Goal: Information Seeking & Learning: Learn about a topic

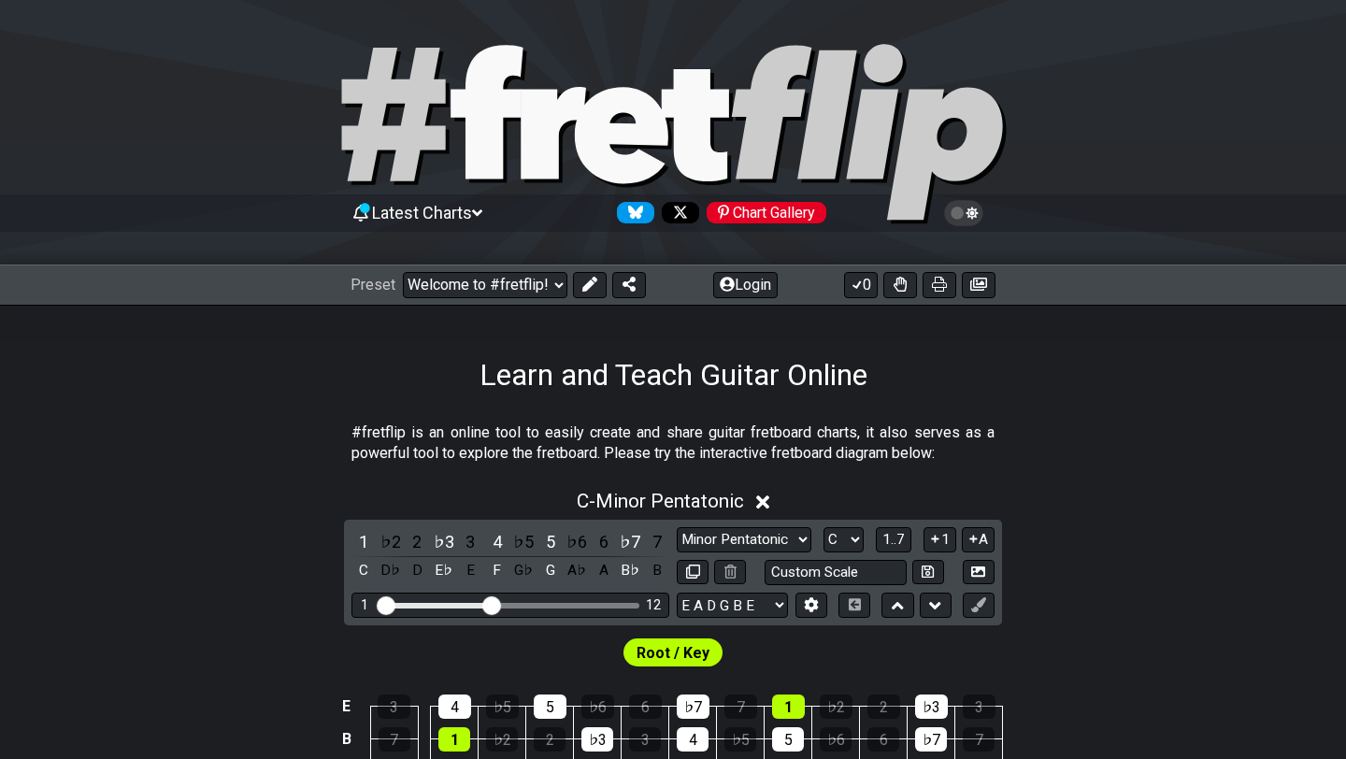
select select "C"
click at [528, 279] on select "Welcome to #fretflip! Initial Preset Custom Preset Minor Pentatonic Major Penta…" at bounding box center [485, 285] width 164 height 26
click at [403, 272] on select "Welcome to #fretflip! Initial Preset Custom Preset Minor Pentatonic Major Penta…" at bounding box center [485, 285] width 164 height 26
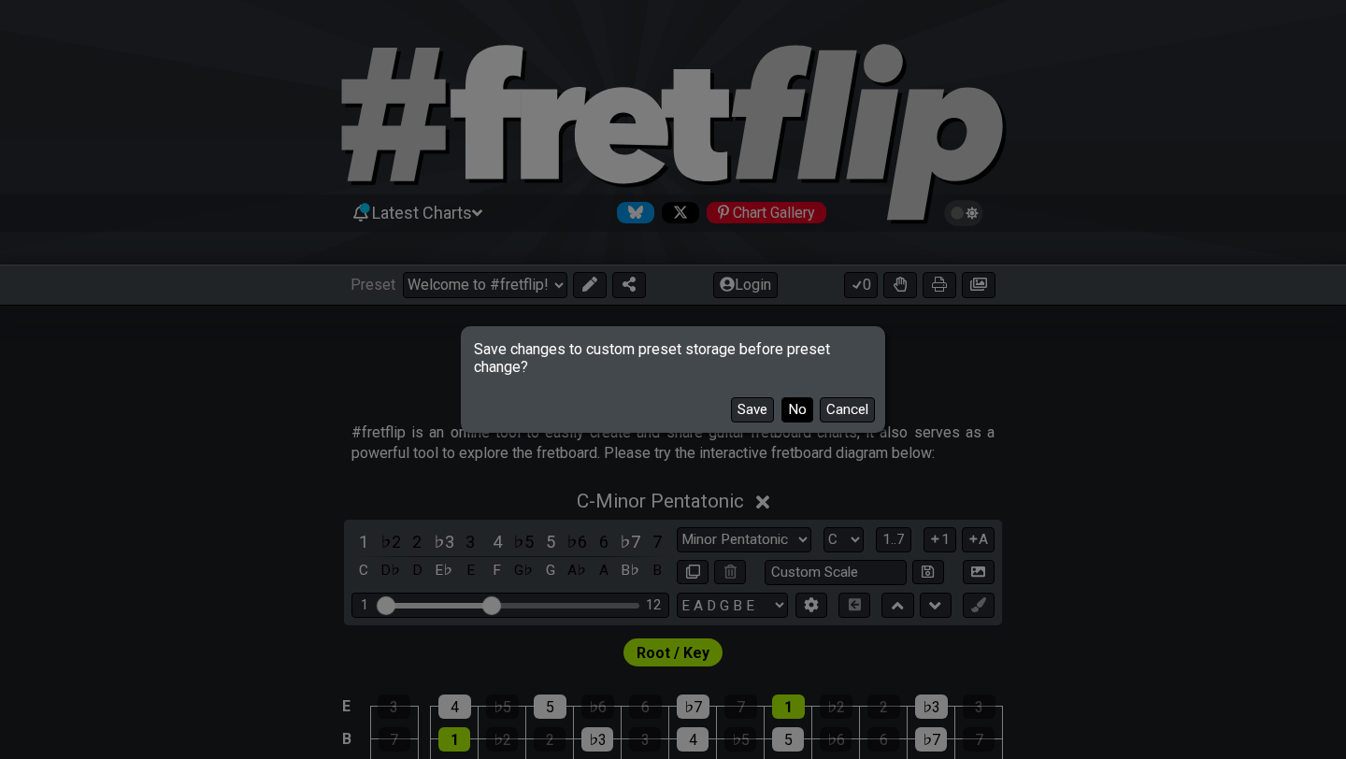
click at [789, 411] on button "No" at bounding box center [797, 409] width 32 height 25
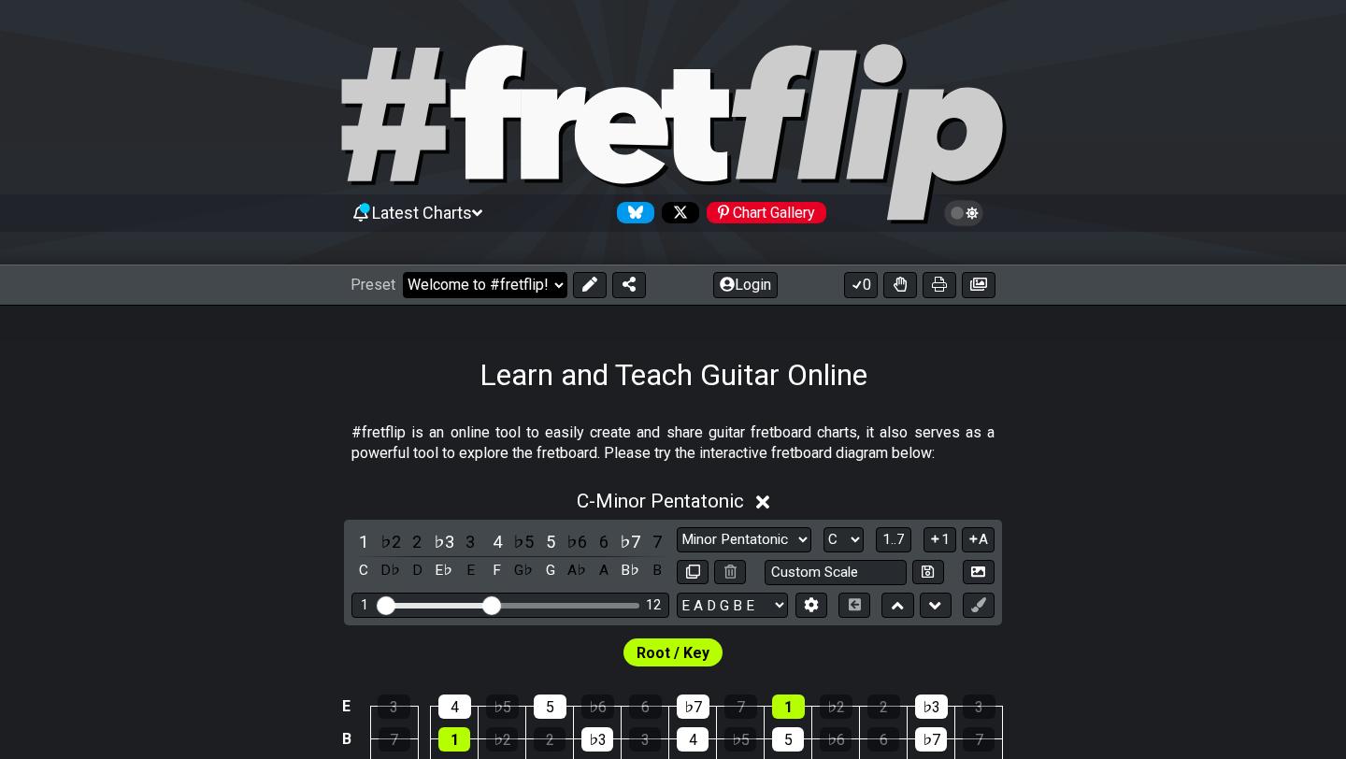
click at [480, 281] on select "Welcome to #fretflip! Initial Preset Custom Preset Minor Pentatonic Major Penta…" at bounding box center [485, 285] width 164 height 26
click at [403, 272] on select "Welcome to #fretflip! Initial Preset Custom Preset Minor Pentatonic Major Penta…" at bounding box center [485, 285] width 164 height 26
click at [499, 283] on select "Welcome to #fretflip! Initial Preset Custom Preset Minor Pentatonic Major Penta…" at bounding box center [485, 285] width 164 height 26
click at [403, 272] on select "Welcome to #fretflip! Initial Preset Custom Preset Minor Pentatonic Major Penta…" at bounding box center [485, 285] width 164 height 26
select select "/user-defined"
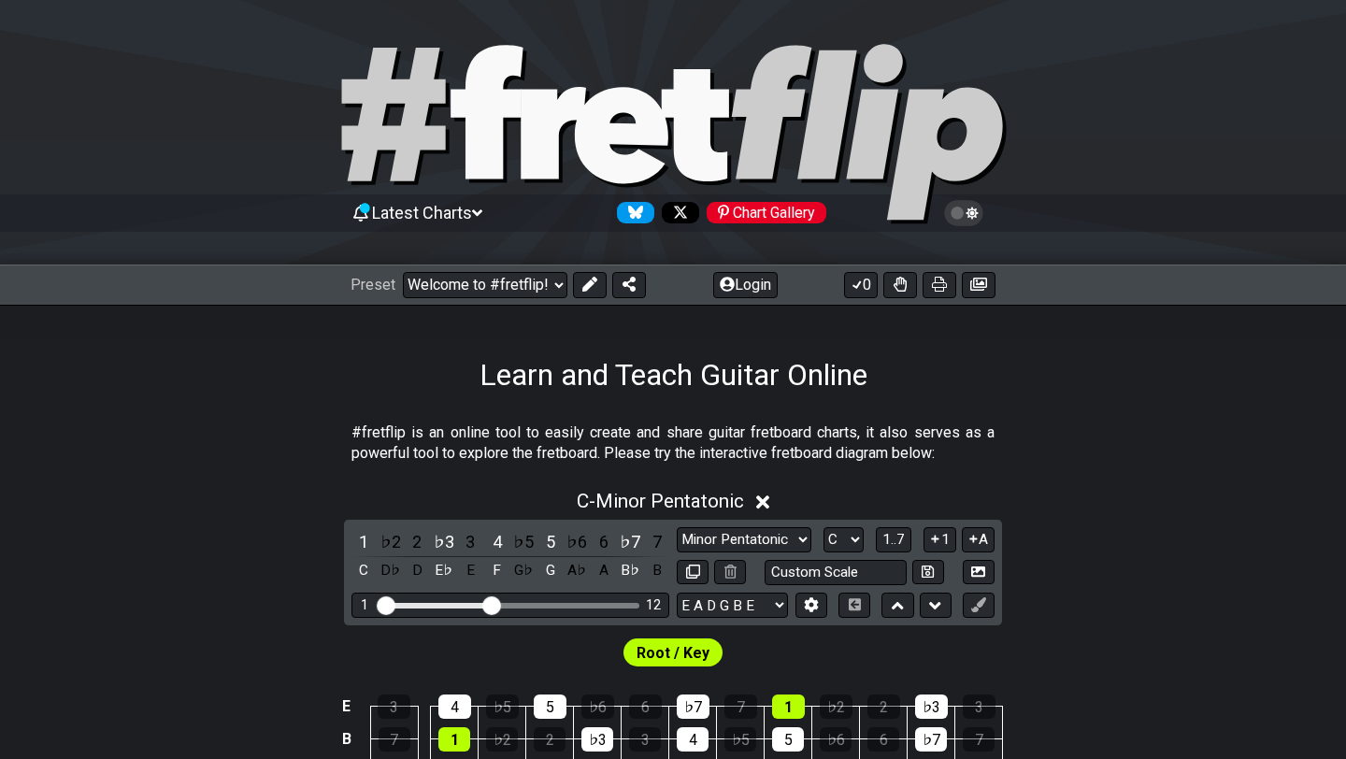
select select "A"
select select "Testing 1, 3 and 4"
select select "C"
select select "A"
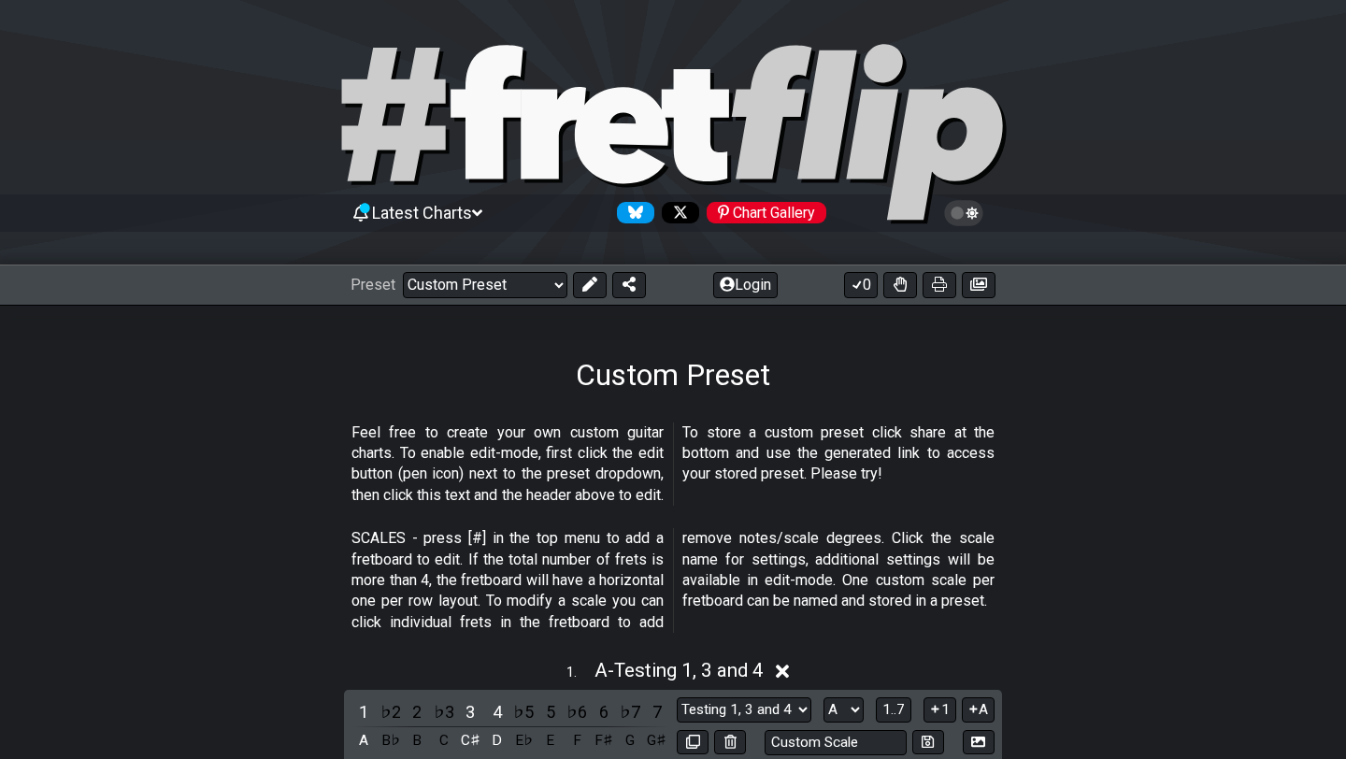
scroll to position [2, 0]
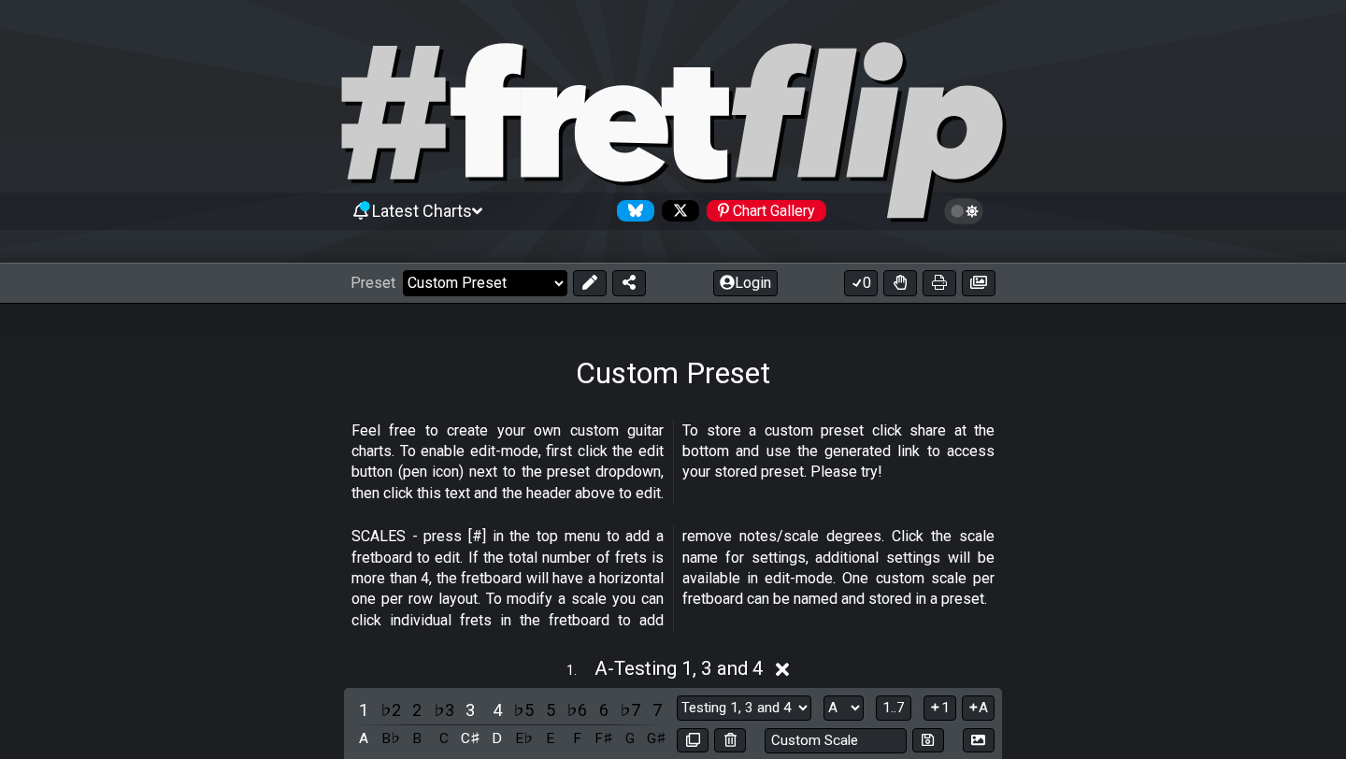
click at [487, 287] on select "Welcome to #fretflip! Initial Preset Custom Preset Minor Pentatonic Major Penta…" at bounding box center [485, 283] width 164 height 26
click at [403, 270] on select "Welcome to #fretflip! Initial Preset Custom Preset Minor Pentatonic Major Penta…" at bounding box center [485, 283] width 164 height 26
select select "/3nps-caged-shapes"
select select "A"
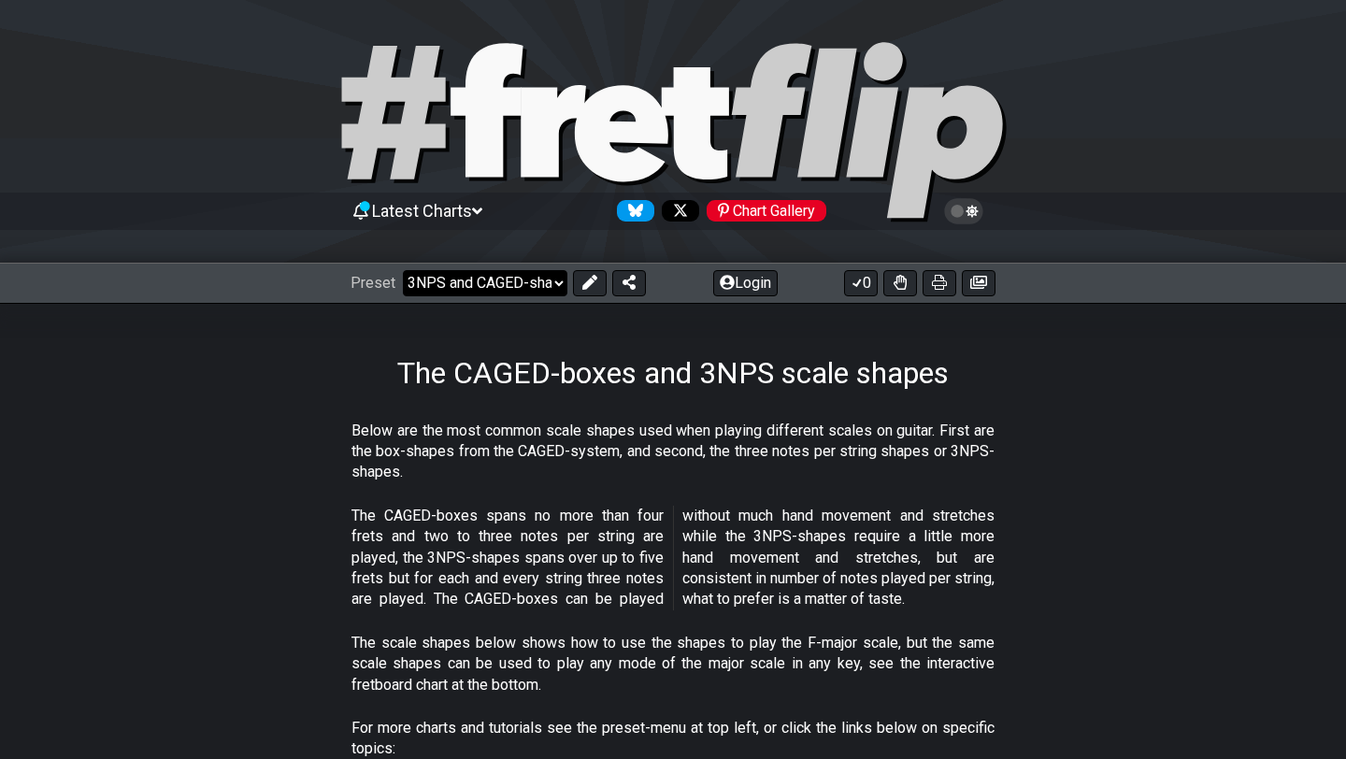
click at [475, 274] on select "Welcome to #fretflip! Initial Preset Custom Preset Minor Pentatonic Major Penta…" at bounding box center [485, 283] width 164 height 26
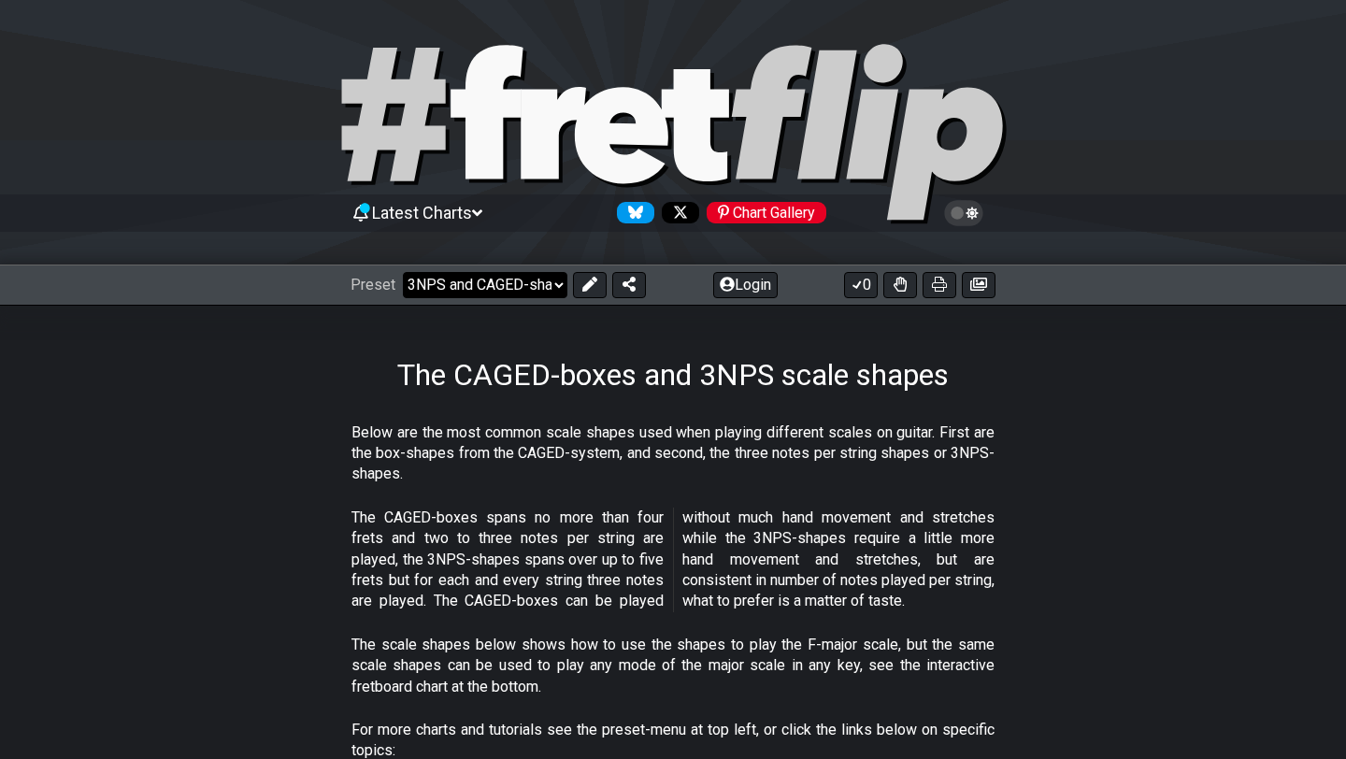
click at [493, 285] on select "Welcome to #fretflip! Initial Preset Custom Preset Minor Pentatonic Major Penta…" at bounding box center [485, 285] width 164 height 26
click at [403, 272] on select "Welcome to #fretflip! Initial Preset Custom Preset Minor Pentatonic Major Penta…" at bounding box center [485, 285] width 164 height 26
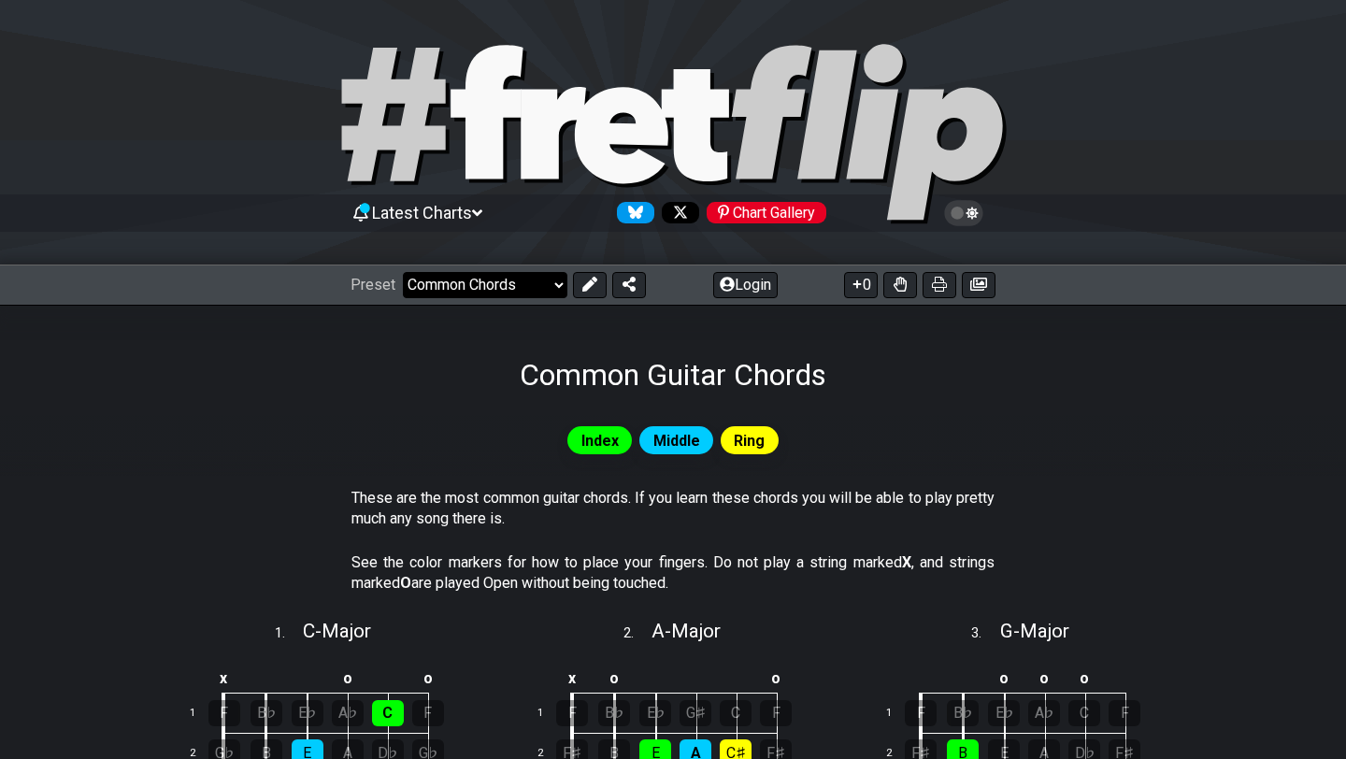
click at [533, 282] on select "Welcome to #fretflip! Initial Preset Custom Preset Minor Pentatonic Major Penta…" at bounding box center [485, 285] width 164 height 26
click at [403, 272] on select "Welcome to #fretflip! Initial Preset Custom Preset Minor Pentatonic Major Penta…" at bounding box center [485, 285] width 164 height 26
select select "/power-chords"
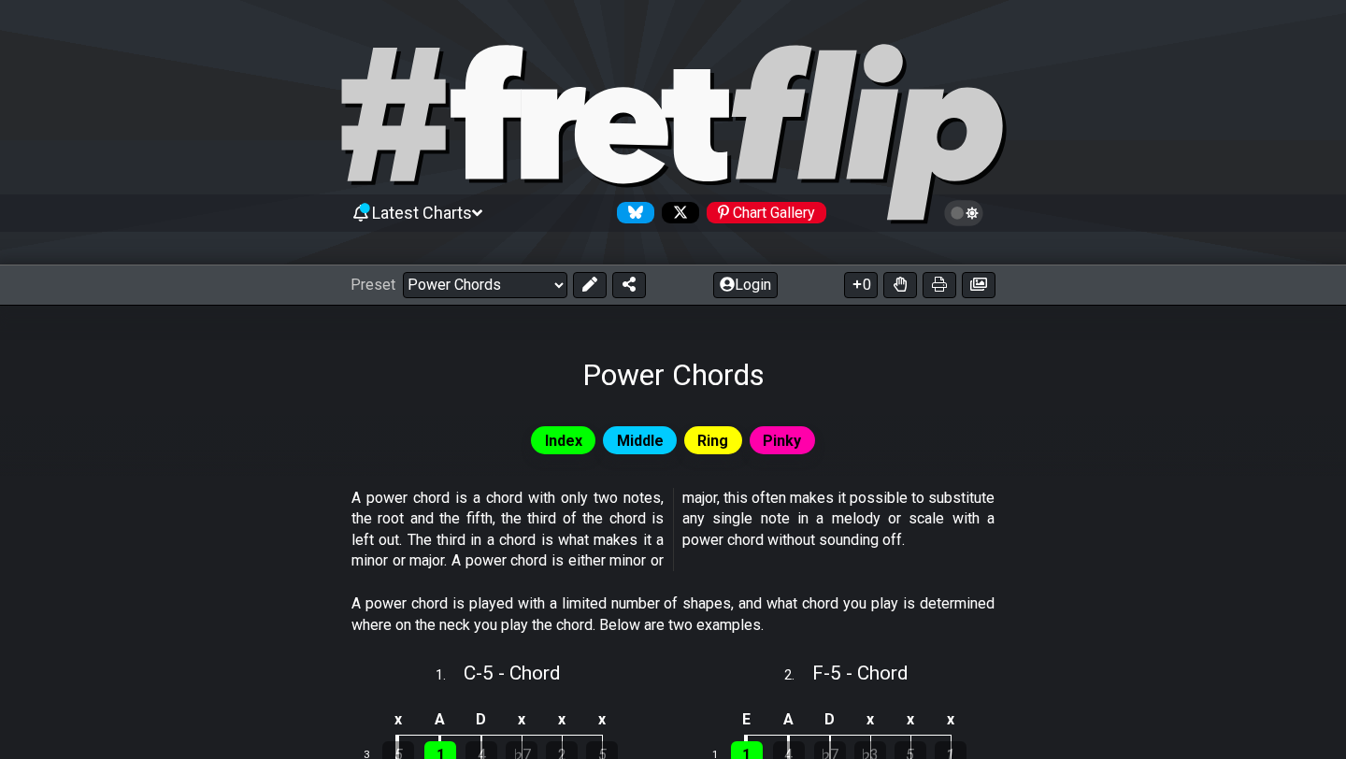
click at [521, 342] on div "Power Chords" at bounding box center [673, 349] width 1346 height 88
click at [518, 337] on div "Power Chords" at bounding box center [673, 349] width 1346 height 88
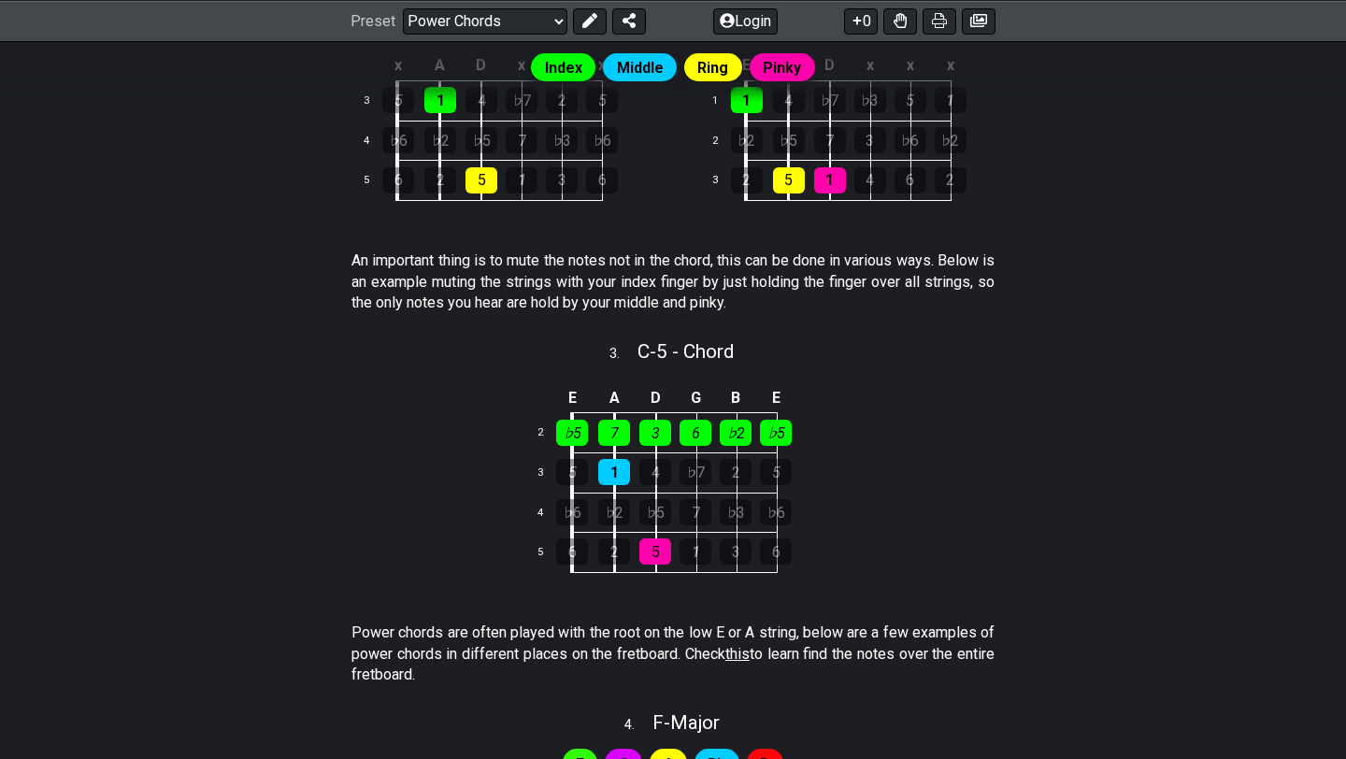
scroll to position [655, 0]
click at [543, 331] on div "3 . C - 5 - Chord" at bounding box center [673, 346] width 336 height 36
select select "C"
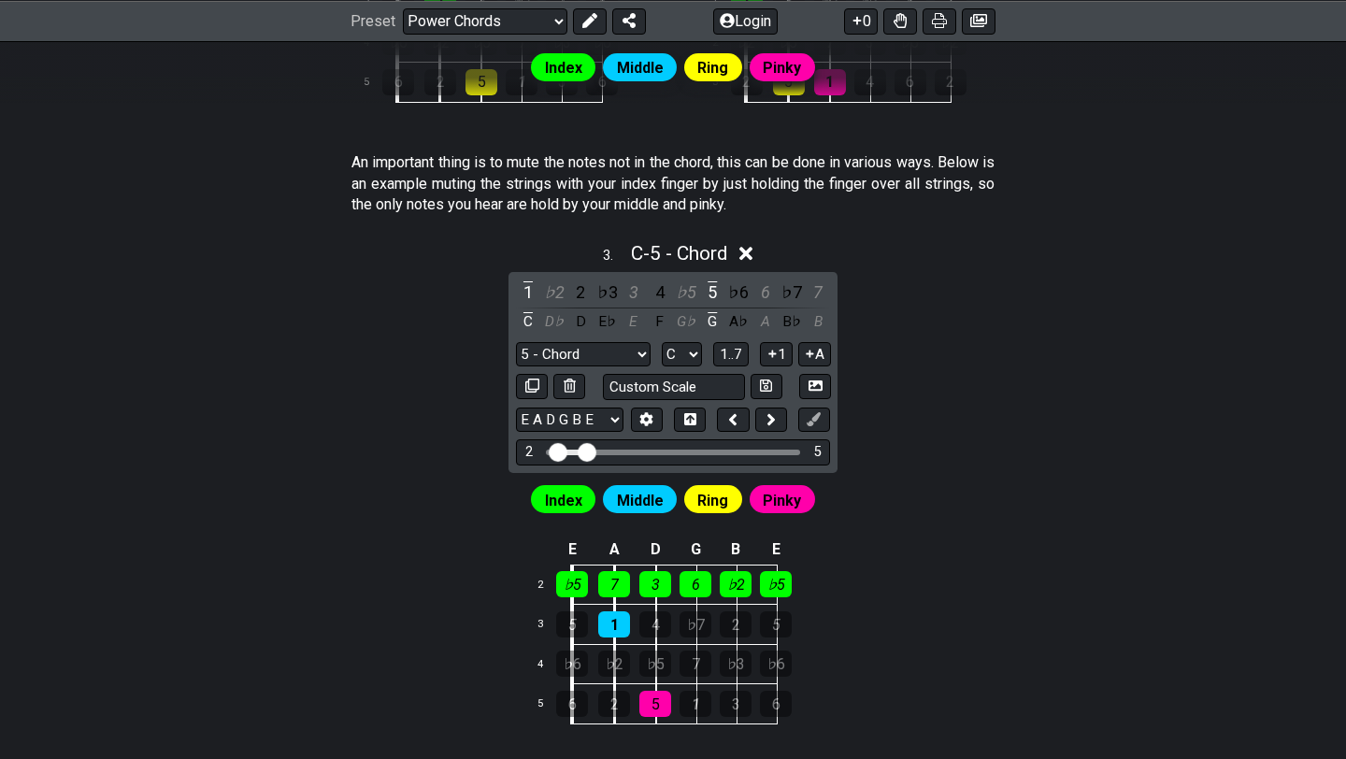
scroll to position [768, 0]
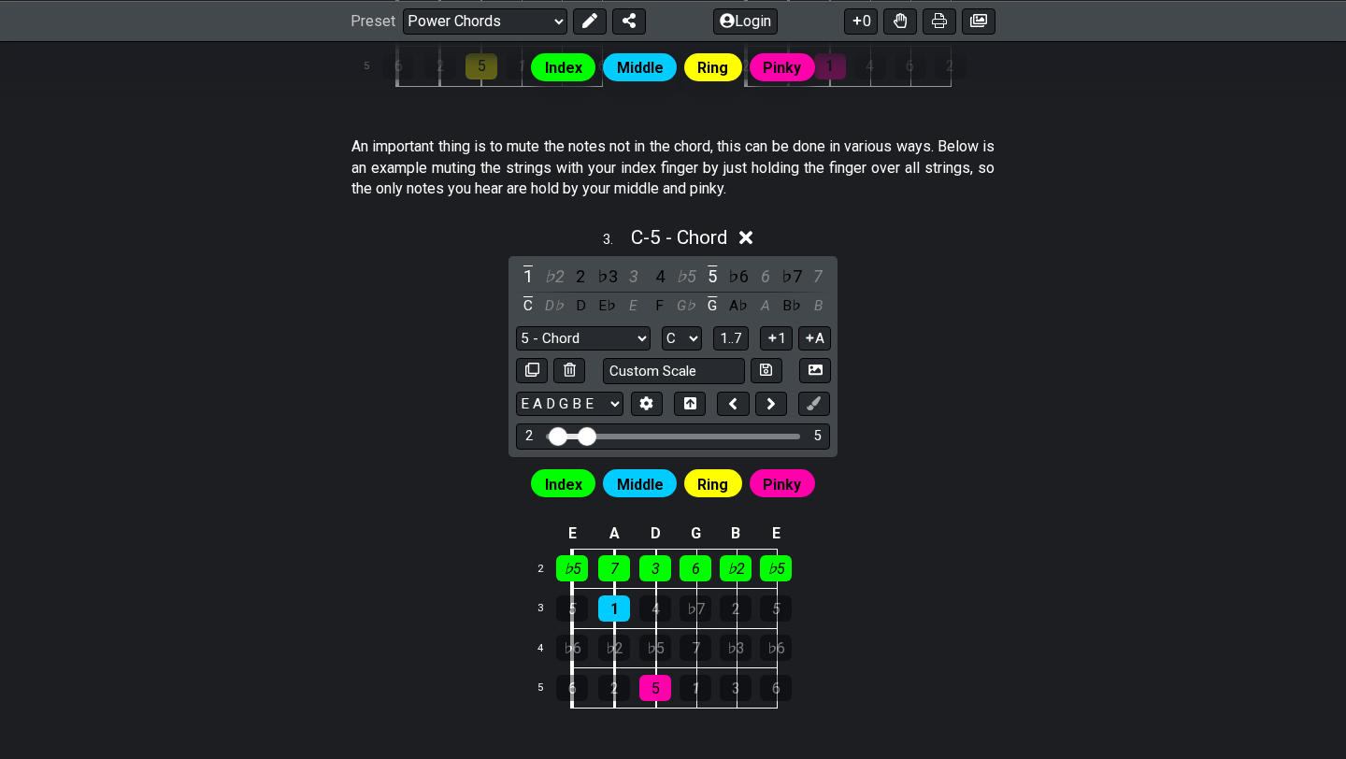
click at [758, 242] on div "3 . C - 5 - Chord" at bounding box center [673, 233] width 336 height 36
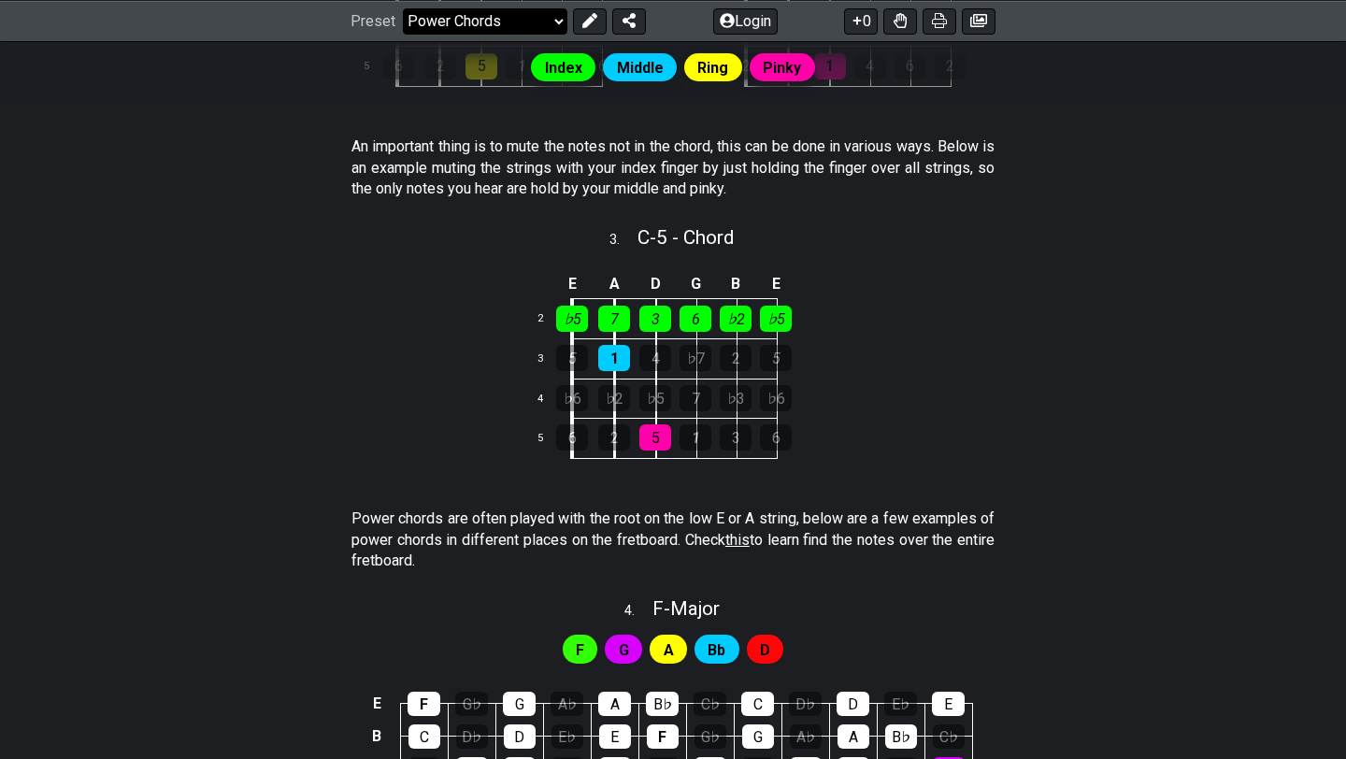
click at [497, 22] on select "Welcome to #fretflip! Initial Preset Custom Preset Minor Pentatonic Major Penta…" at bounding box center [485, 20] width 164 height 26
click at [403, 7] on select "Welcome to #fretflip! Initial Preset Custom Preset Minor Pentatonic Major Penta…" at bounding box center [485, 20] width 164 height 26
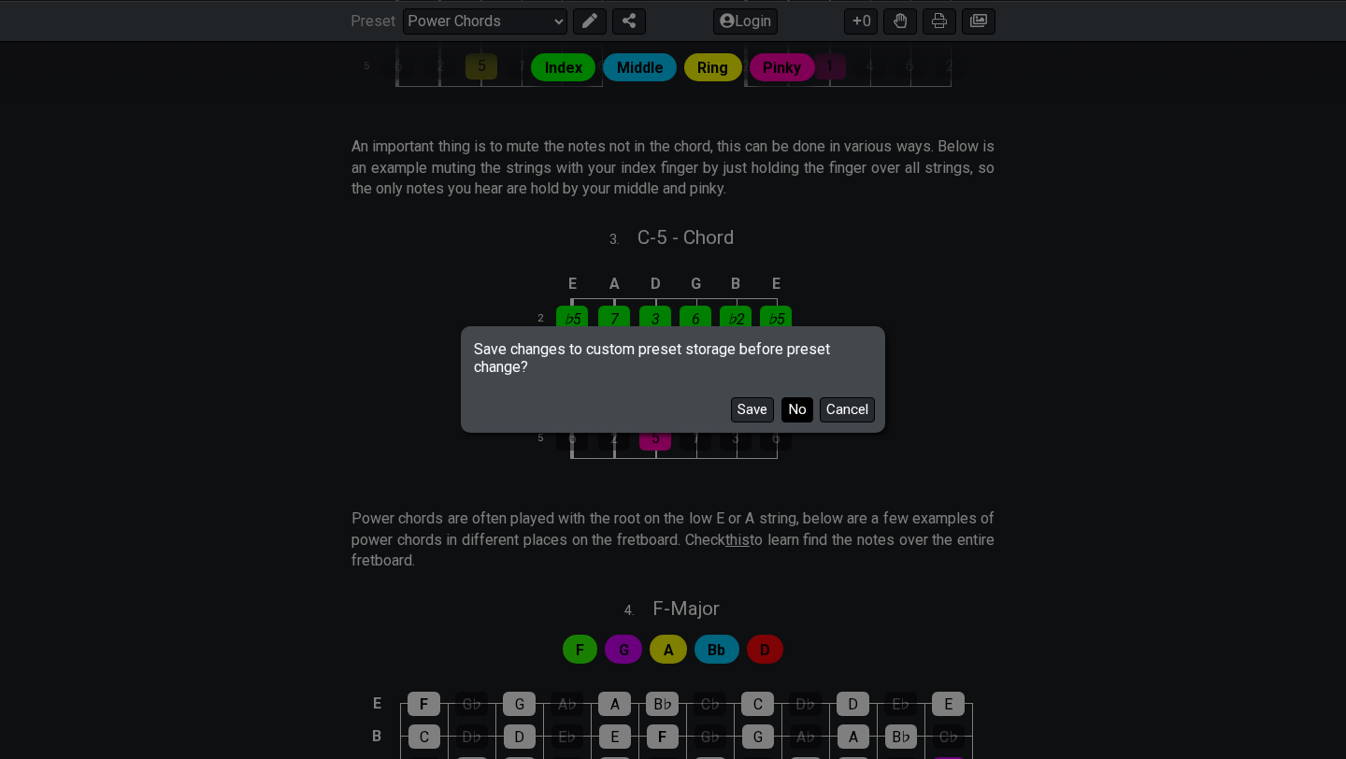
click at [795, 413] on button "No" at bounding box center [797, 409] width 32 height 25
select select "/movable-7th-chords"
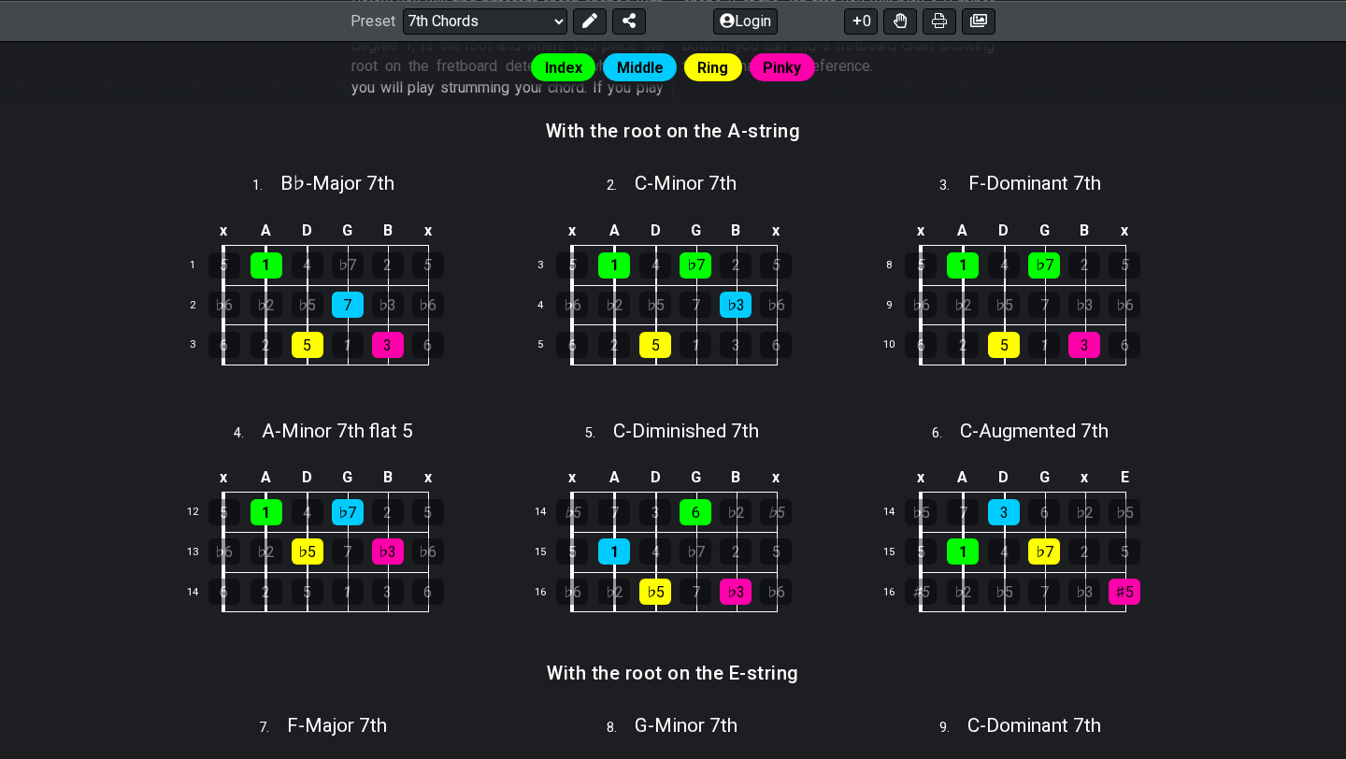
scroll to position [577, 0]
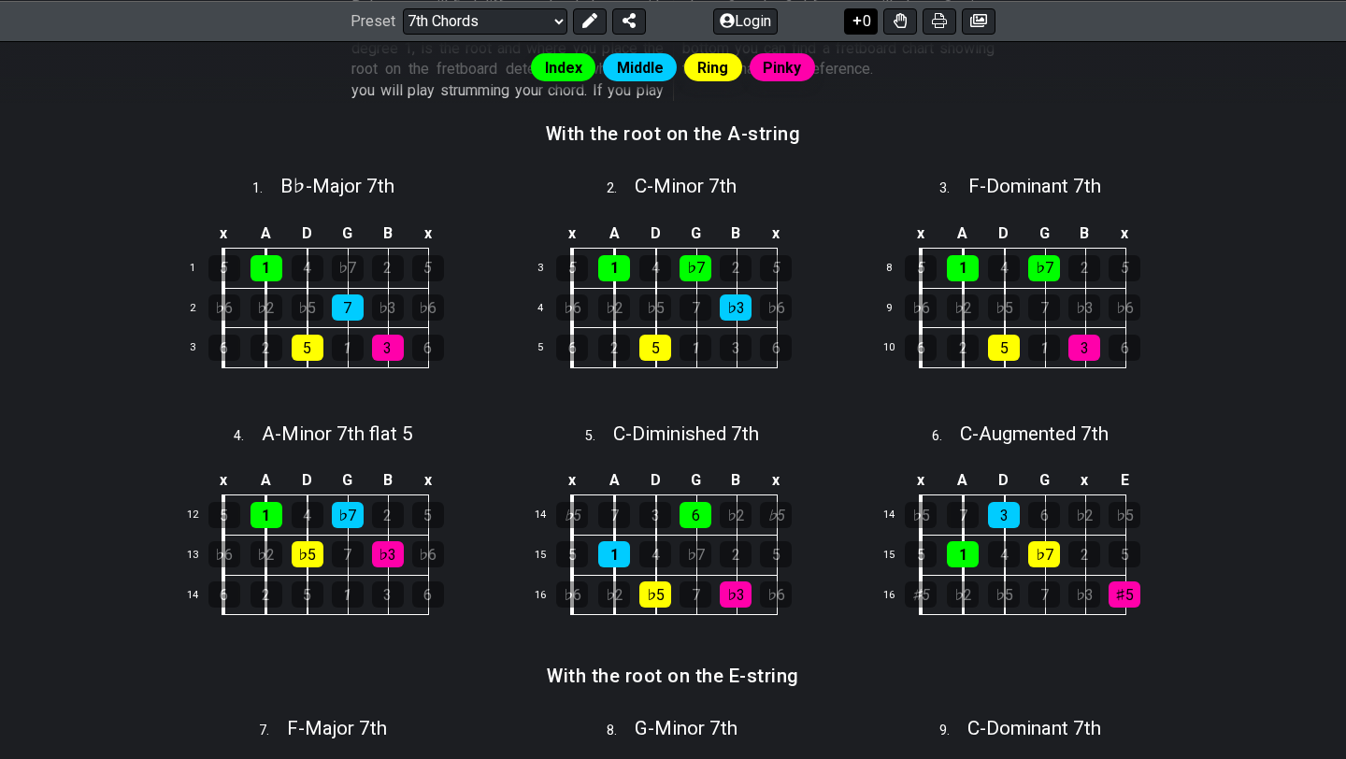
click at [858, 24] on icon at bounding box center [857, 20] width 19 height 15
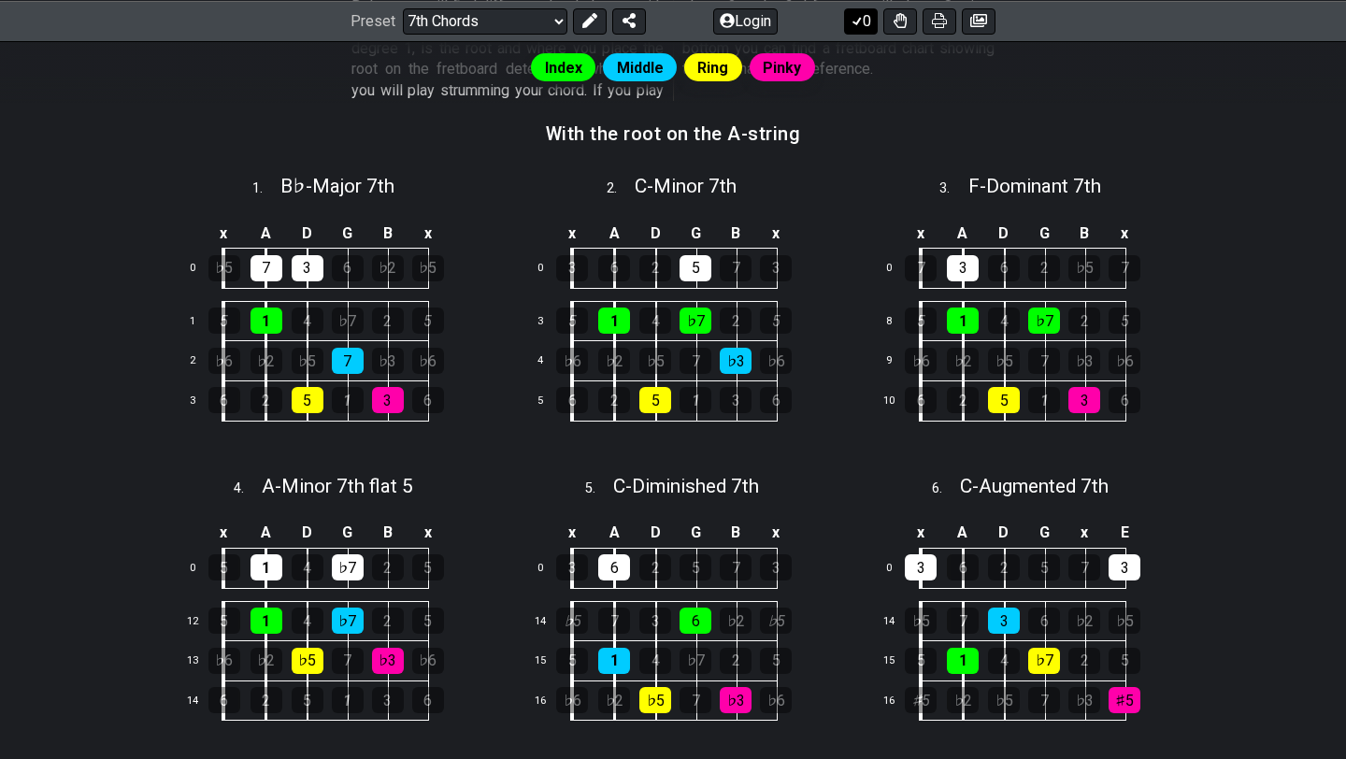
click at [858, 24] on icon at bounding box center [857, 20] width 19 height 15
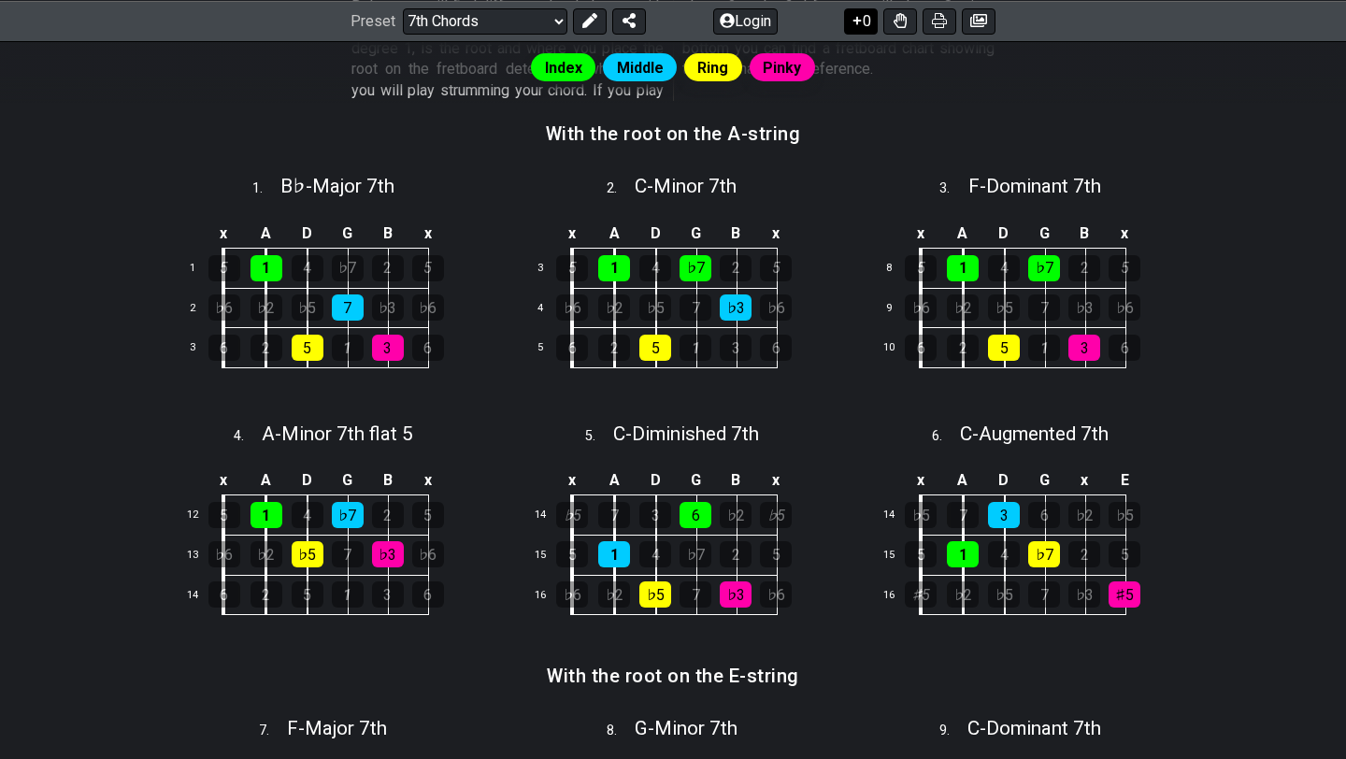
click at [858, 24] on icon at bounding box center [857, 20] width 19 height 15
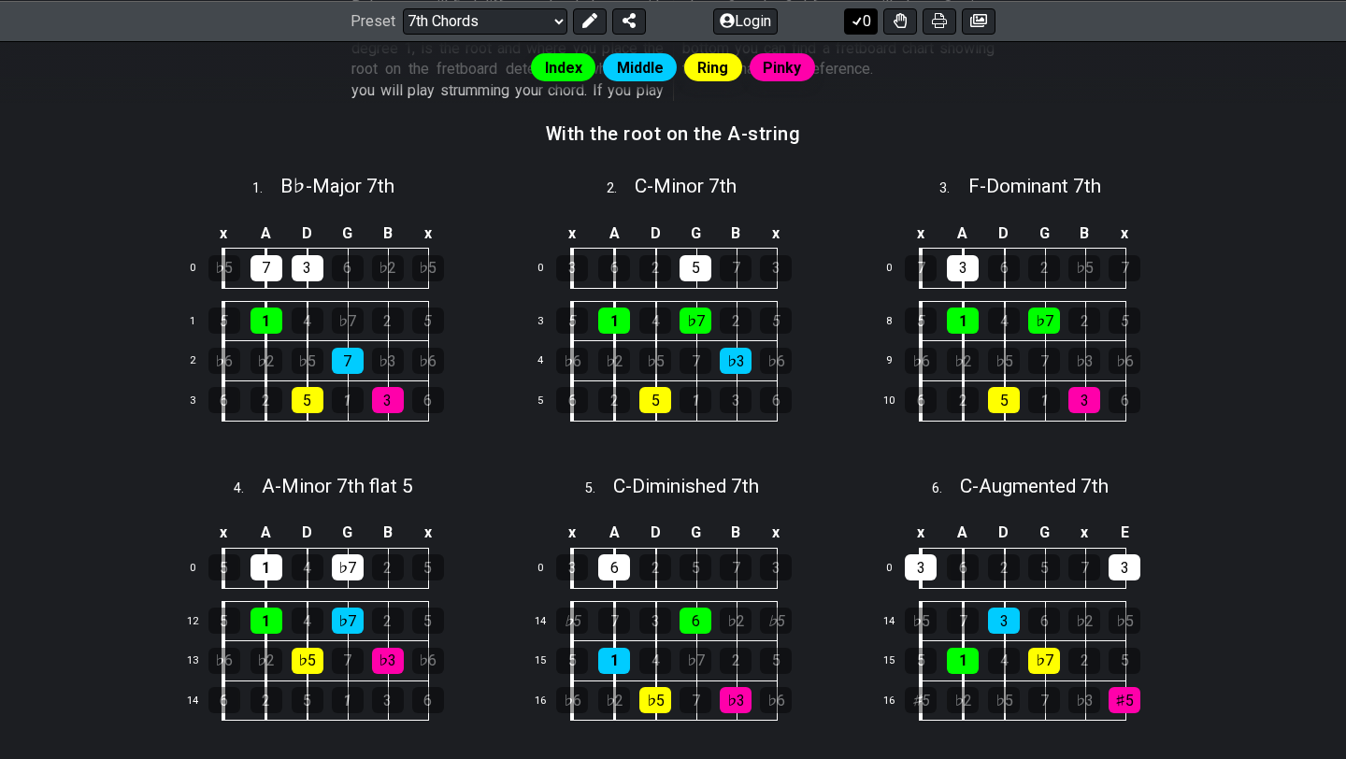
click at [858, 24] on icon at bounding box center [857, 20] width 19 height 15
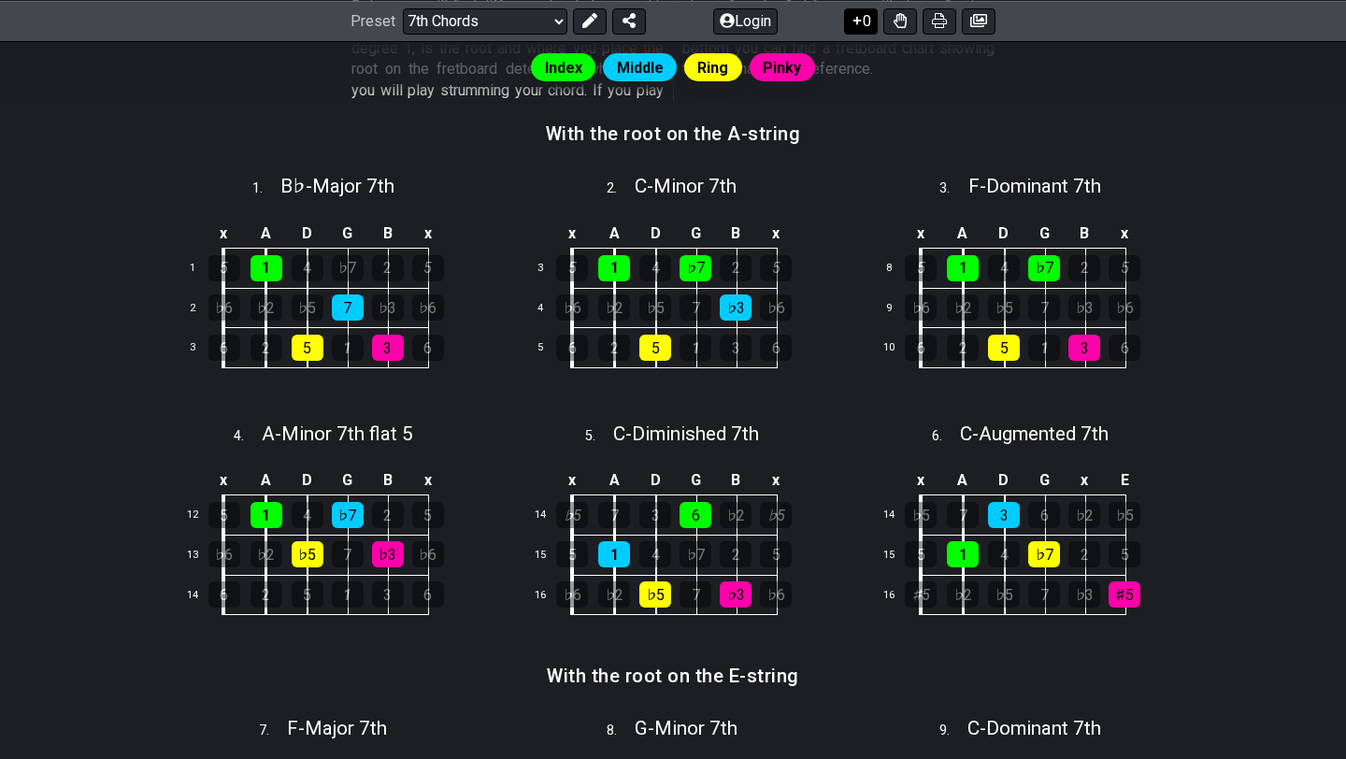
click at [858, 24] on icon at bounding box center [857, 20] width 19 height 15
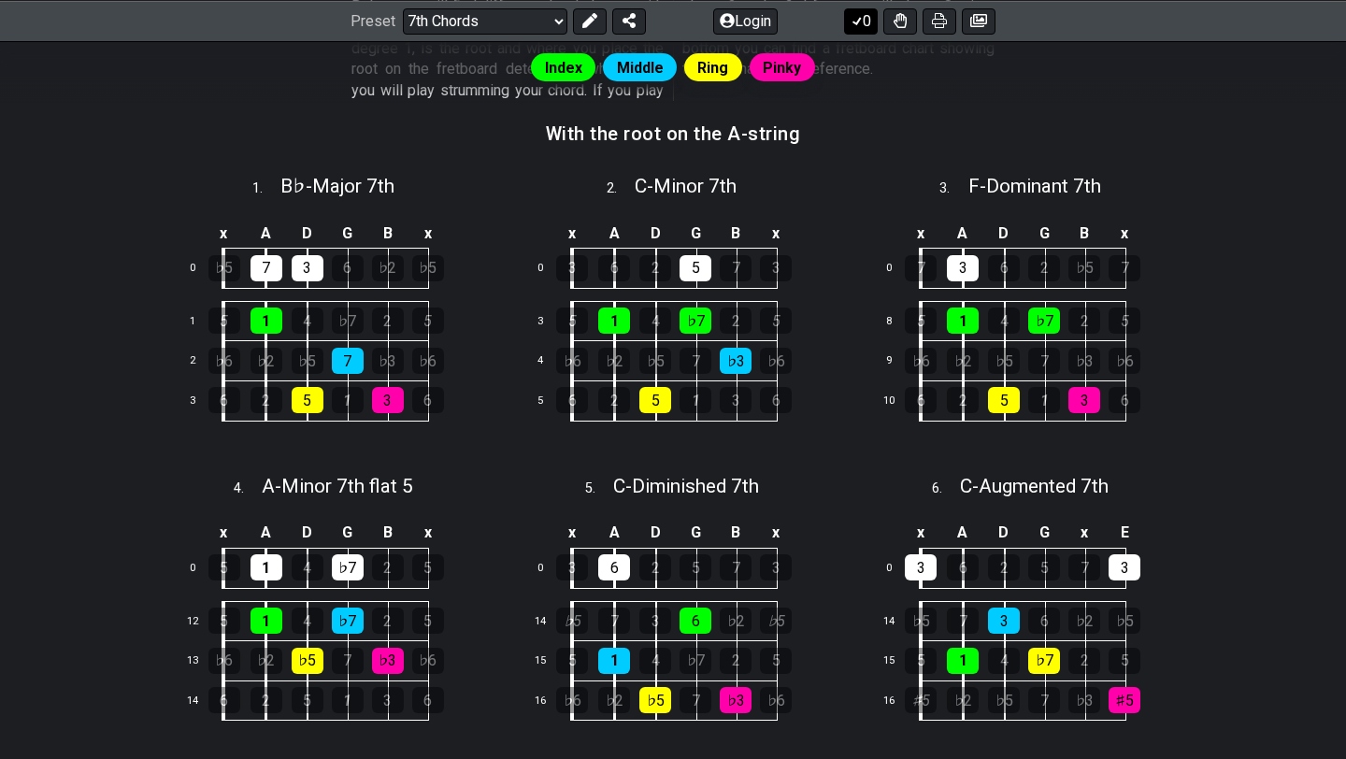
click at [858, 24] on icon at bounding box center [857, 20] width 19 height 15
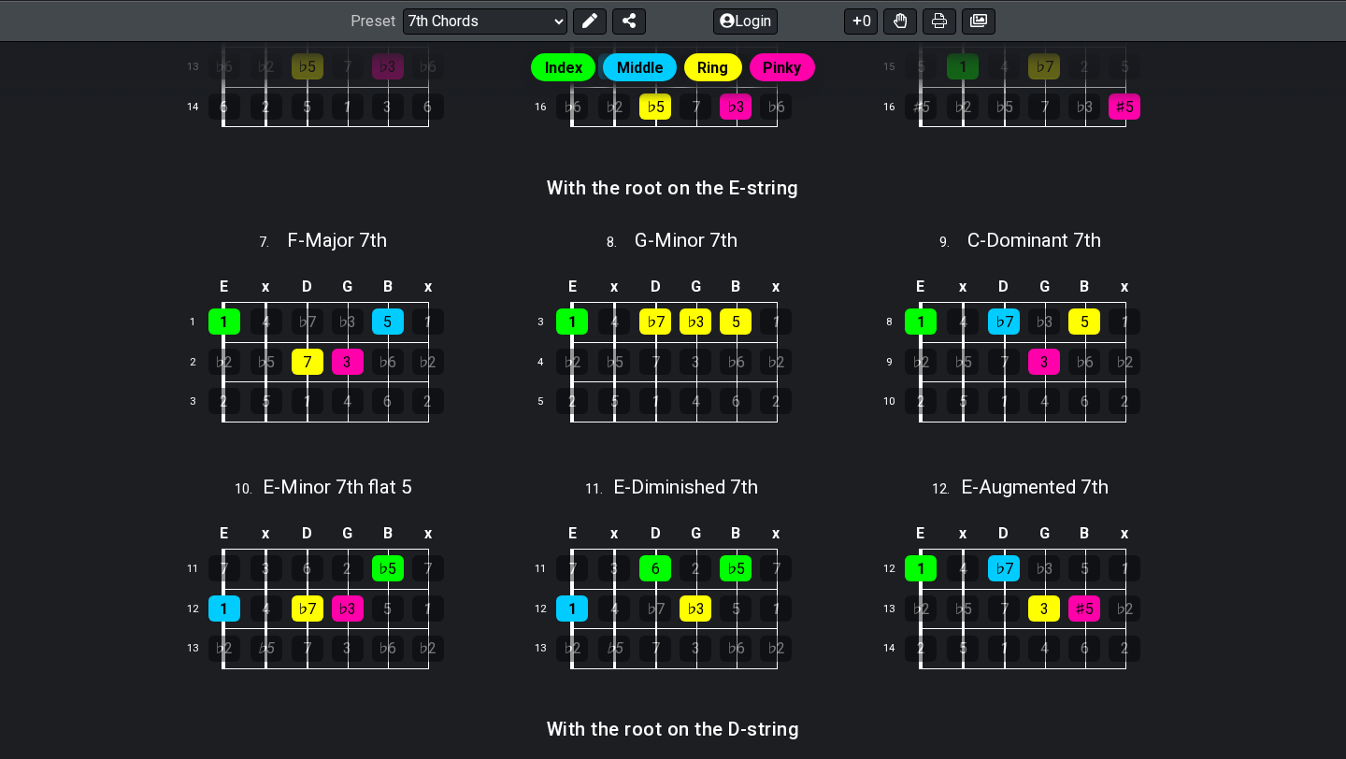
scroll to position [1079, 0]
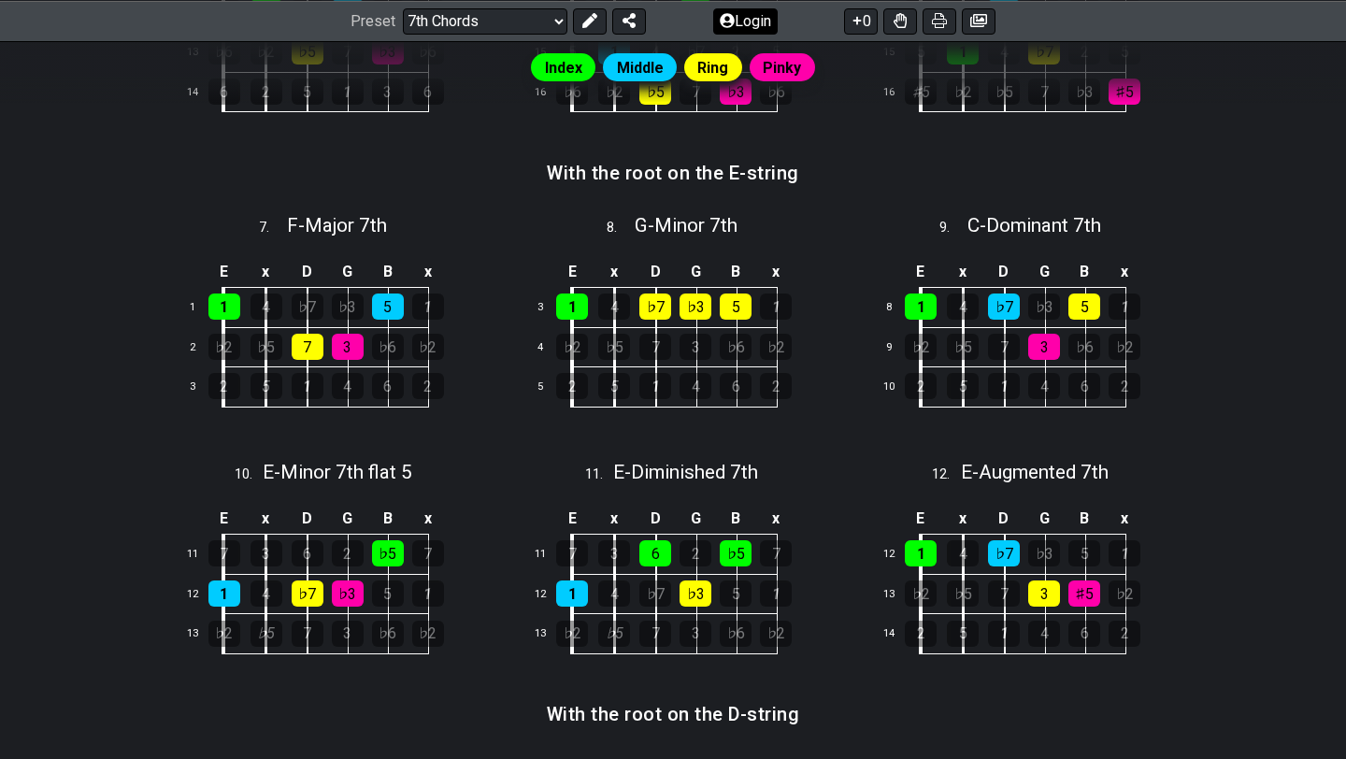
click at [736, 16] on button "Login" at bounding box center [745, 20] width 64 height 26
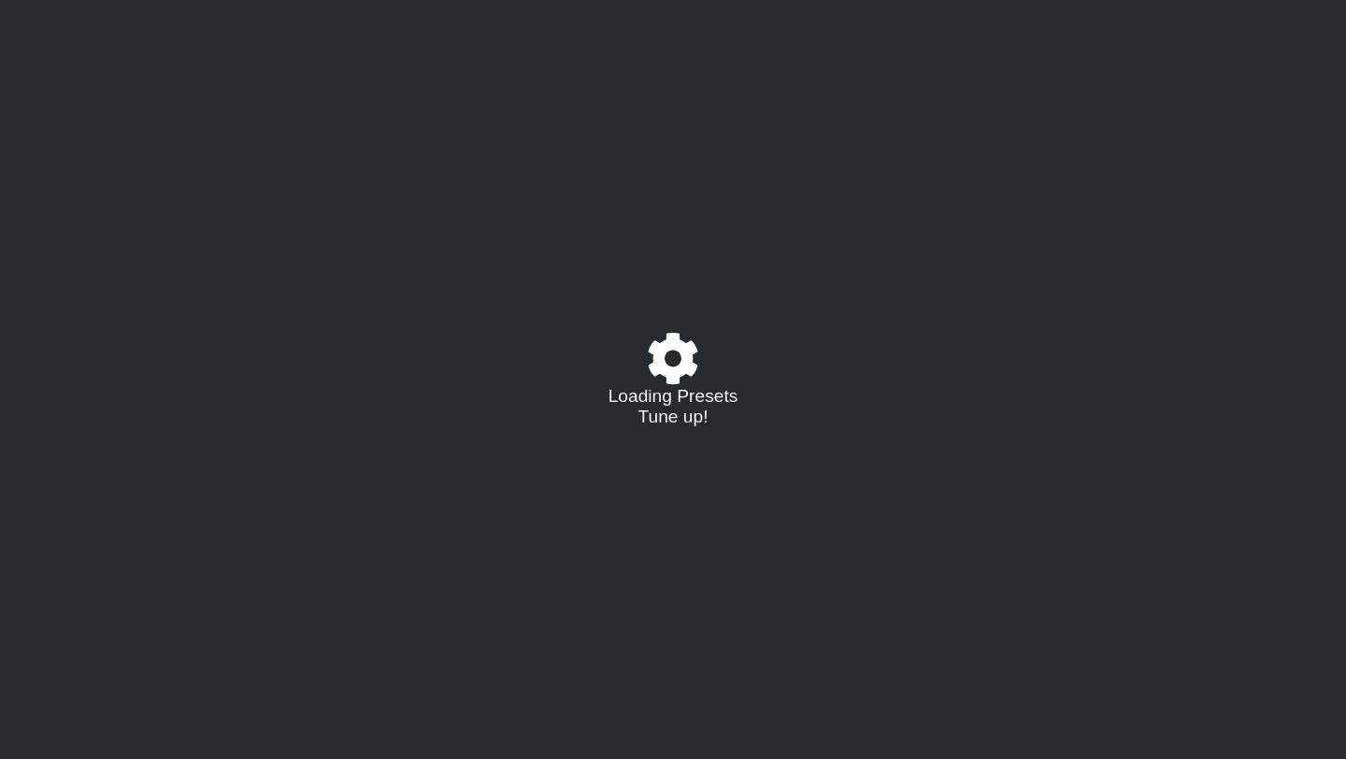
select select "/movable-7th-chords"
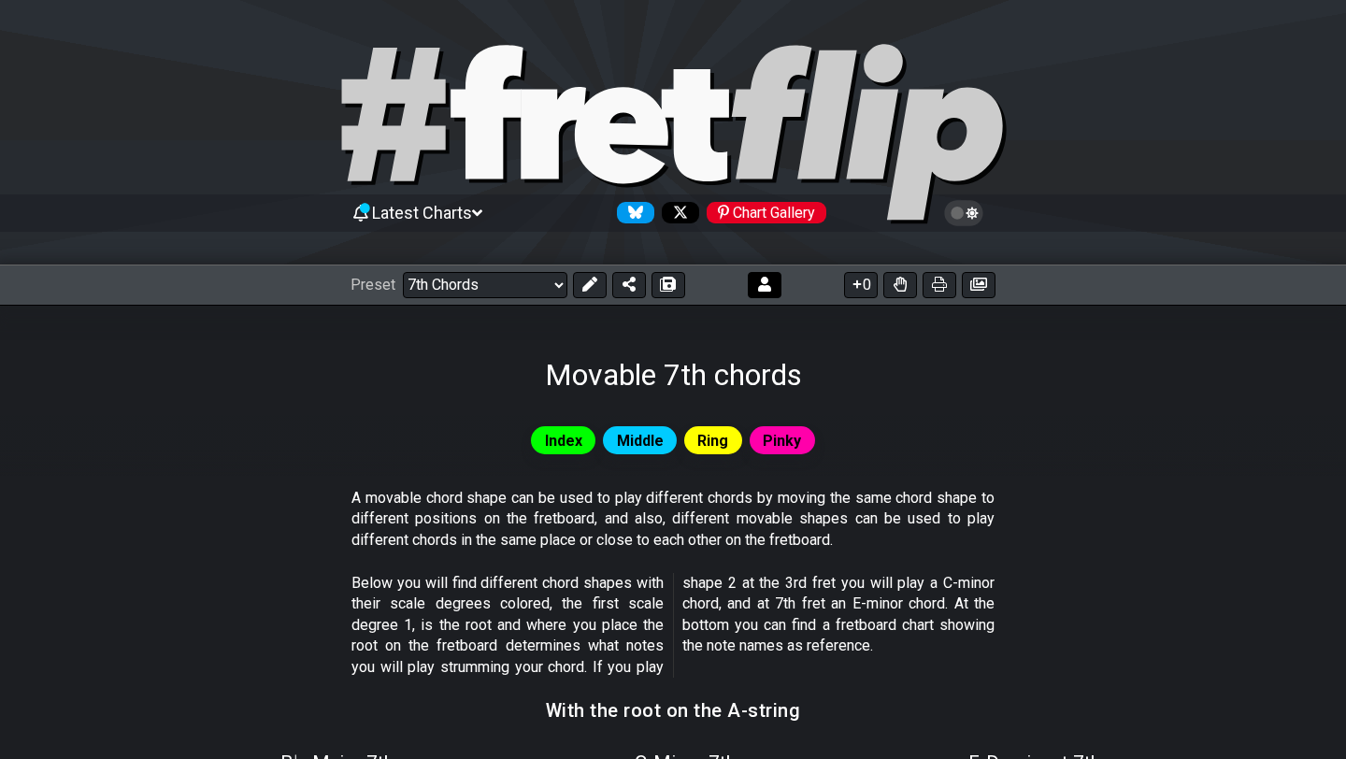
click at [760, 278] on icon at bounding box center [764, 284] width 13 height 15
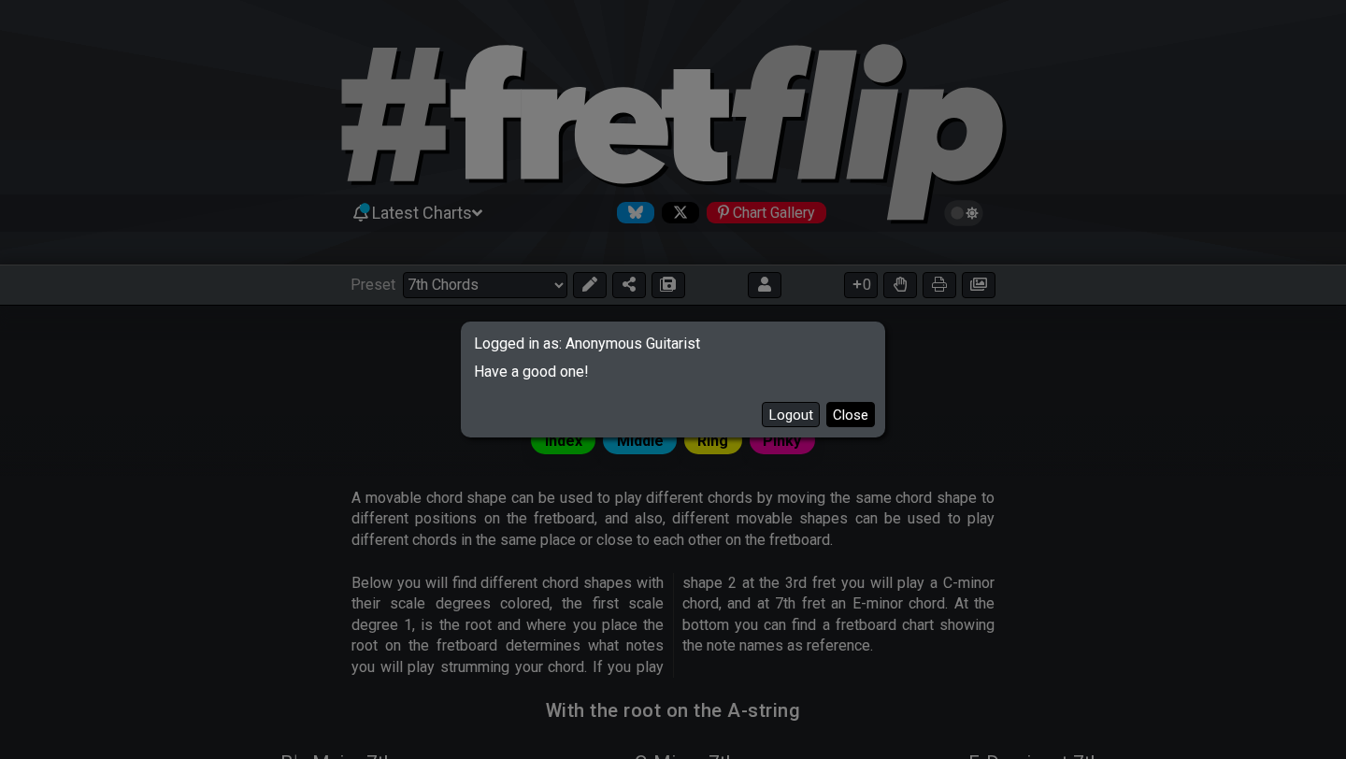
click at [855, 410] on button "Close" at bounding box center [850, 414] width 49 height 25
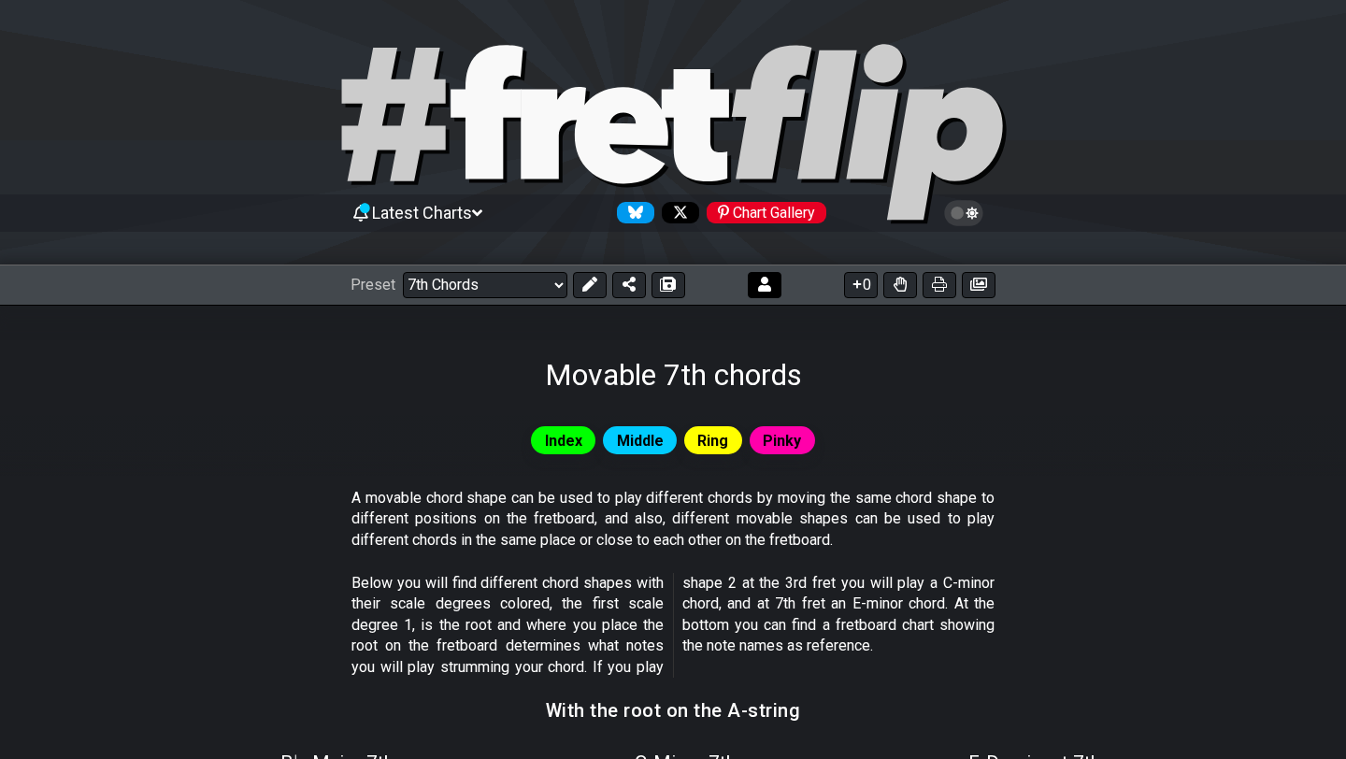
click at [765, 282] on icon at bounding box center [764, 284] width 13 height 15
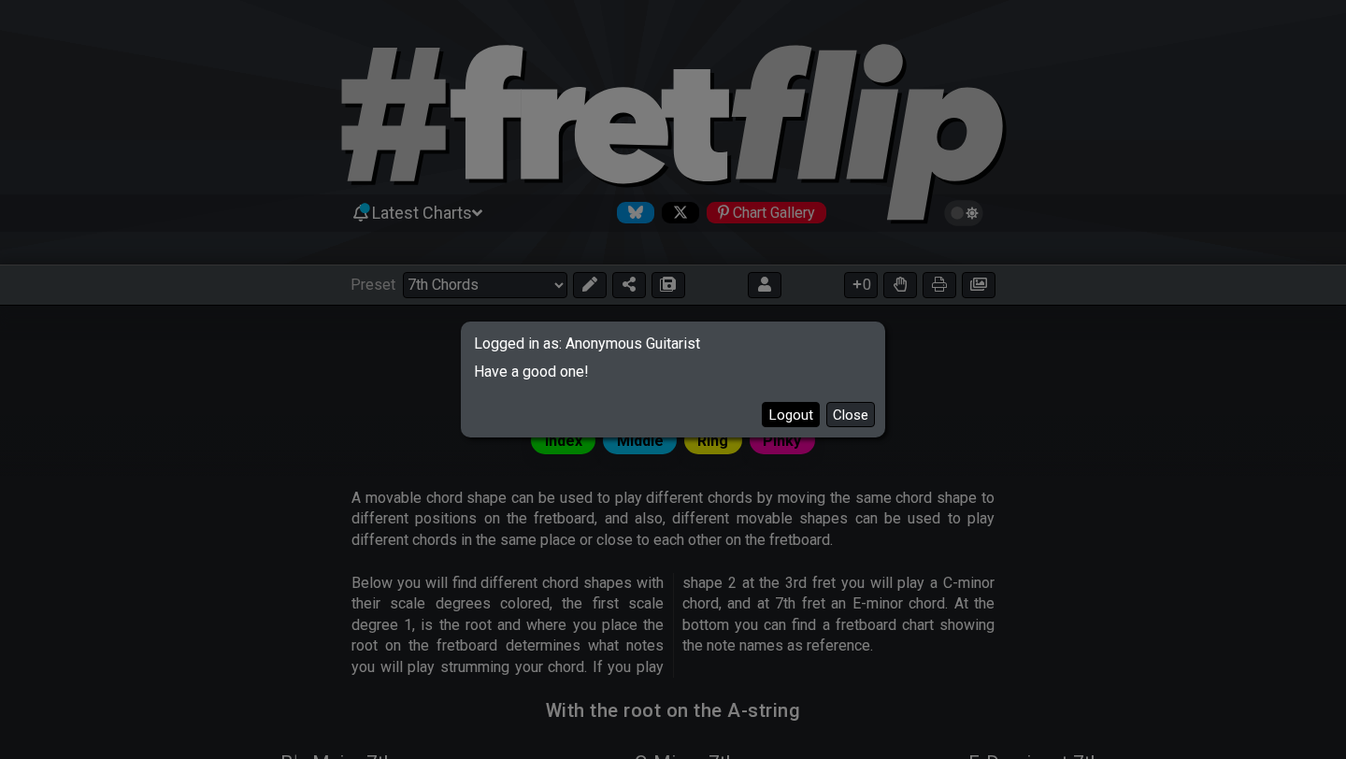
click at [793, 413] on button "Logout" at bounding box center [791, 414] width 58 height 25
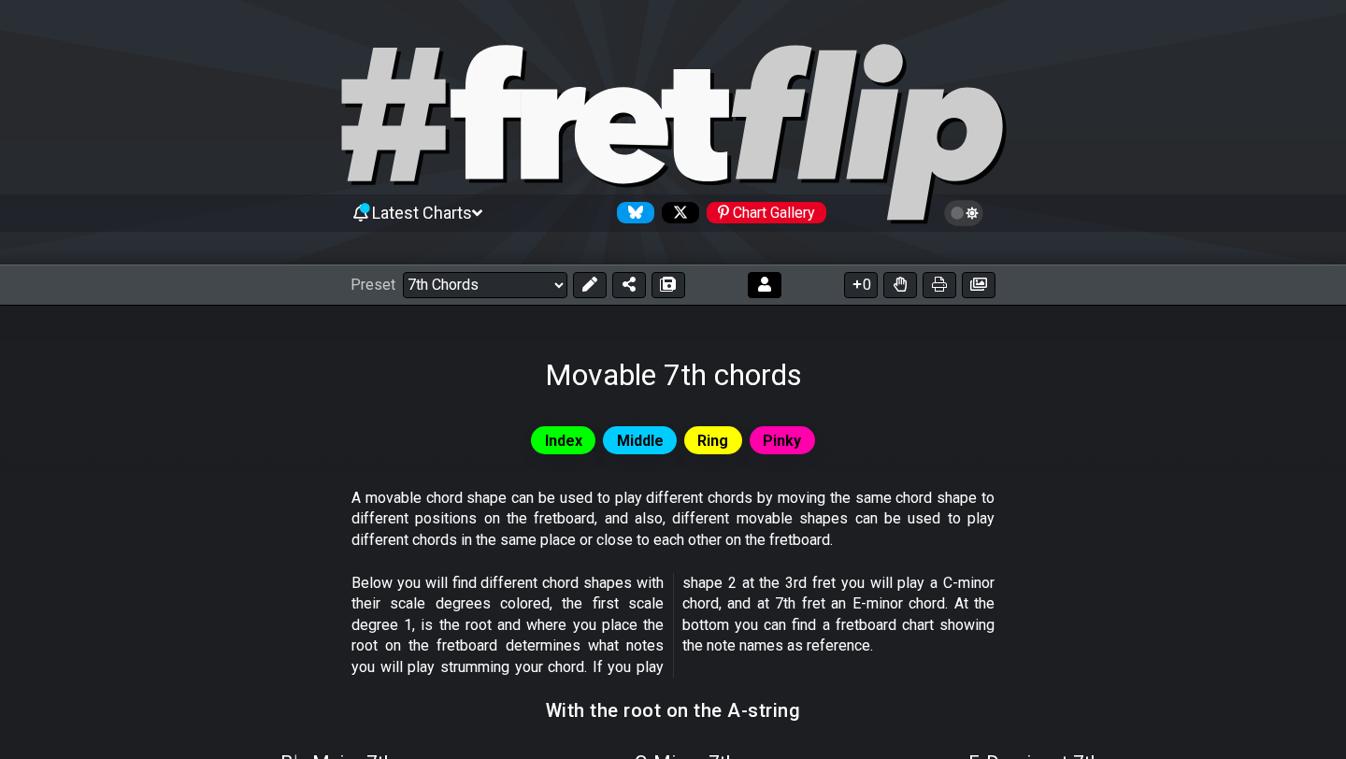
click at [764, 288] on icon at bounding box center [764, 284] width 13 height 15
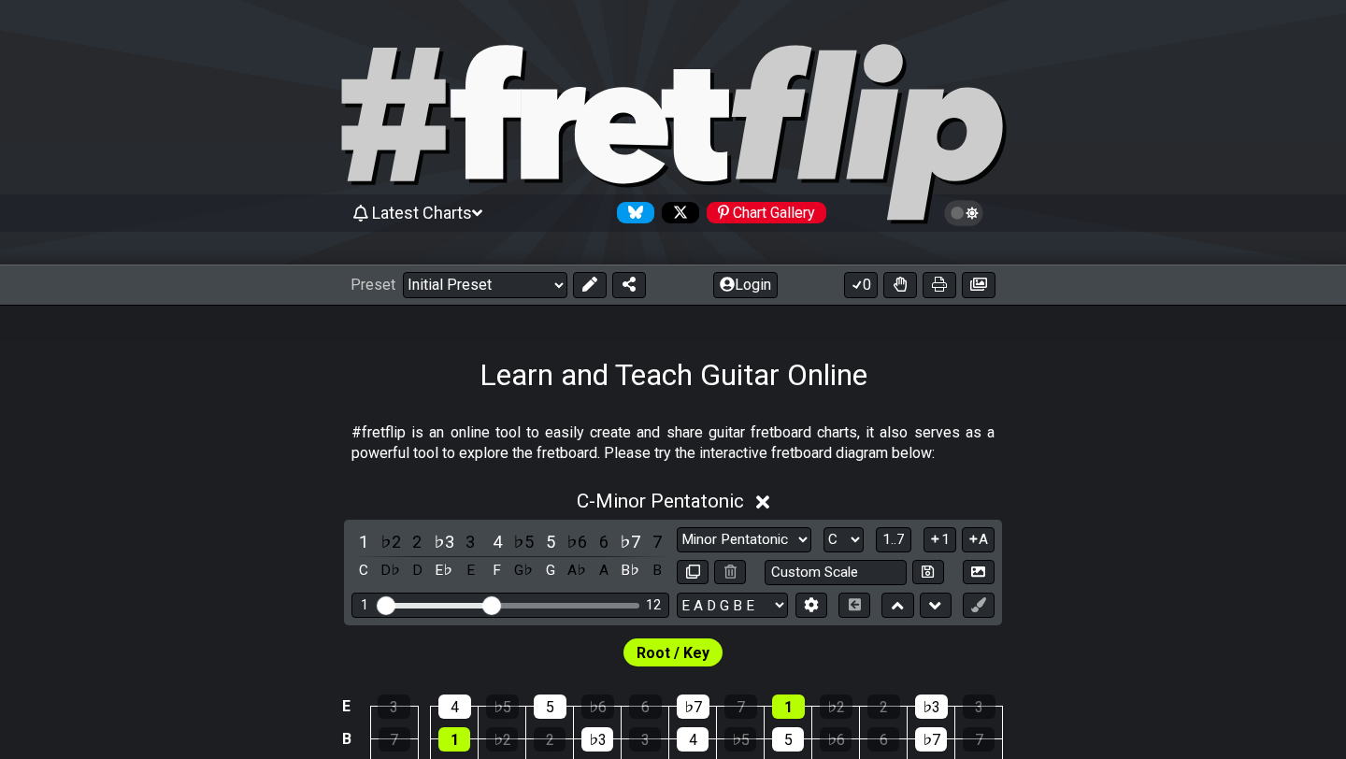
click at [739, 291] on button "Login" at bounding box center [745, 285] width 64 height 26
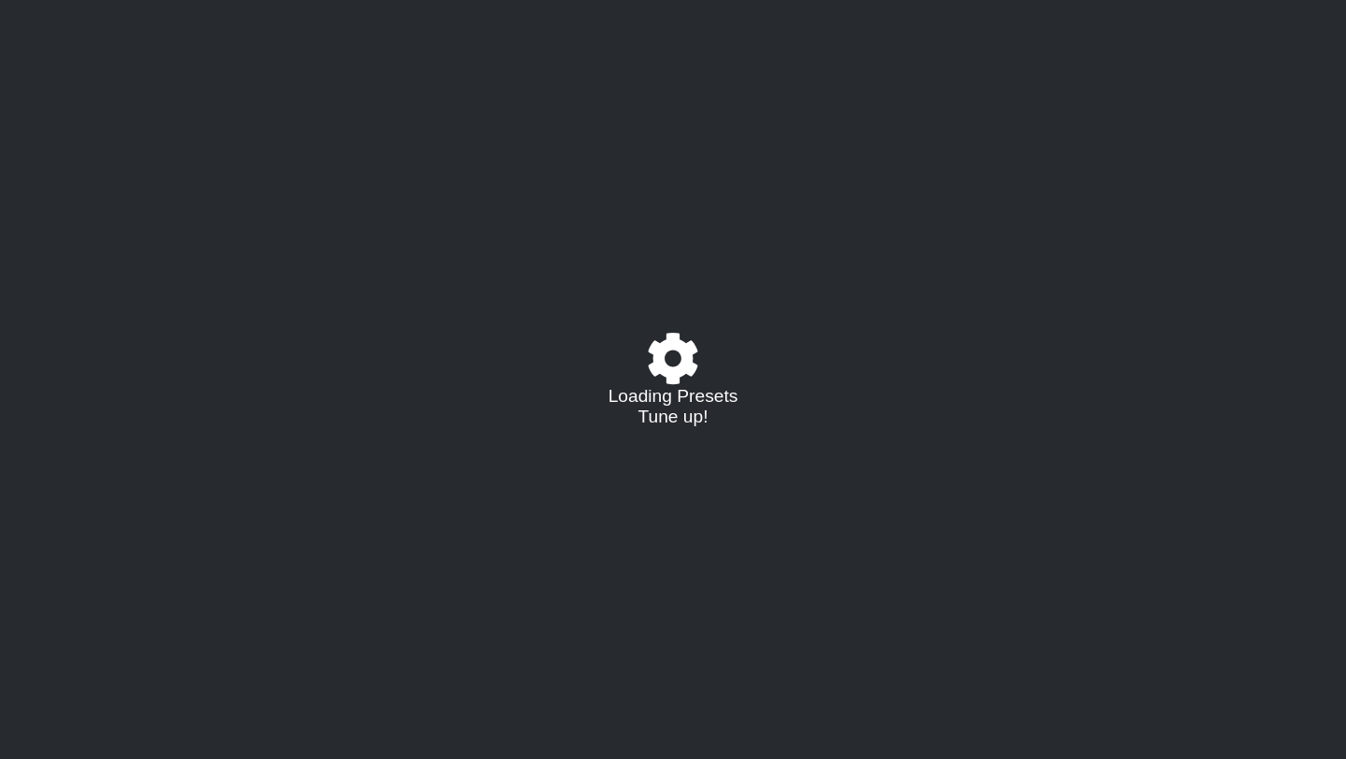
select select "C"
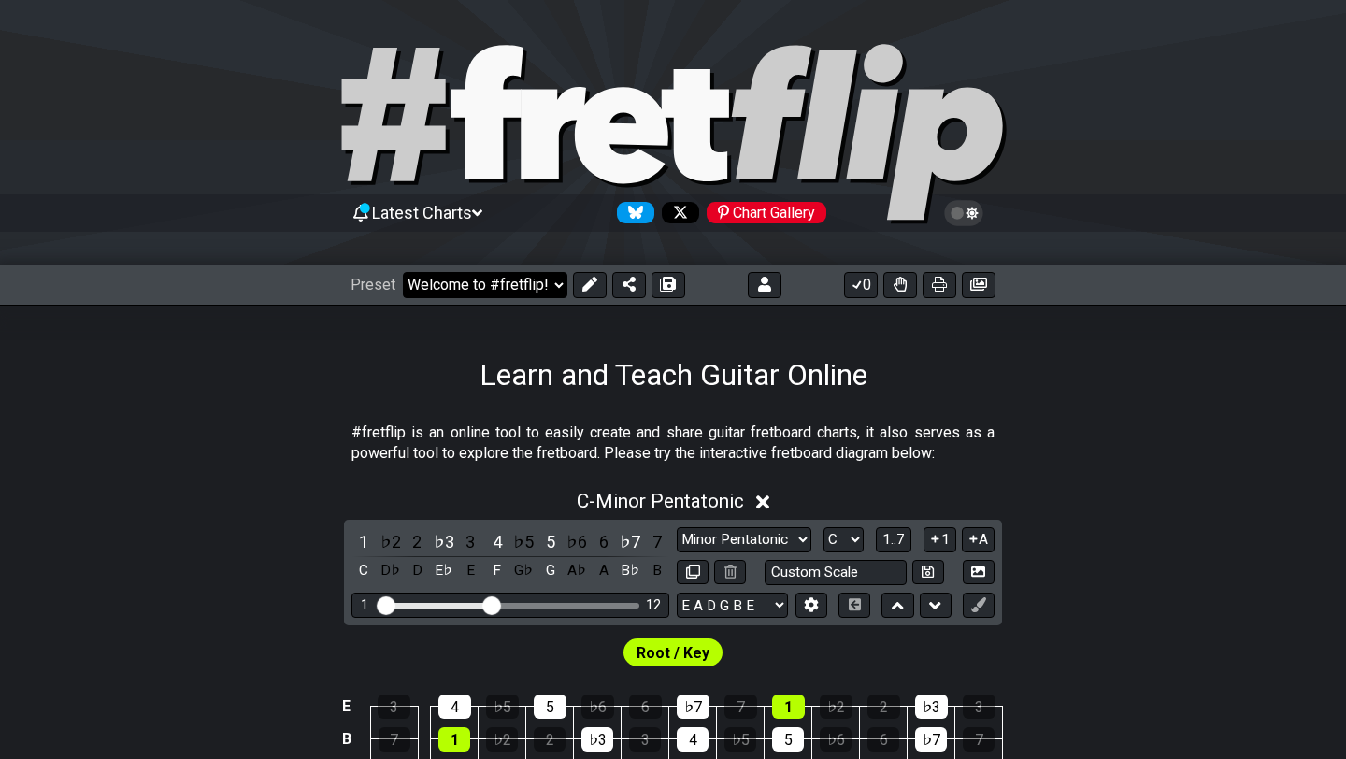
click at [496, 289] on select "Welcome to #fretflip! Initial Preset Custom Preset Minor Pentatonic Major Penta…" at bounding box center [485, 285] width 164 height 26
click at [403, 272] on select "Welcome to #fretflip! Initial Preset Custom Preset Minor Pentatonic Major Penta…" at bounding box center [485, 285] width 164 height 26
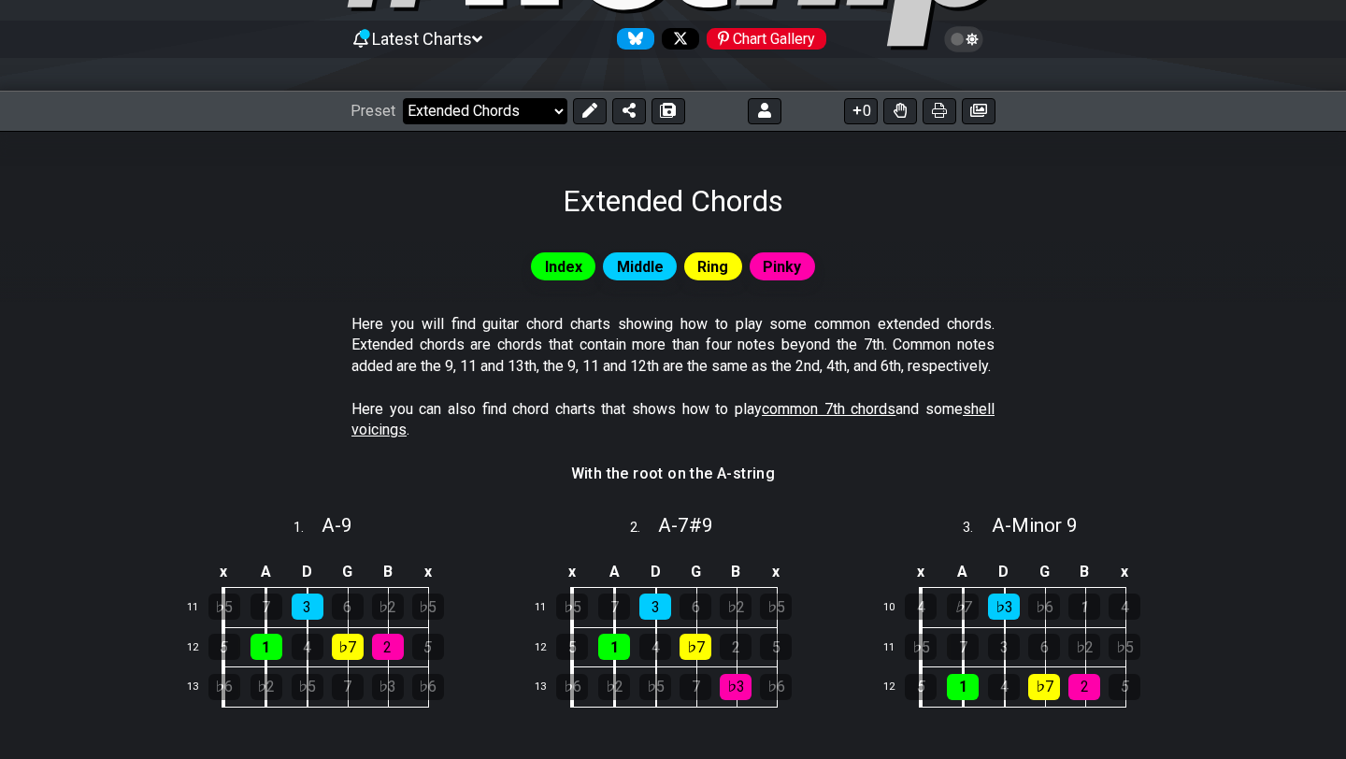
scroll to position [172, 0]
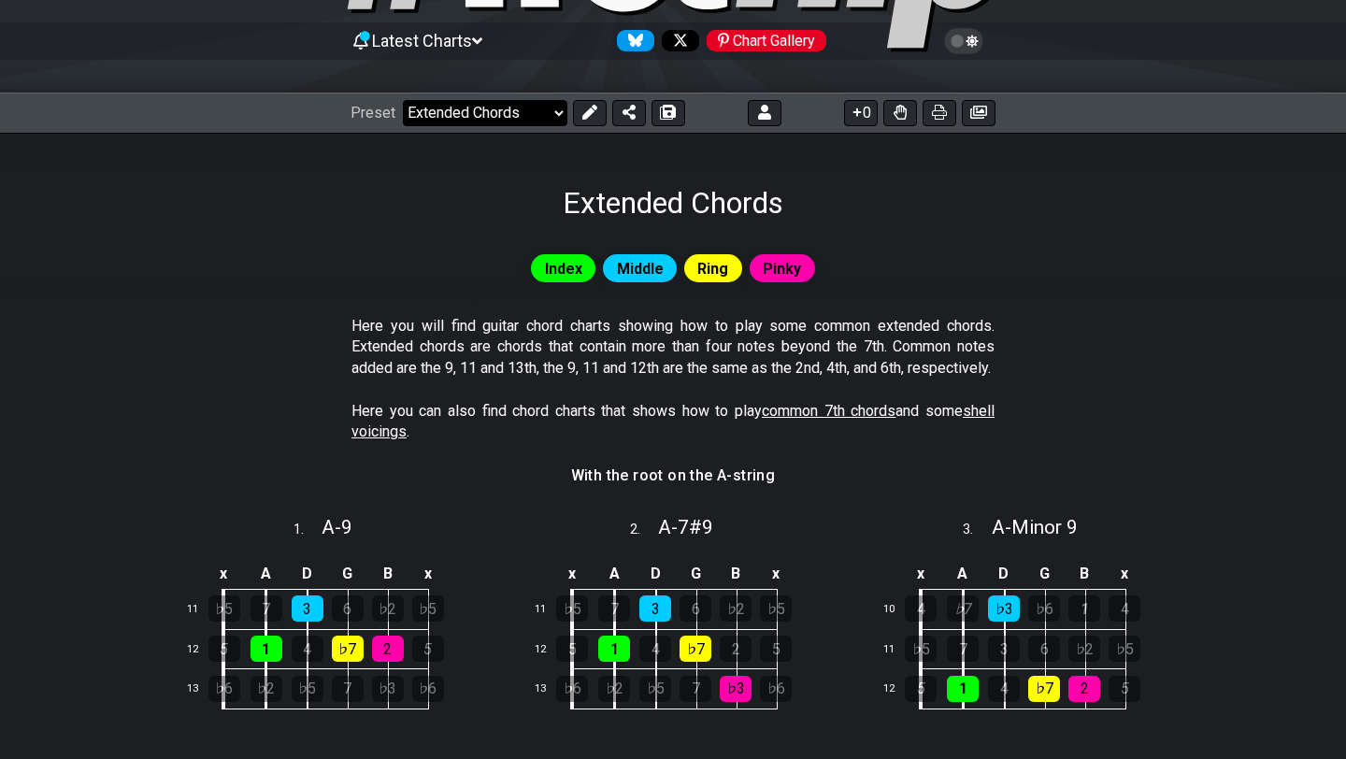
click at [491, 458] on div "Here you can also find chord charts that shows how to play common 7th chords an…" at bounding box center [672, 425] width 643 height 64
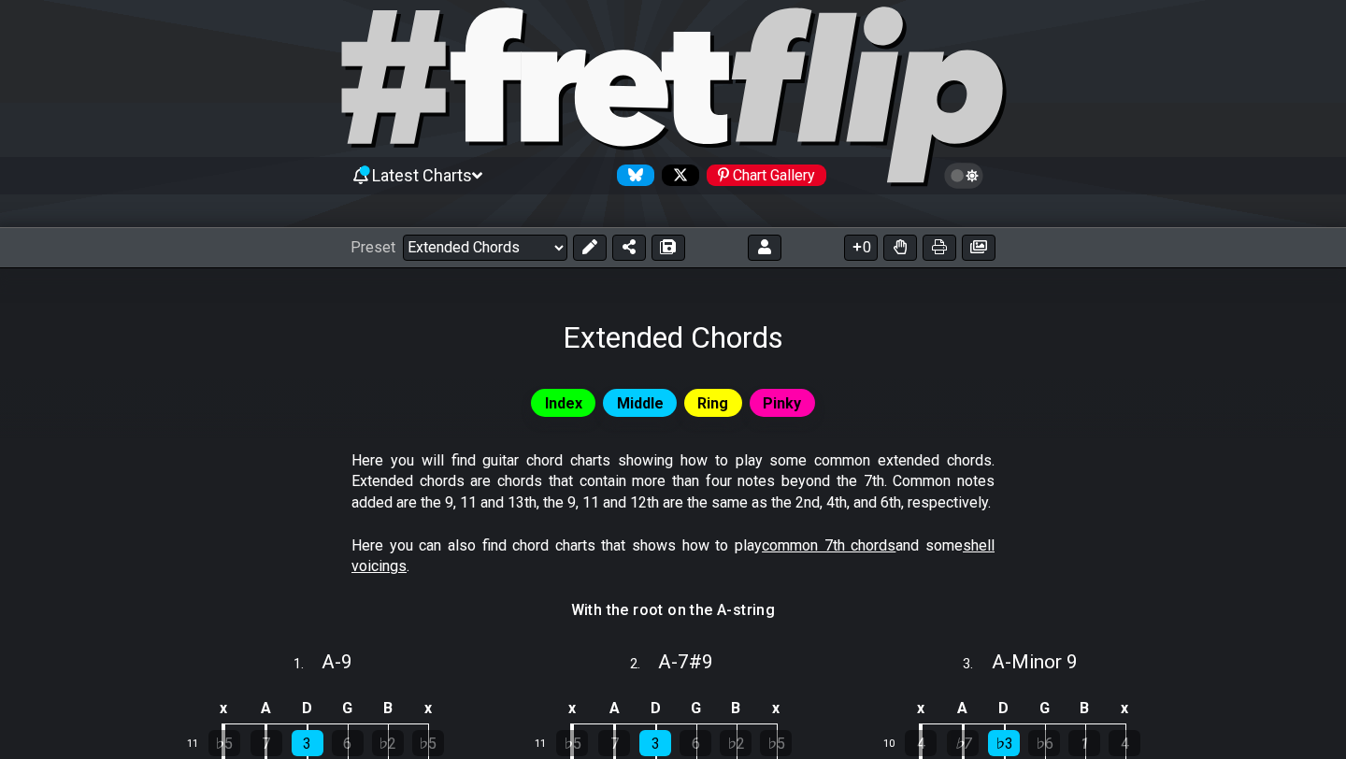
scroll to position [36, 0]
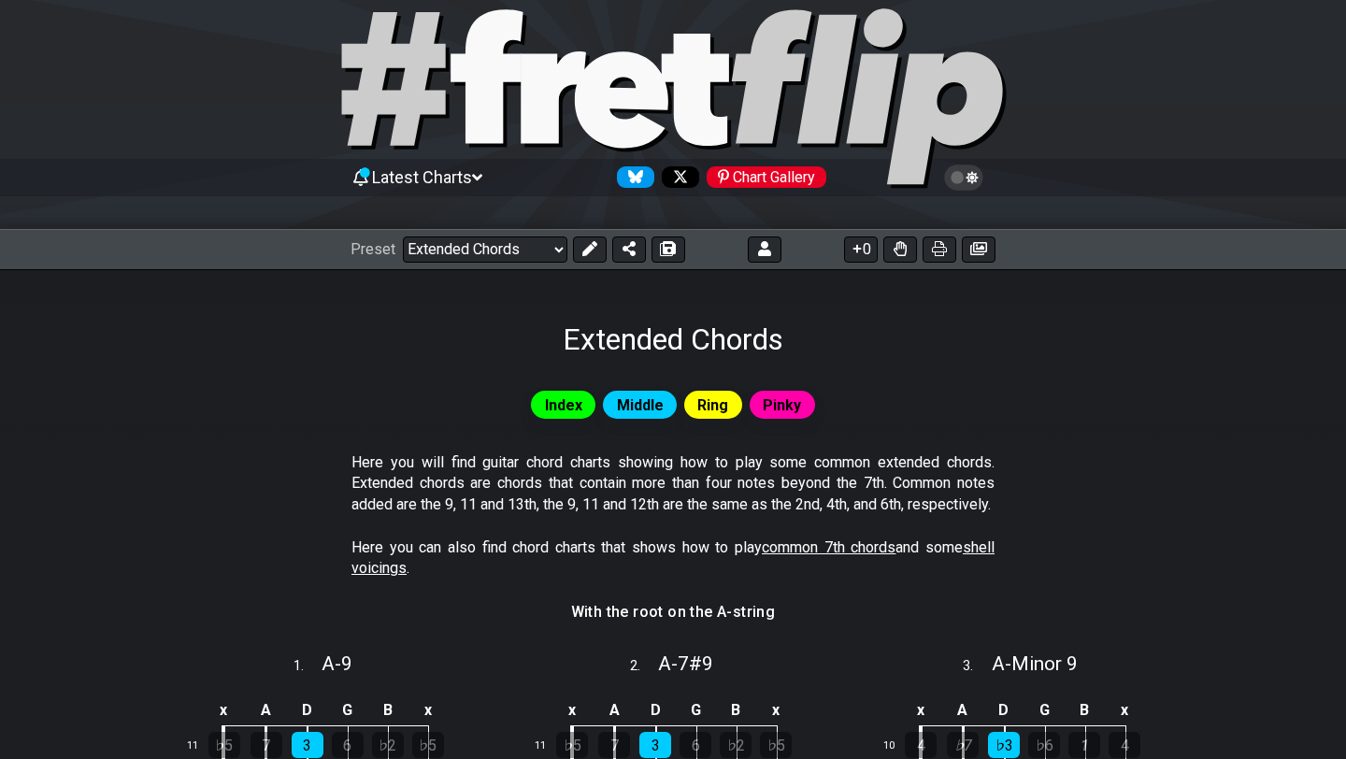
click at [502, 221] on div "Latest Charts Chart Gallery" at bounding box center [673, 196] width 1346 height 67
click at [516, 246] on select "Welcome to #fretflip! Initial Preset Custom Preset Minor Pentatonic Major Penta…" at bounding box center [485, 249] width 164 height 26
click at [403, 236] on select "Welcome to #fretflip! Initial Preset Custom Preset Minor Pentatonic Major Penta…" at bounding box center [485, 249] width 164 height 26
select select "/shell-voicings"
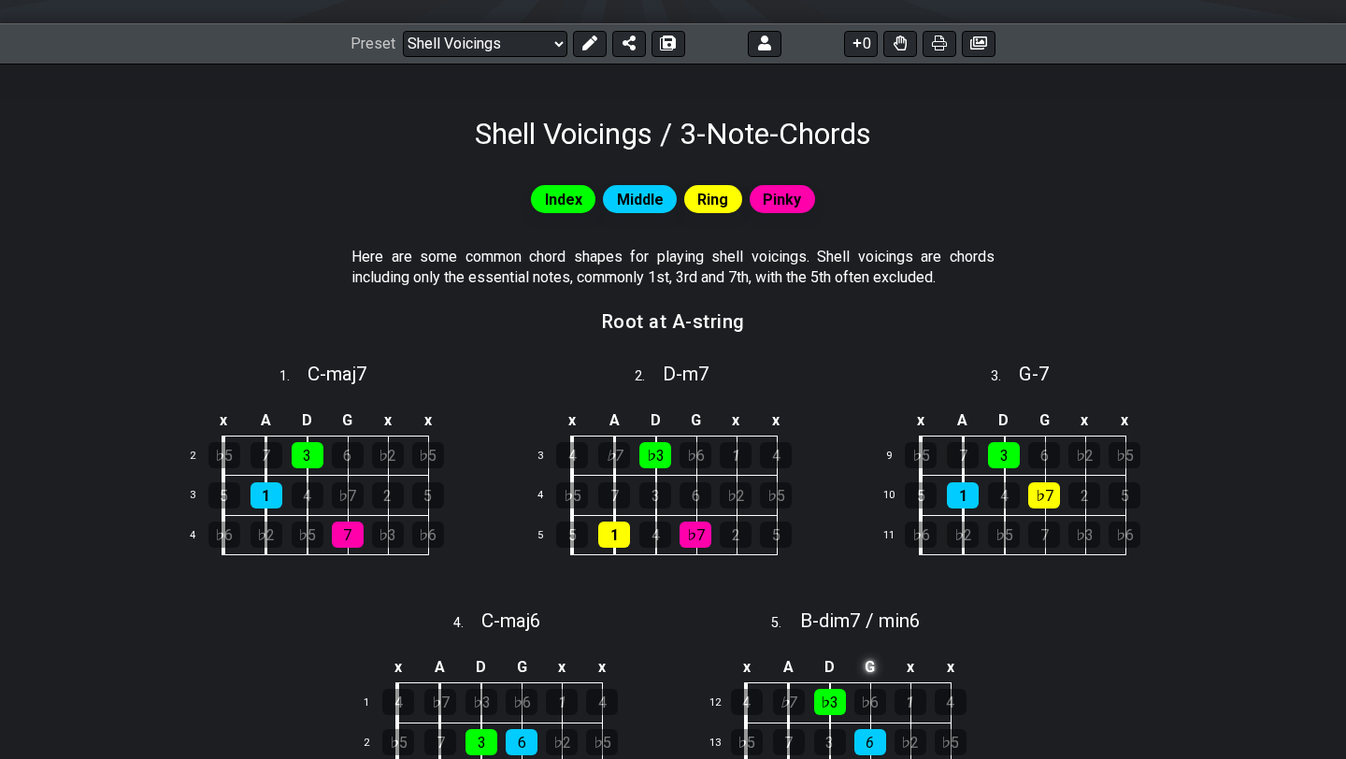
scroll to position [230, 0]
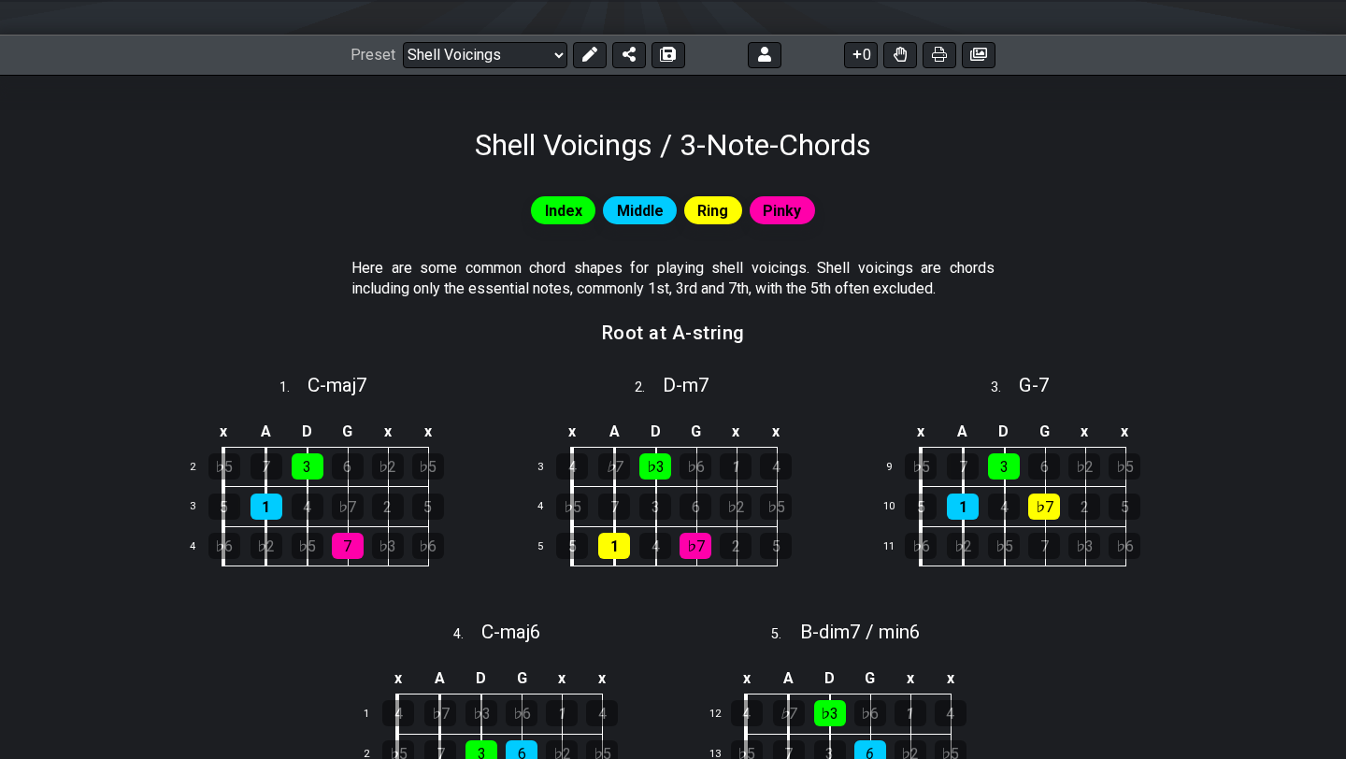
click at [637, 216] on span "Middle" at bounding box center [640, 210] width 47 height 27
click at [655, 459] on div "♭3" at bounding box center [655, 466] width 32 height 26
click at [683, 550] on div "♭7" at bounding box center [695, 546] width 32 height 26
click at [664, 464] on div "♭3" at bounding box center [655, 466] width 32 height 26
click at [702, 562] on td "♭7" at bounding box center [716, 546] width 40 height 40
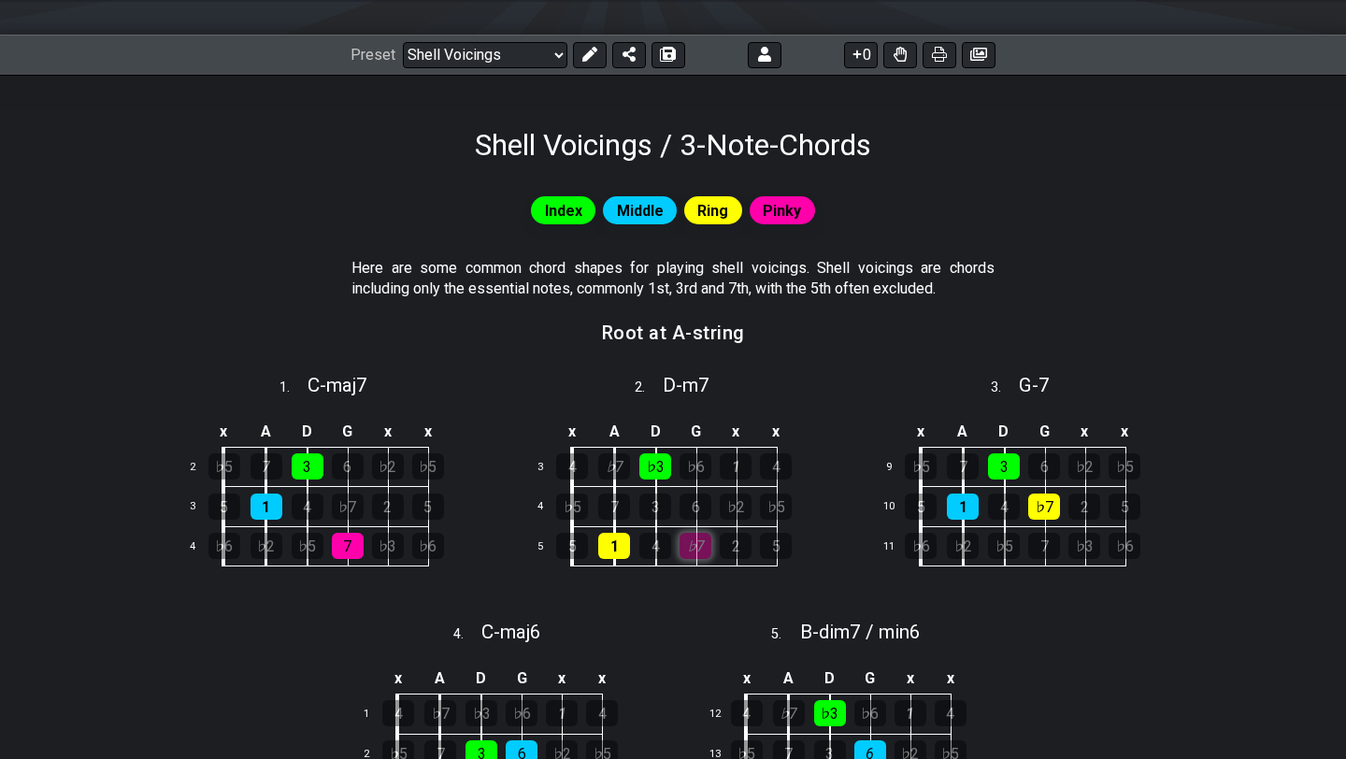
click at [705, 544] on div "♭7" at bounding box center [695, 546] width 32 height 26
click at [712, 317] on div "Root at A-string" at bounding box center [673, 339] width 143 height 48
click at [708, 342] on h3 "Root at A-string" at bounding box center [673, 332] width 143 height 21
click at [697, 336] on h3 "Root at A-string" at bounding box center [673, 332] width 143 height 21
click at [644, 336] on h3 "Root at A-string" at bounding box center [673, 332] width 143 height 21
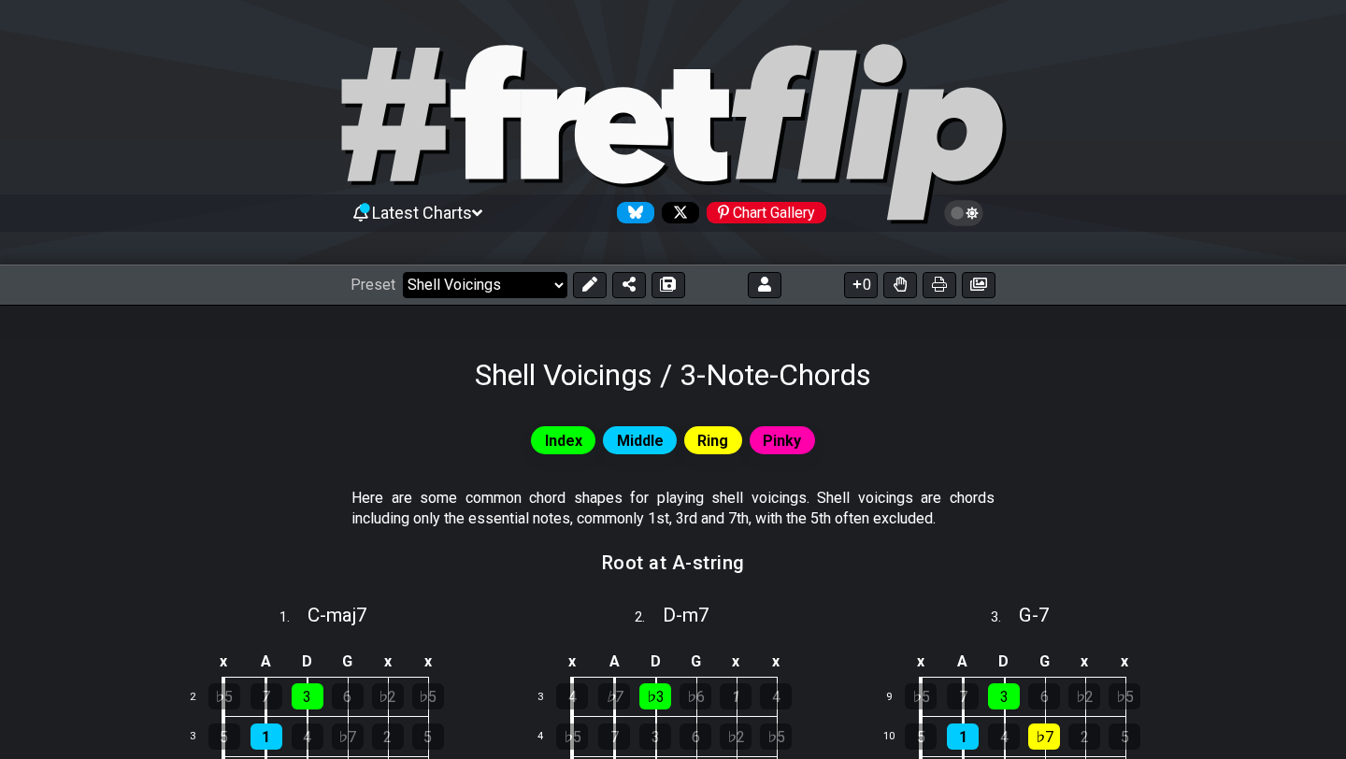
click at [493, 276] on select "Welcome to #fretflip! Initial Preset Custom Preset Minor Pentatonic Major Penta…" at bounding box center [485, 285] width 164 height 26
click at [762, 285] on icon at bounding box center [764, 284] width 13 height 15
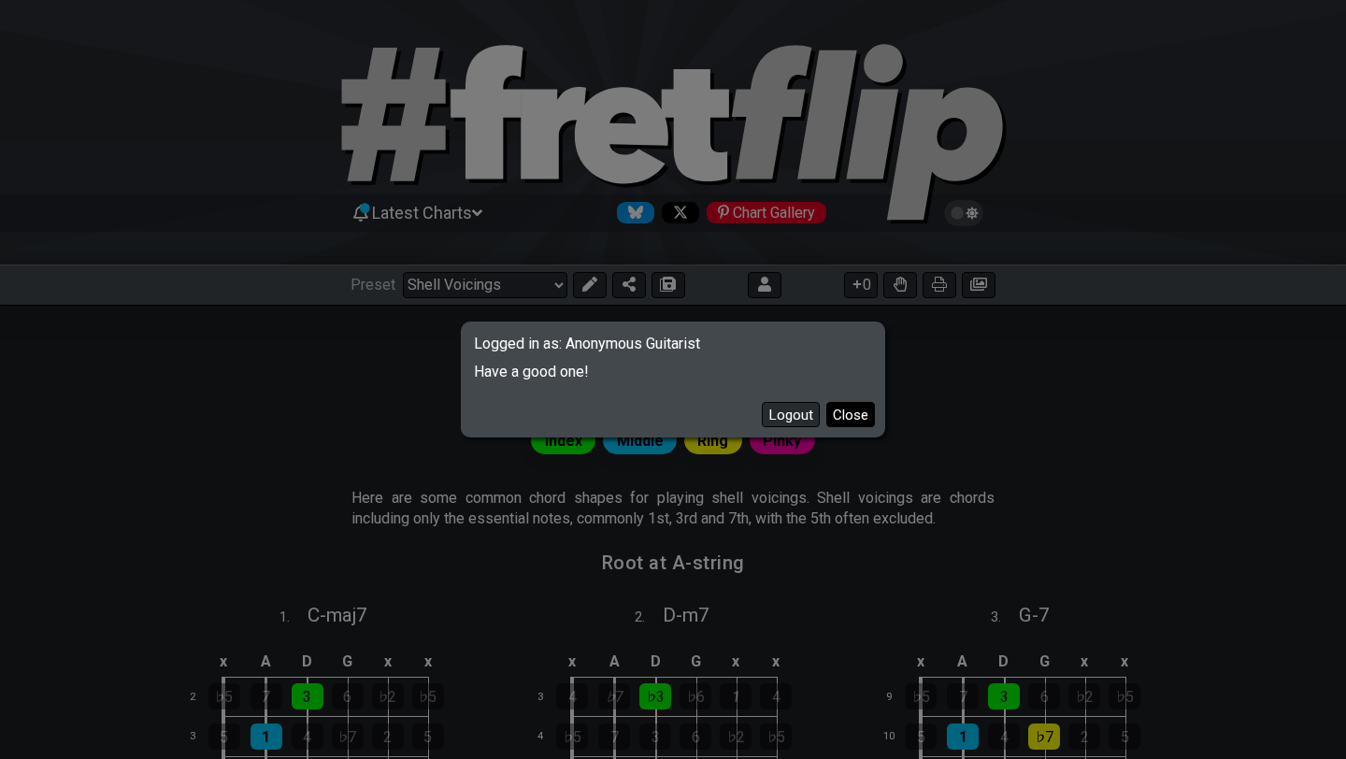
click at [846, 419] on button "Close" at bounding box center [850, 414] width 49 height 25
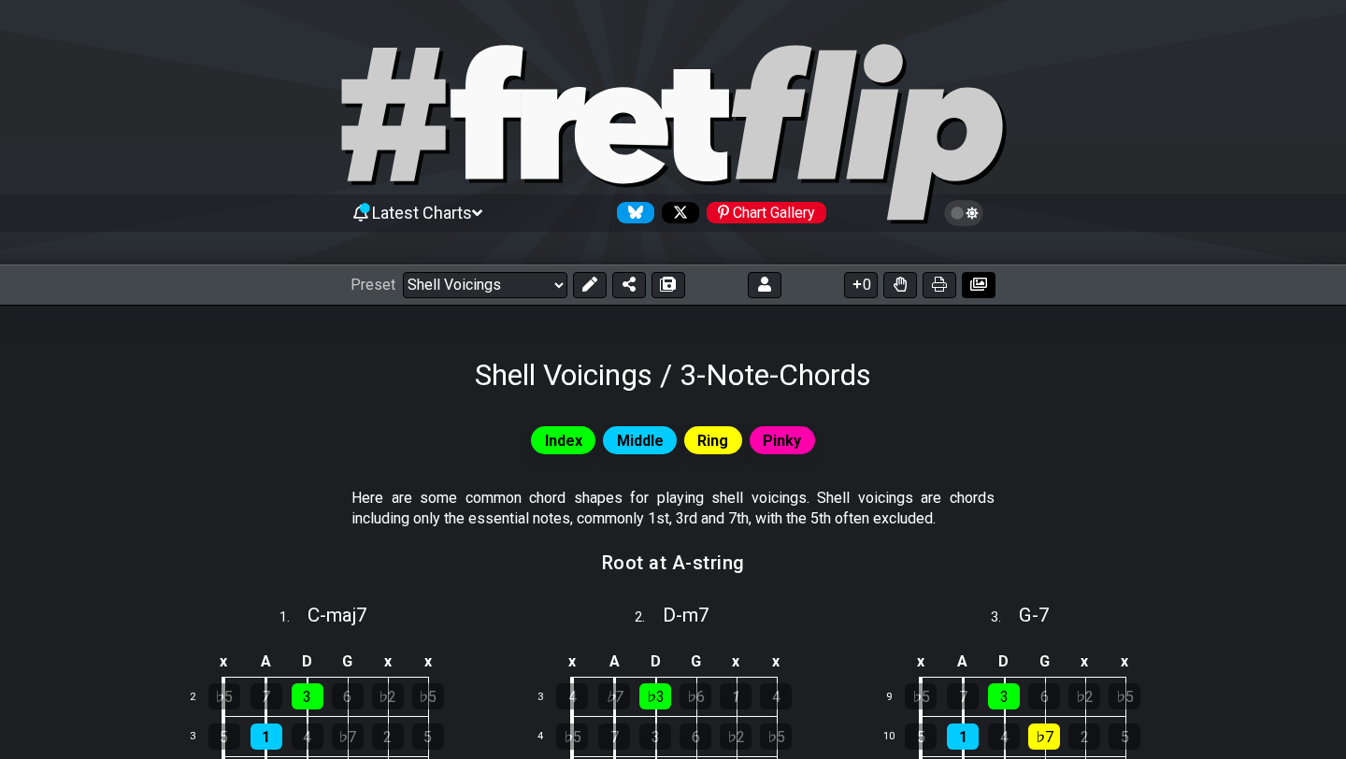
click at [976, 288] on icon at bounding box center [978, 284] width 17 height 15
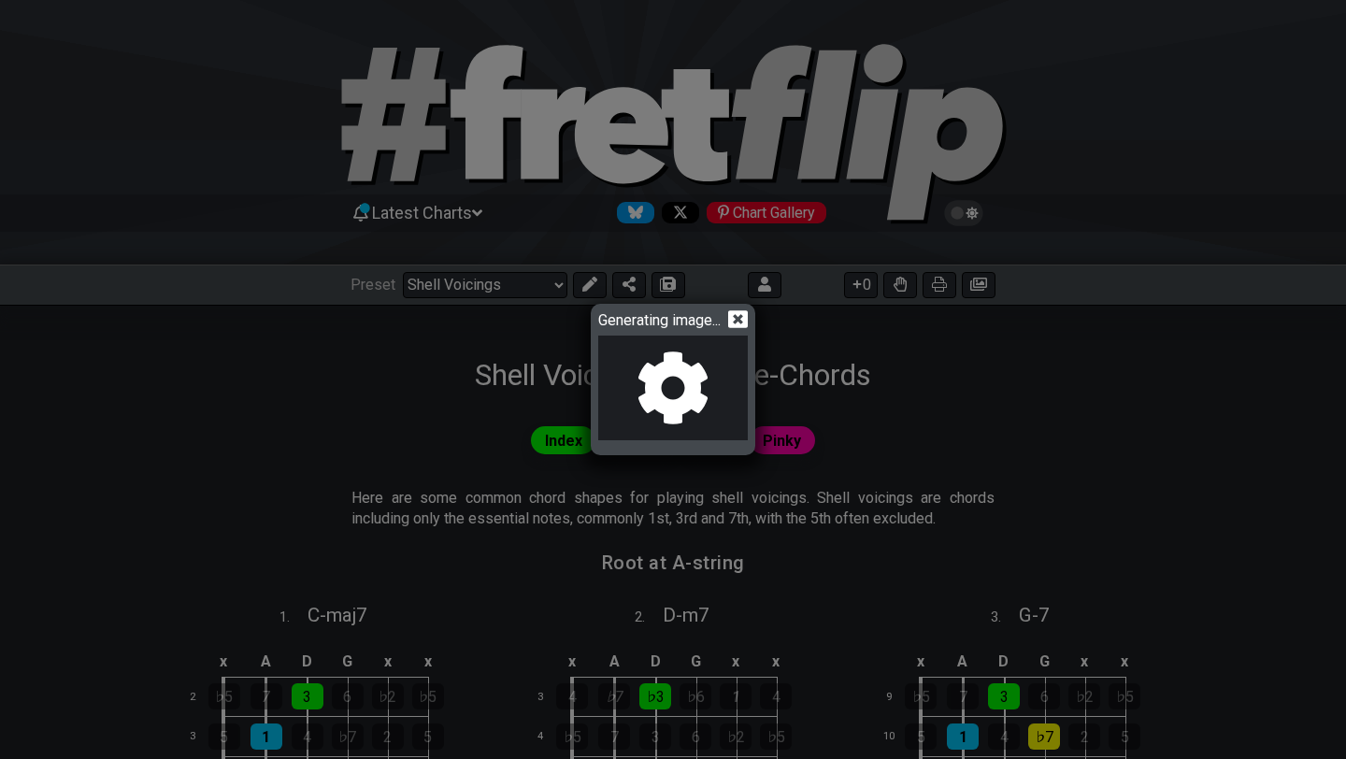
click at [743, 318] on icon at bounding box center [738, 319] width 20 height 20
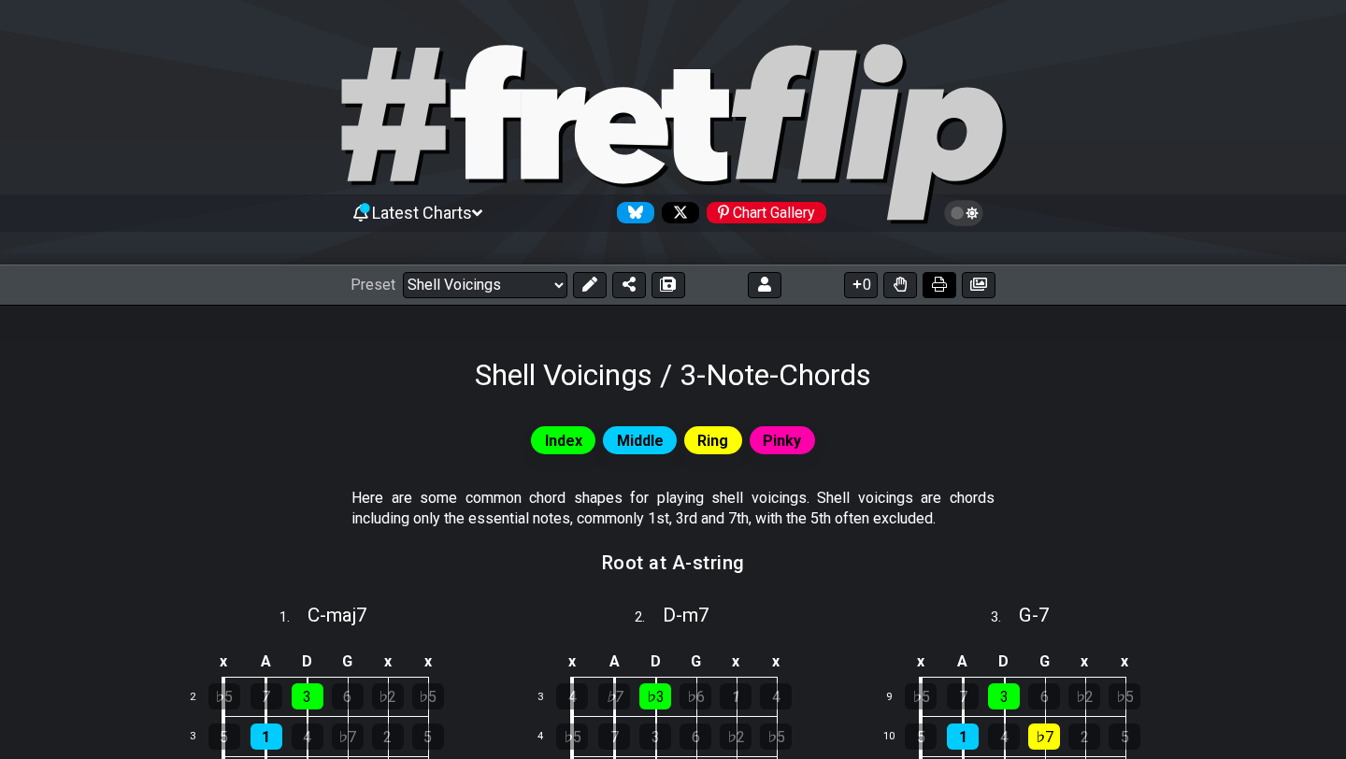
click at [926, 279] on button at bounding box center [939, 285] width 34 height 26
click at [902, 279] on icon at bounding box center [899, 284] width 13 height 15
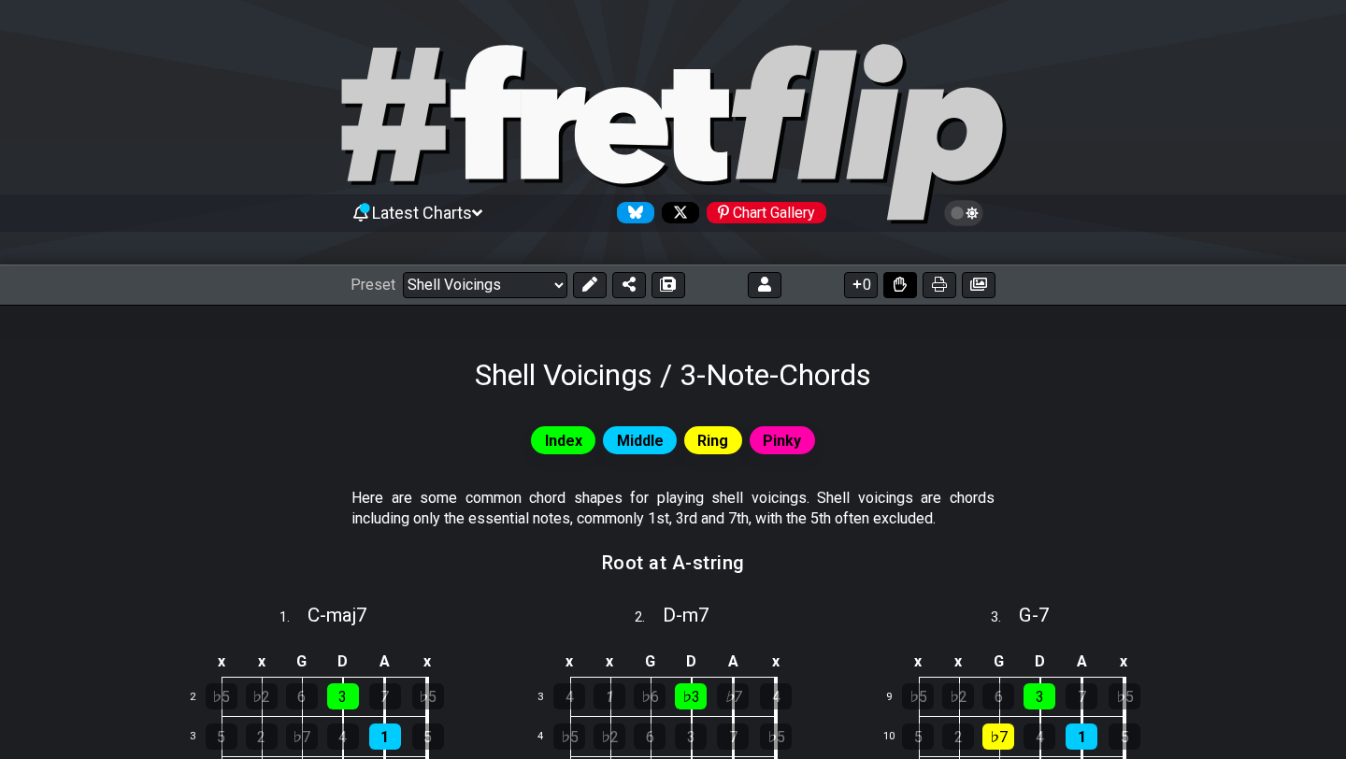
click at [902, 279] on icon at bounding box center [899, 284] width 13 height 15
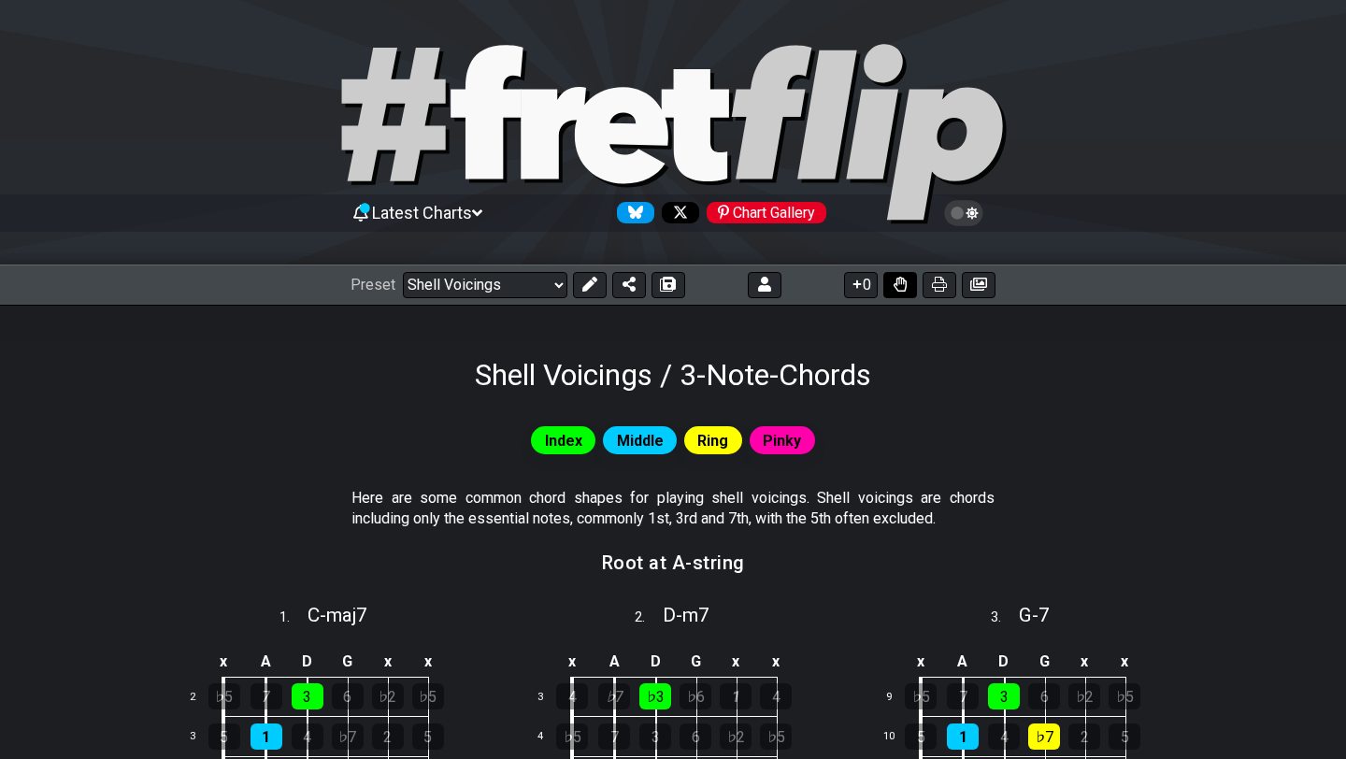
click at [902, 279] on icon at bounding box center [899, 284] width 13 height 15
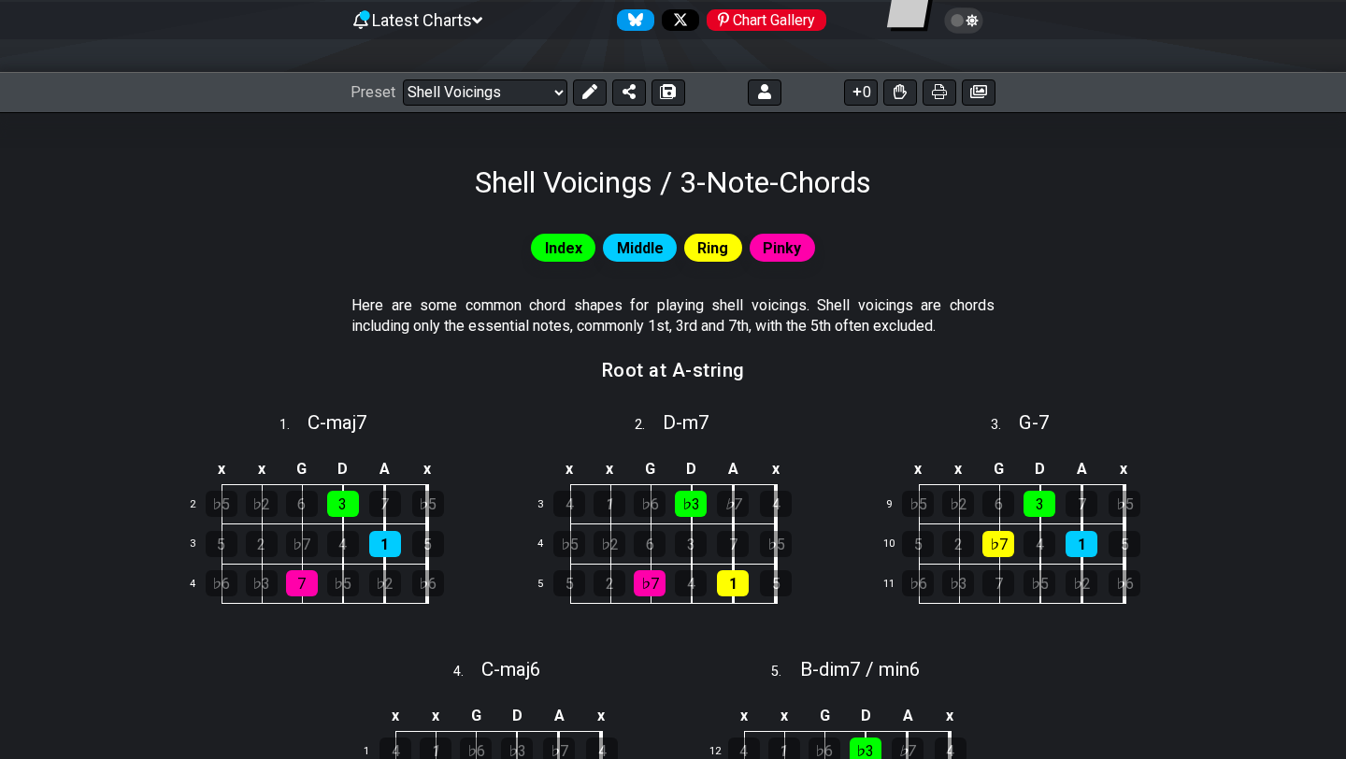
scroll to position [136, 0]
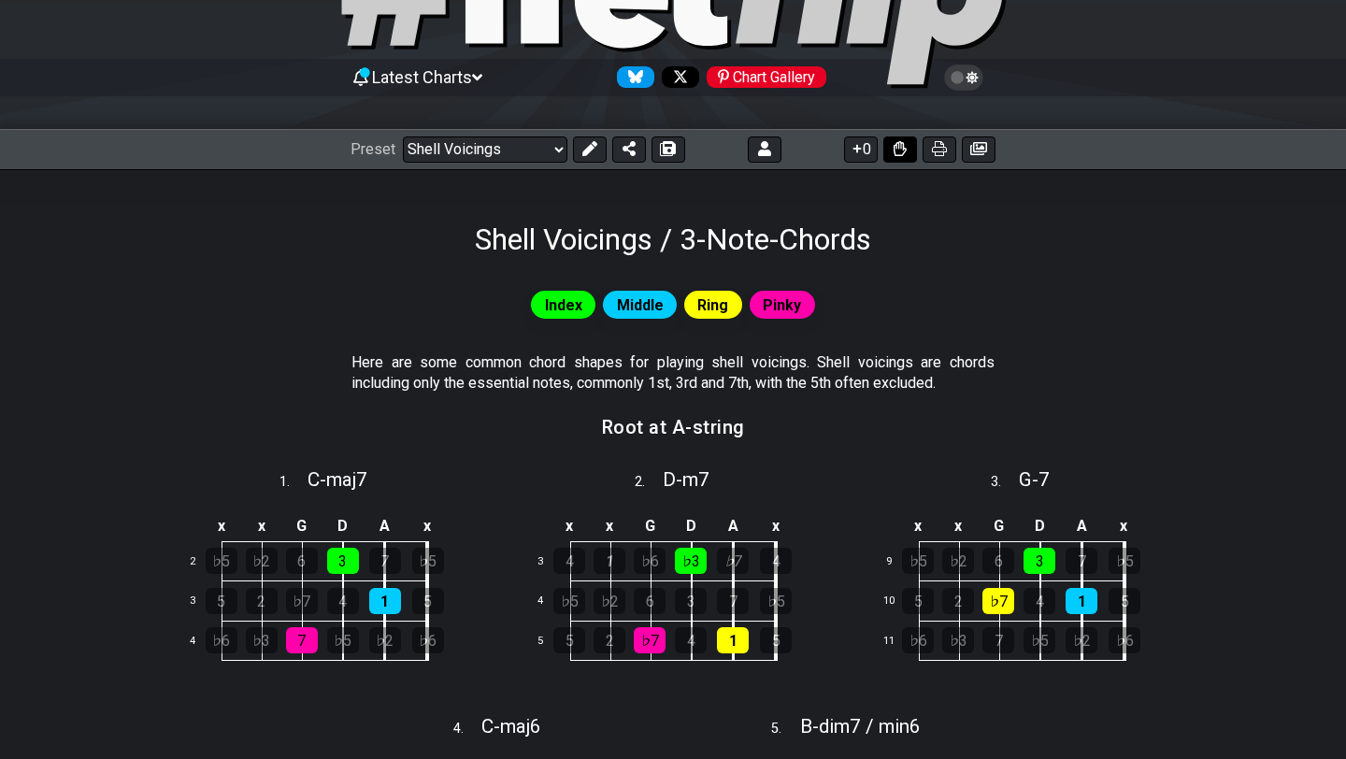
click at [906, 146] on icon at bounding box center [899, 148] width 13 height 15
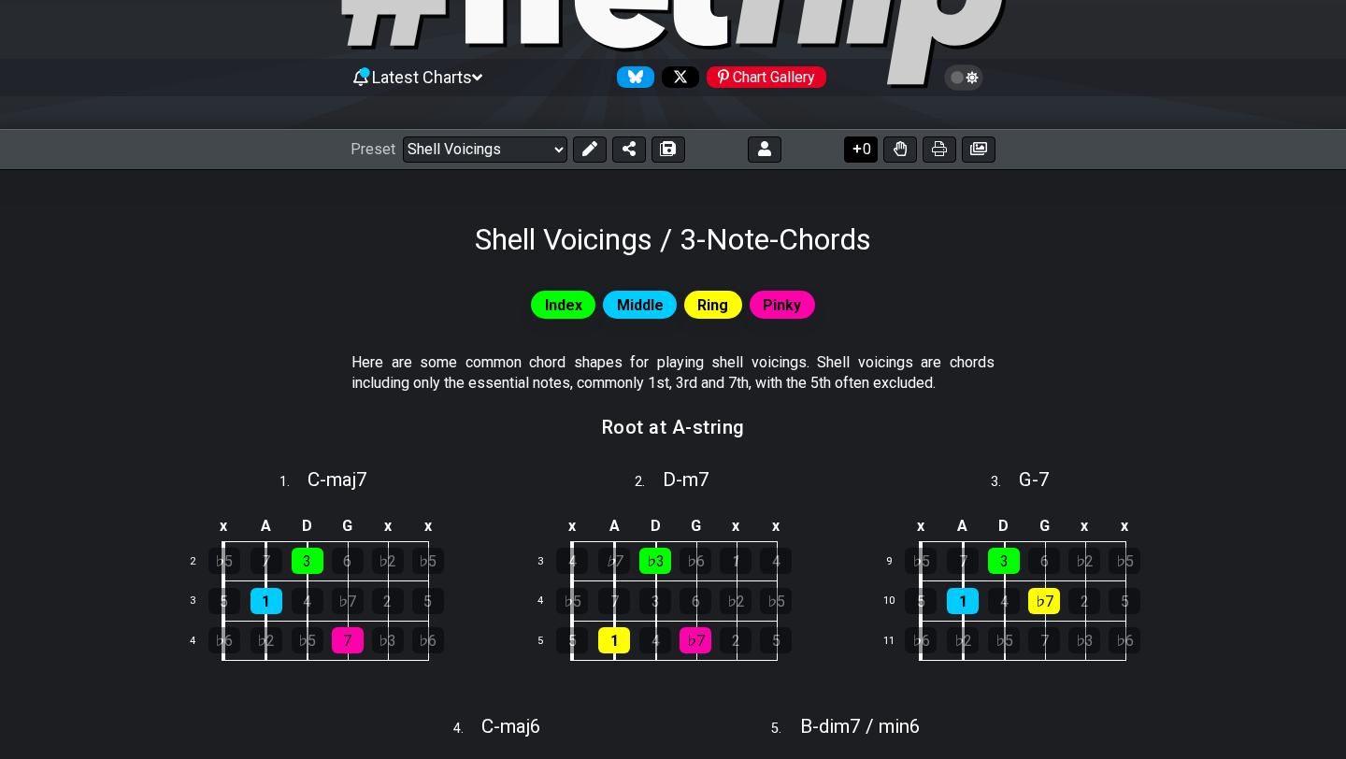
click at [864, 148] on button "0" at bounding box center [861, 149] width 34 height 26
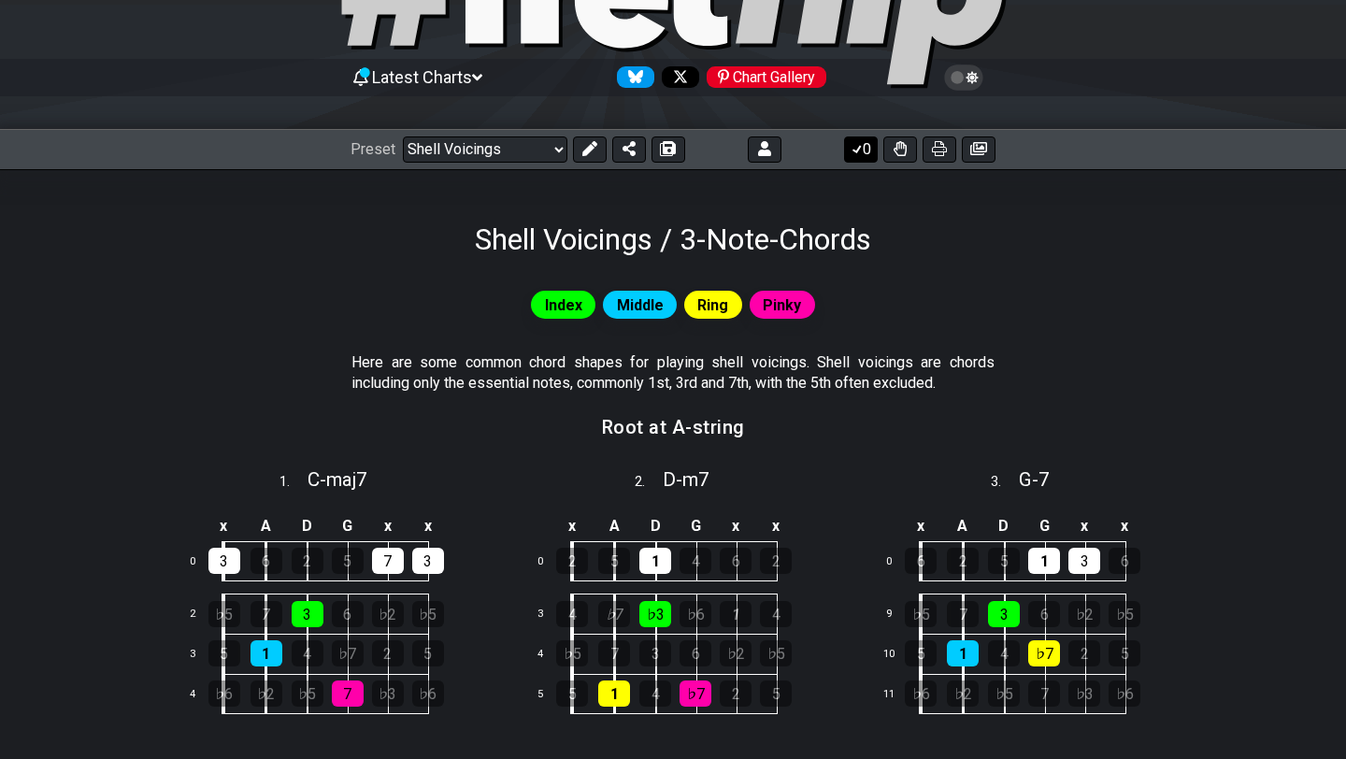
click at [862, 148] on button "0" at bounding box center [861, 149] width 34 height 26
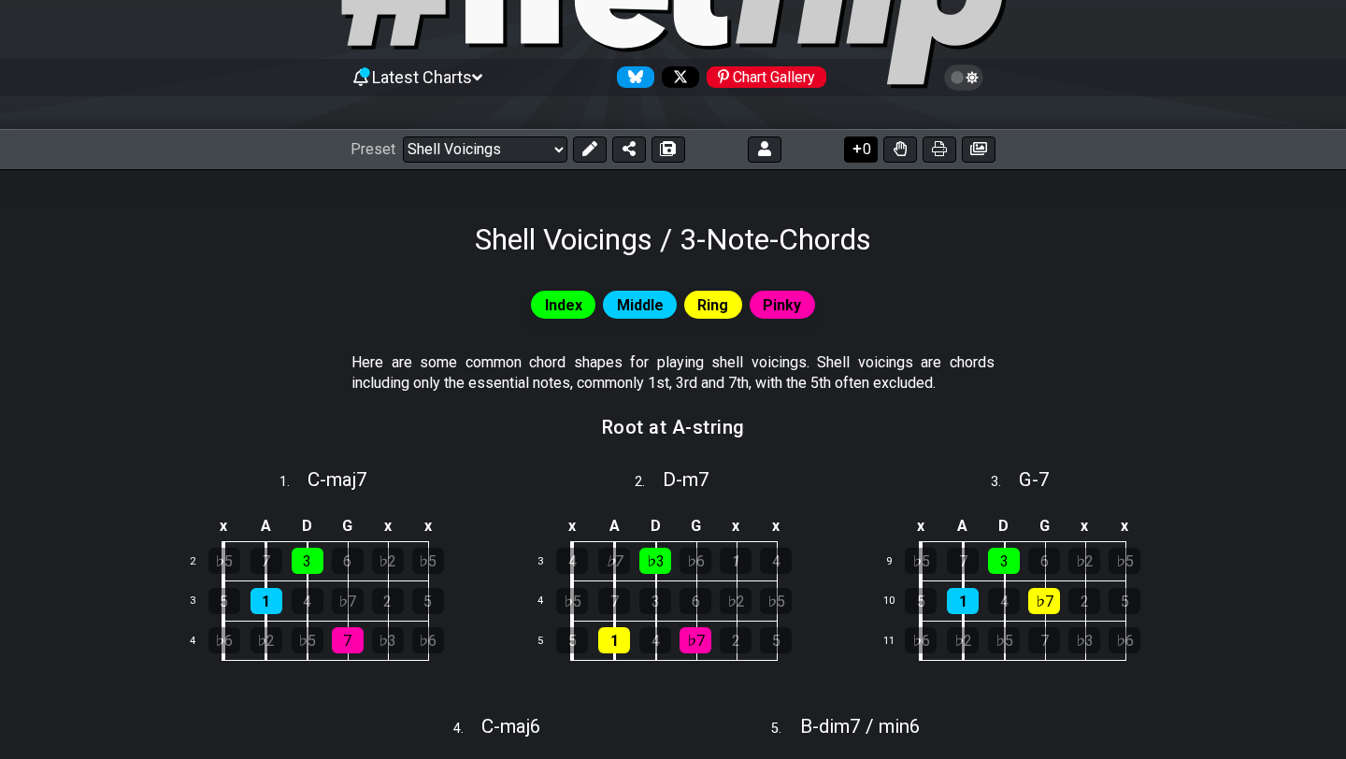
click at [862, 148] on button "0" at bounding box center [861, 149] width 34 height 26
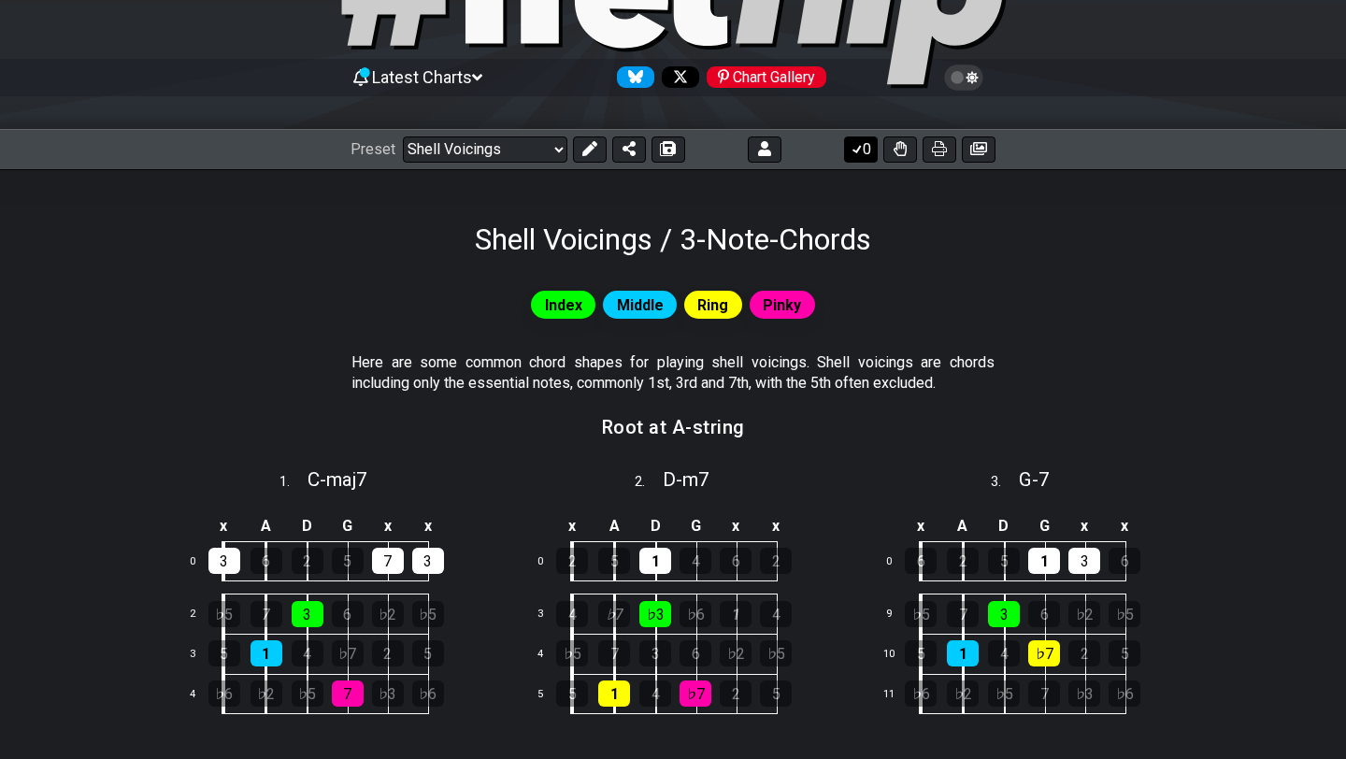
click at [862, 148] on button "0" at bounding box center [861, 149] width 34 height 26
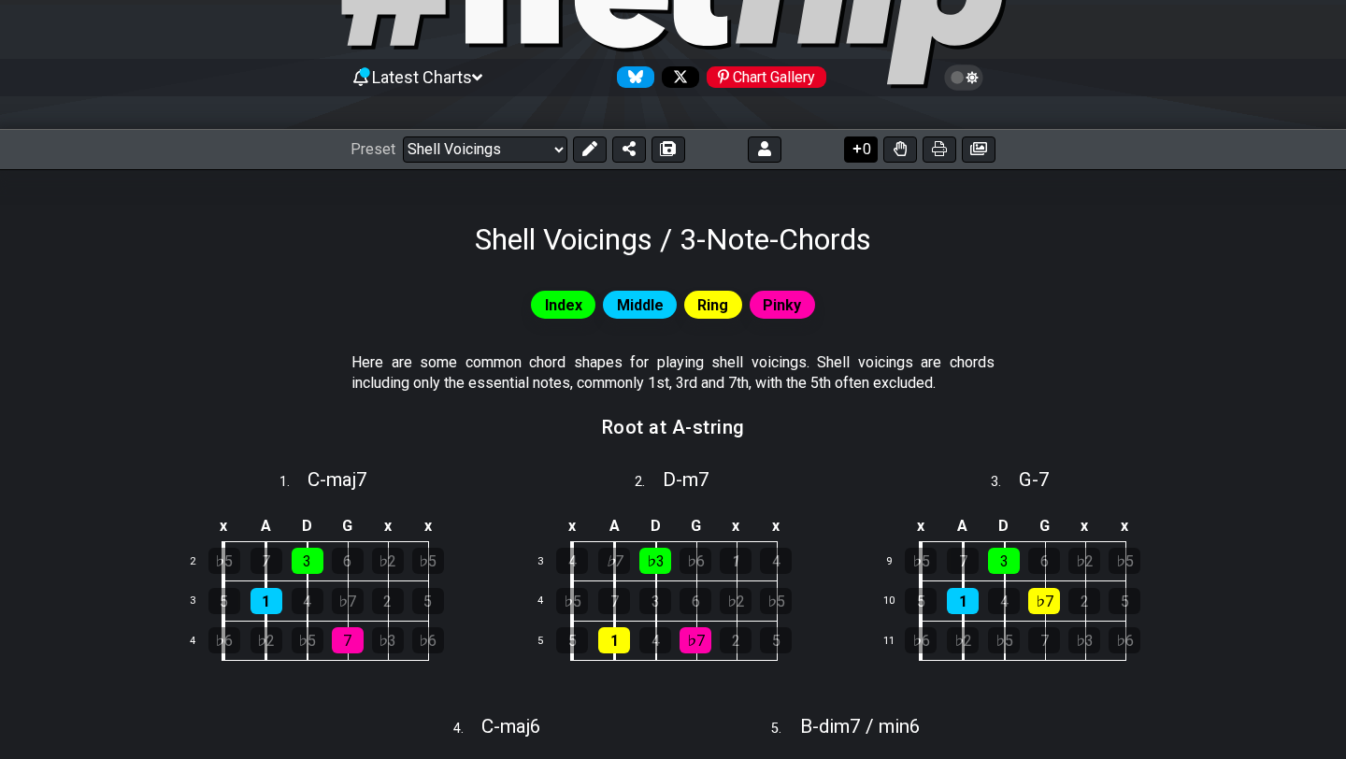
click at [863, 144] on button "0" at bounding box center [861, 149] width 34 height 26
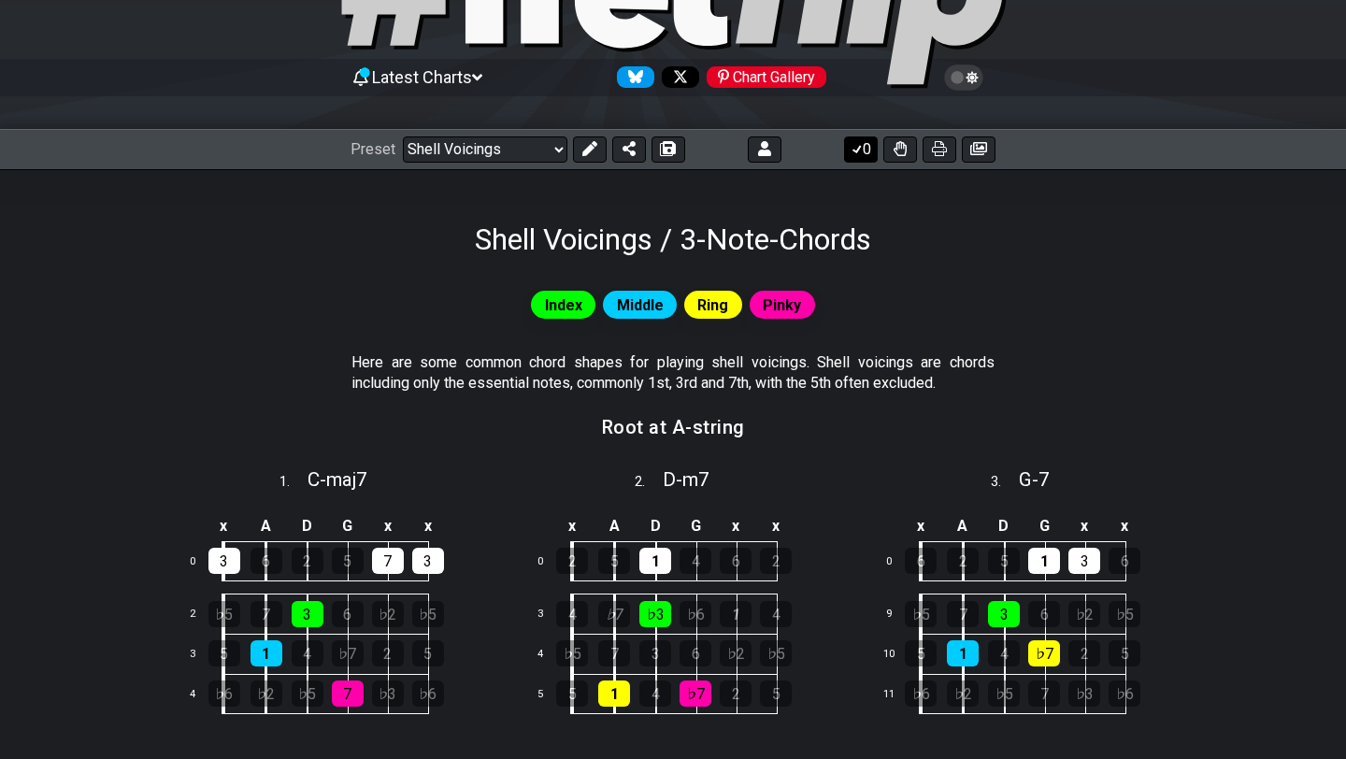
click at [863, 144] on button "0" at bounding box center [861, 149] width 34 height 26
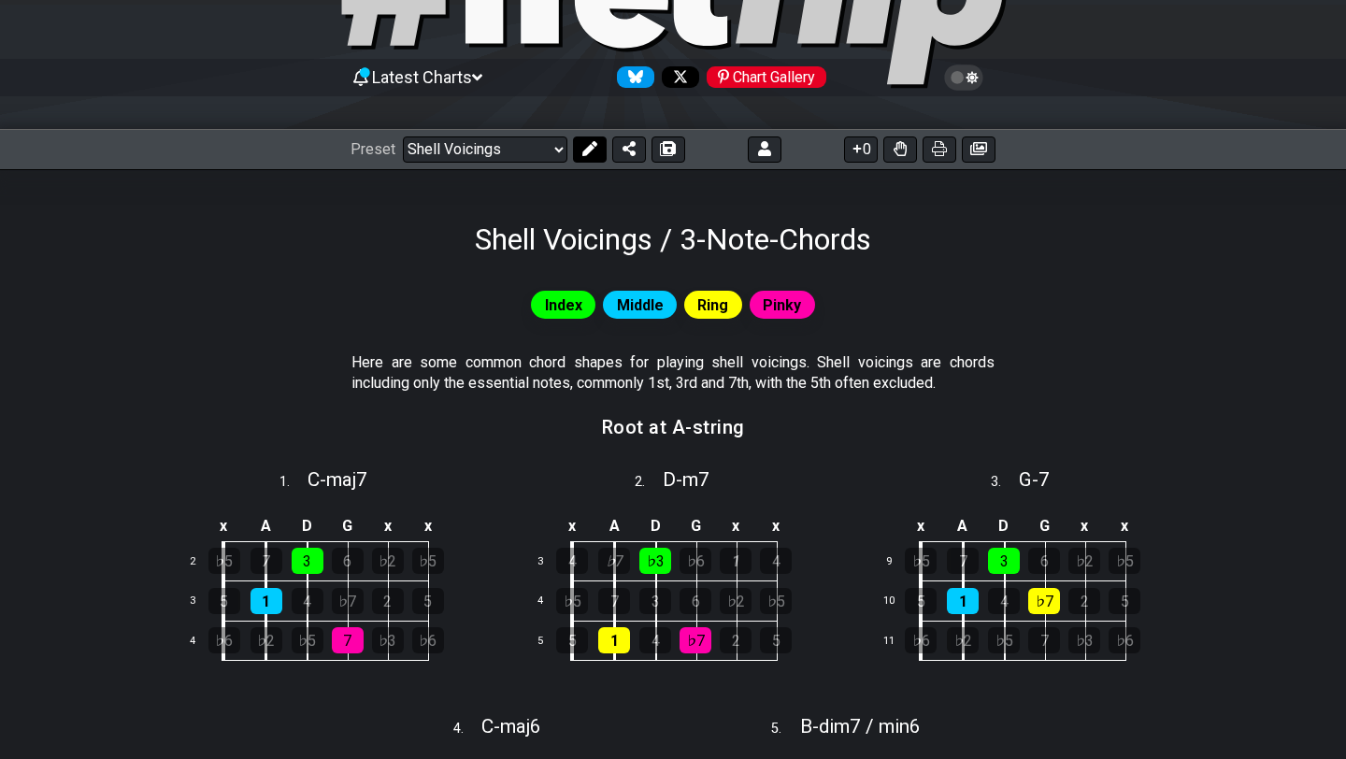
click at [589, 154] on icon at bounding box center [589, 148] width 15 height 15
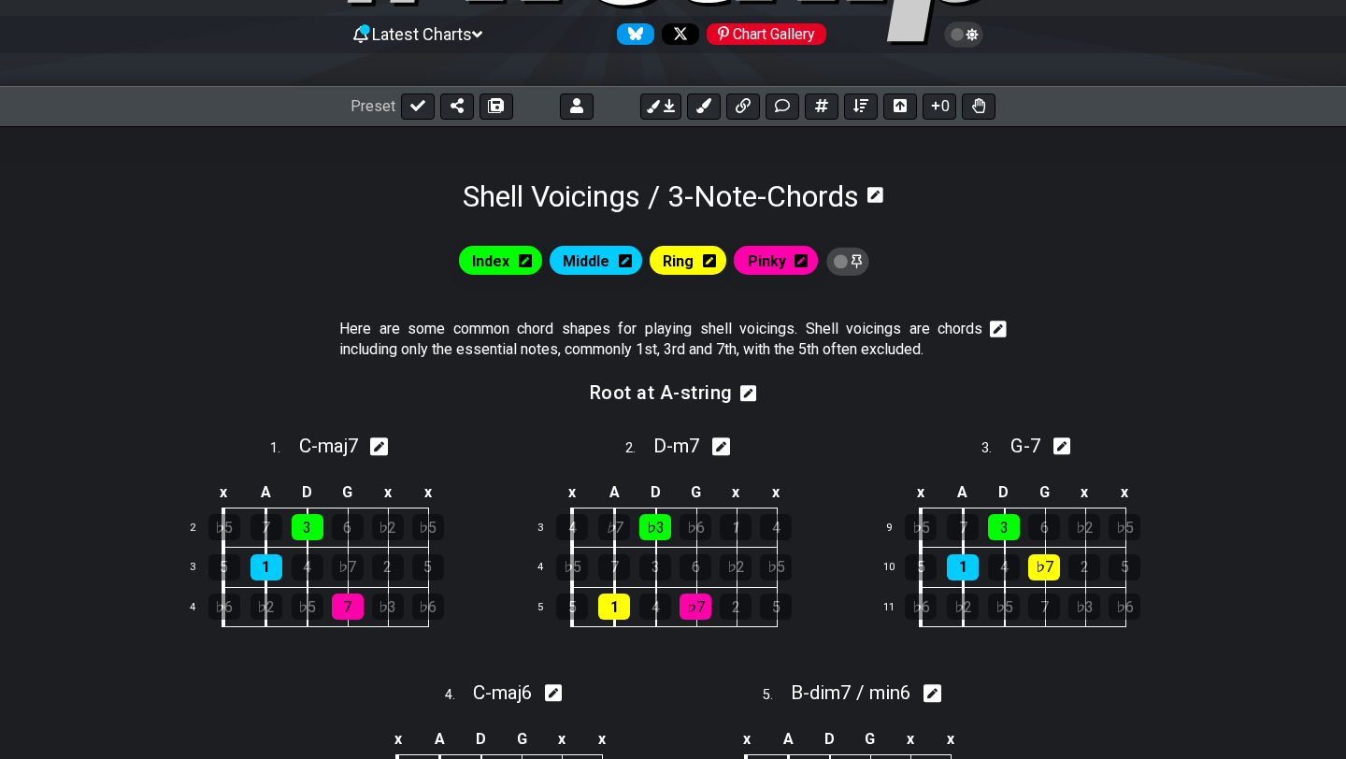
scroll to position [167, 0]
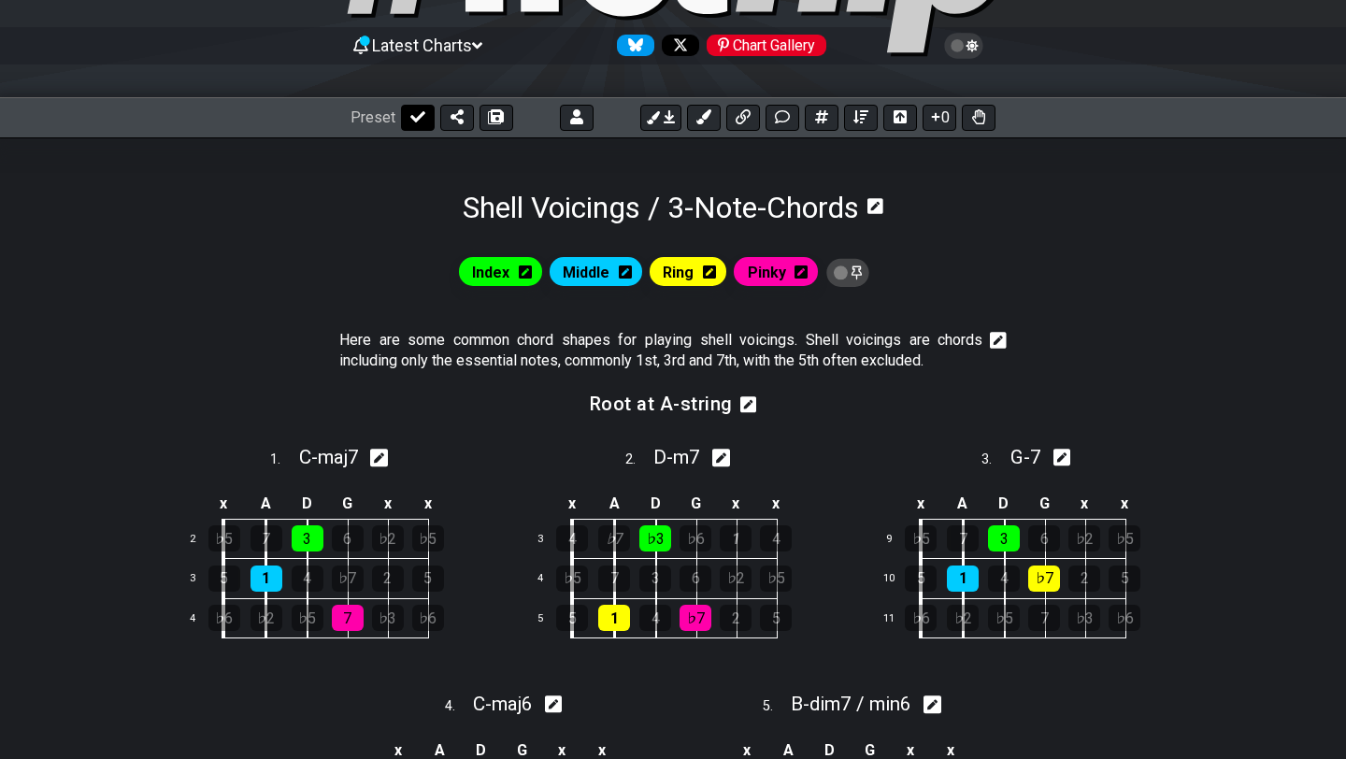
click at [422, 115] on button at bounding box center [418, 118] width 34 height 26
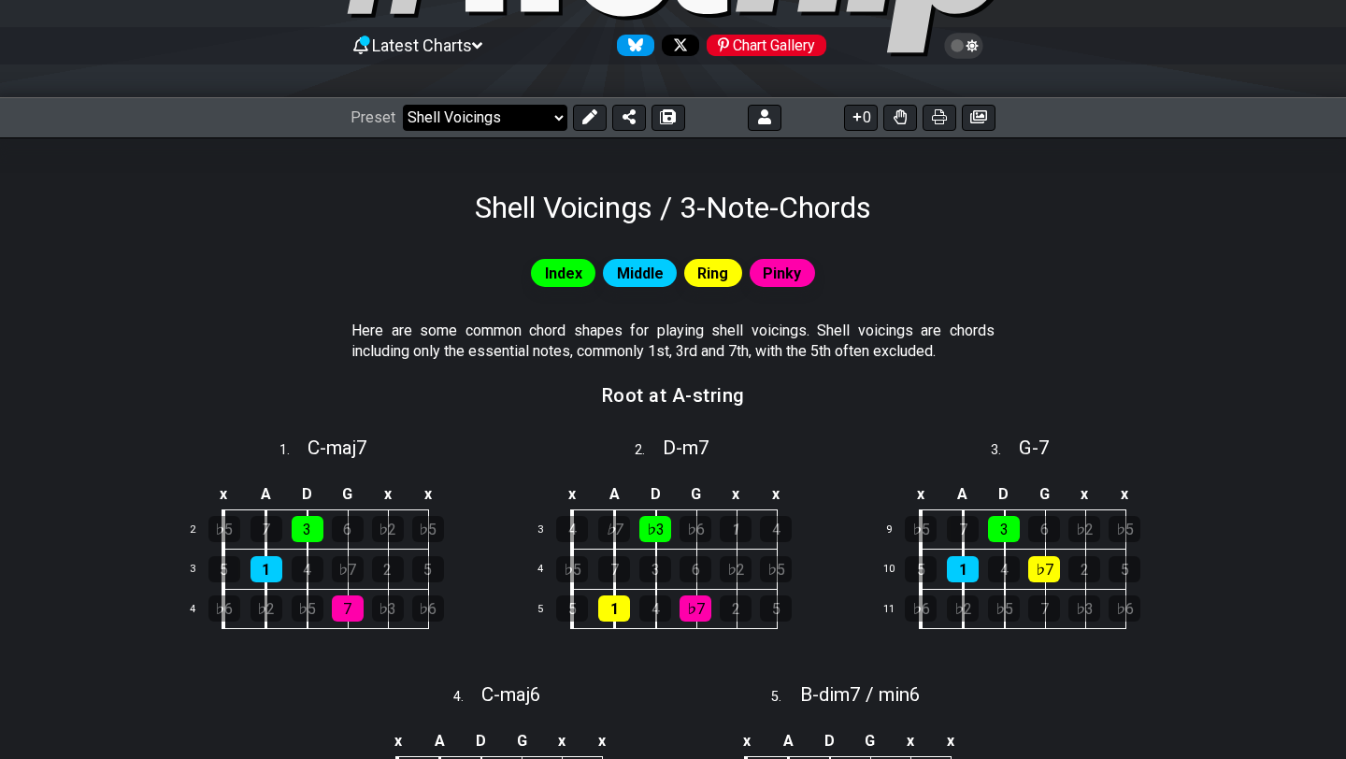
click at [453, 120] on select "Welcome to #fretflip! Initial Preset Custom Preset Minor Pentatonic Major Penta…" at bounding box center [485, 118] width 164 height 26
click at [403, 105] on select "Welcome to #fretflip! Initial Preset Custom Preset Minor Pentatonic Major Penta…" at bounding box center [485, 118] width 164 height 26
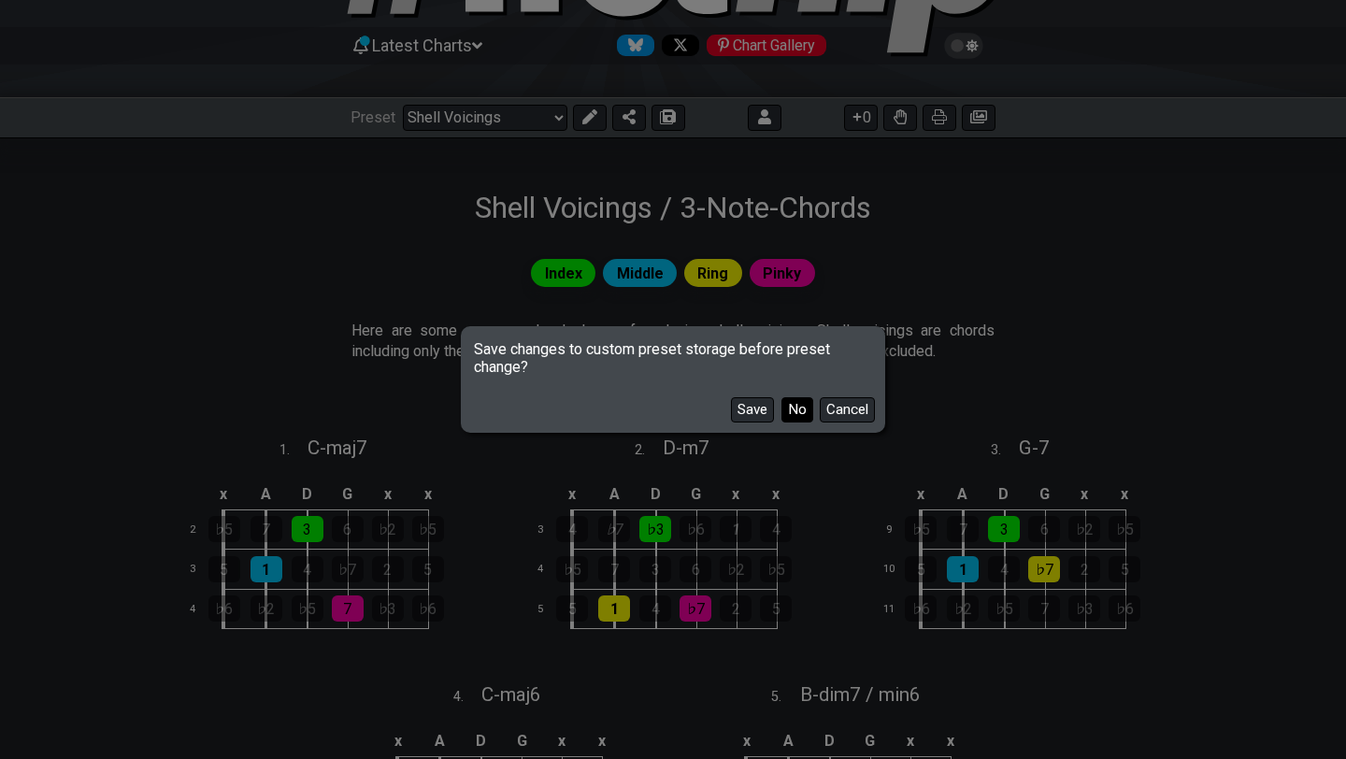
click at [788, 413] on button "No" at bounding box center [797, 409] width 32 height 25
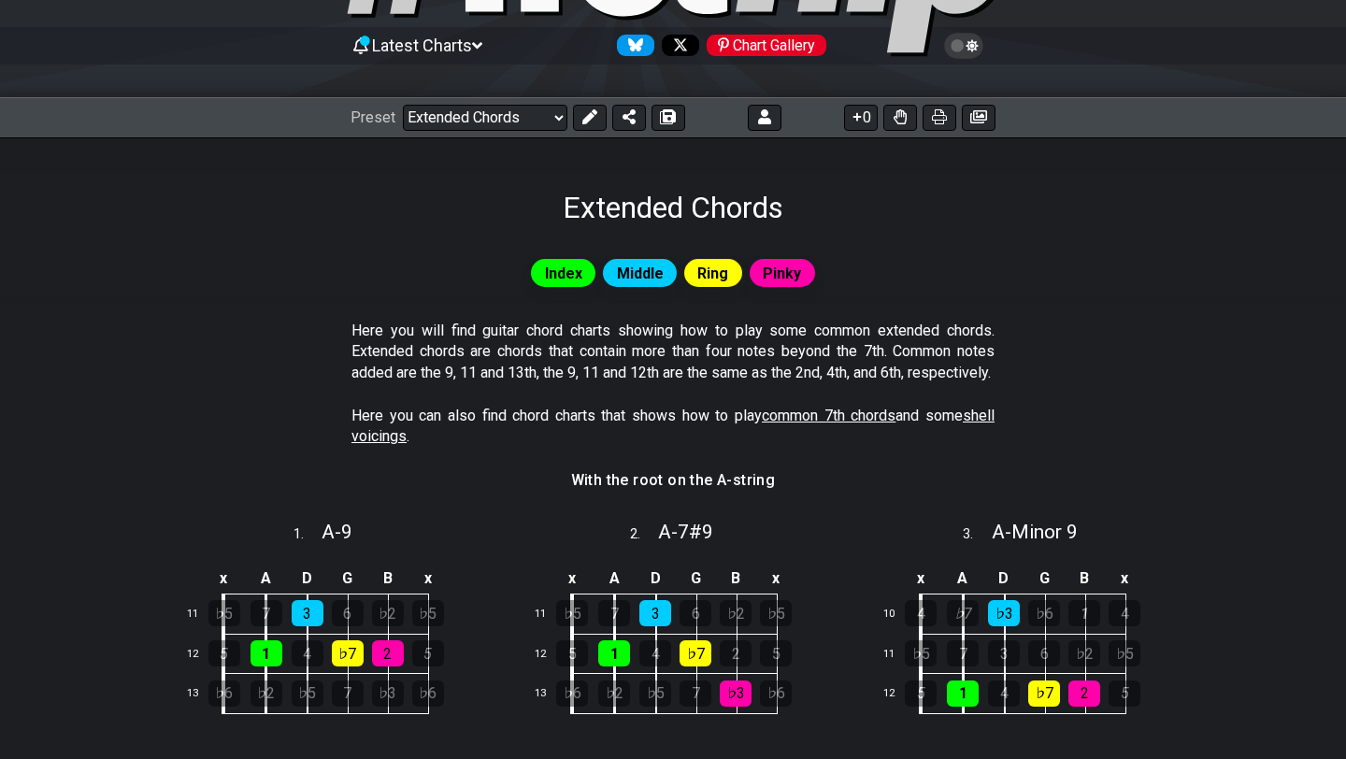
click at [518, 100] on div "Preset Welcome to #fretflip! Initial Preset Custom Preset Minor Pentatonic Majo…" at bounding box center [673, 117] width 1346 height 41
click at [514, 111] on select "Welcome to #fretflip! Initial Preset Custom Preset Minor Pentatonic Major Penta…" at bounding box center [485, 118] width 164 height 26
click at [403, 105] on select "Welcome to #fretflip! Initial Preset Custom Preset Minor Pentatonic Major Penta…" at bounding box center [485, 118] width 164 height 26
select select "/user-defined"
select select "A"
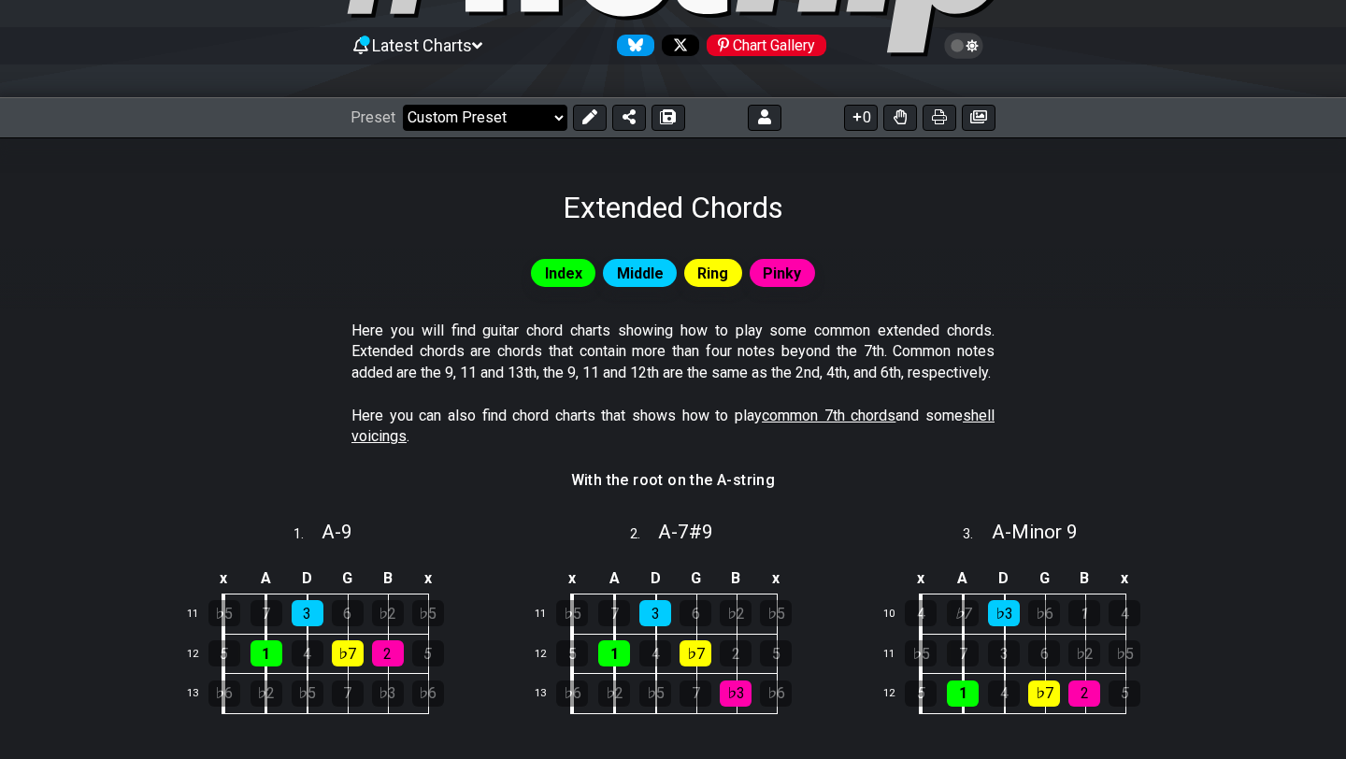
select select "C"
select select "A"
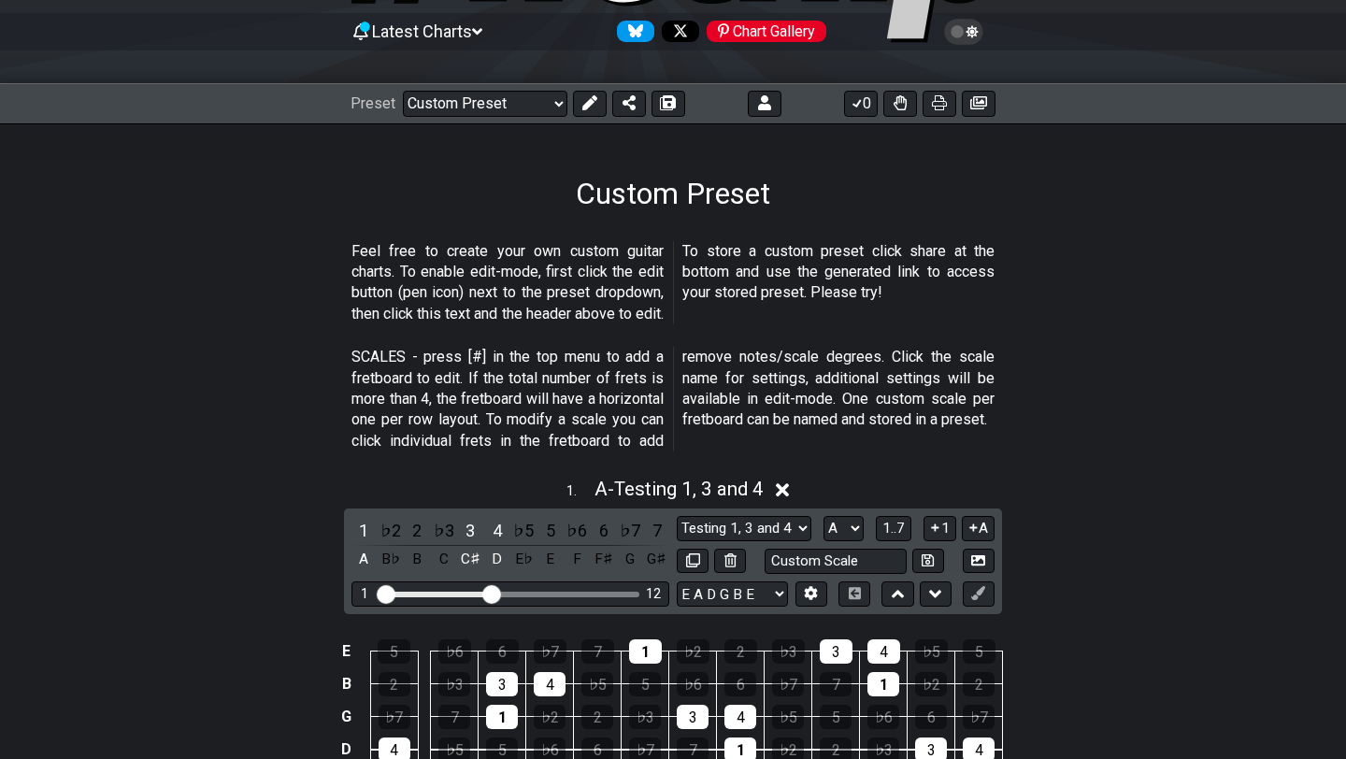
scroll to position [33, 0]
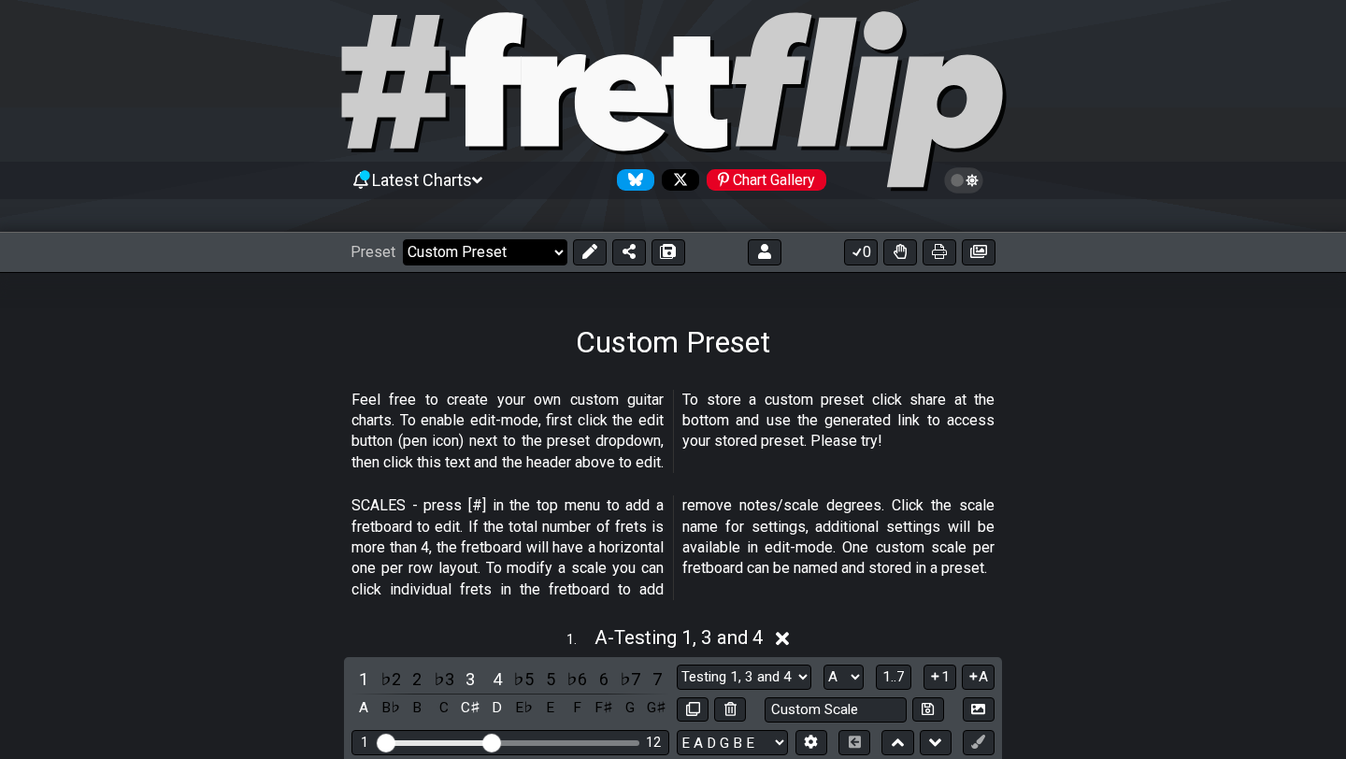
click at [456, 254] on select "Welcome to #fretflip! Initial Preset Custom Preset Minor Pentatonic Major Penta…" at bounding box center [485, 252] width 164 height 26
click at [403, 239] on select "Welcome to #fretflip! Initial Preset Custom Preset Minor Pentatonic Major Penta…" at bounding box center [485, 252] width 164 height 26
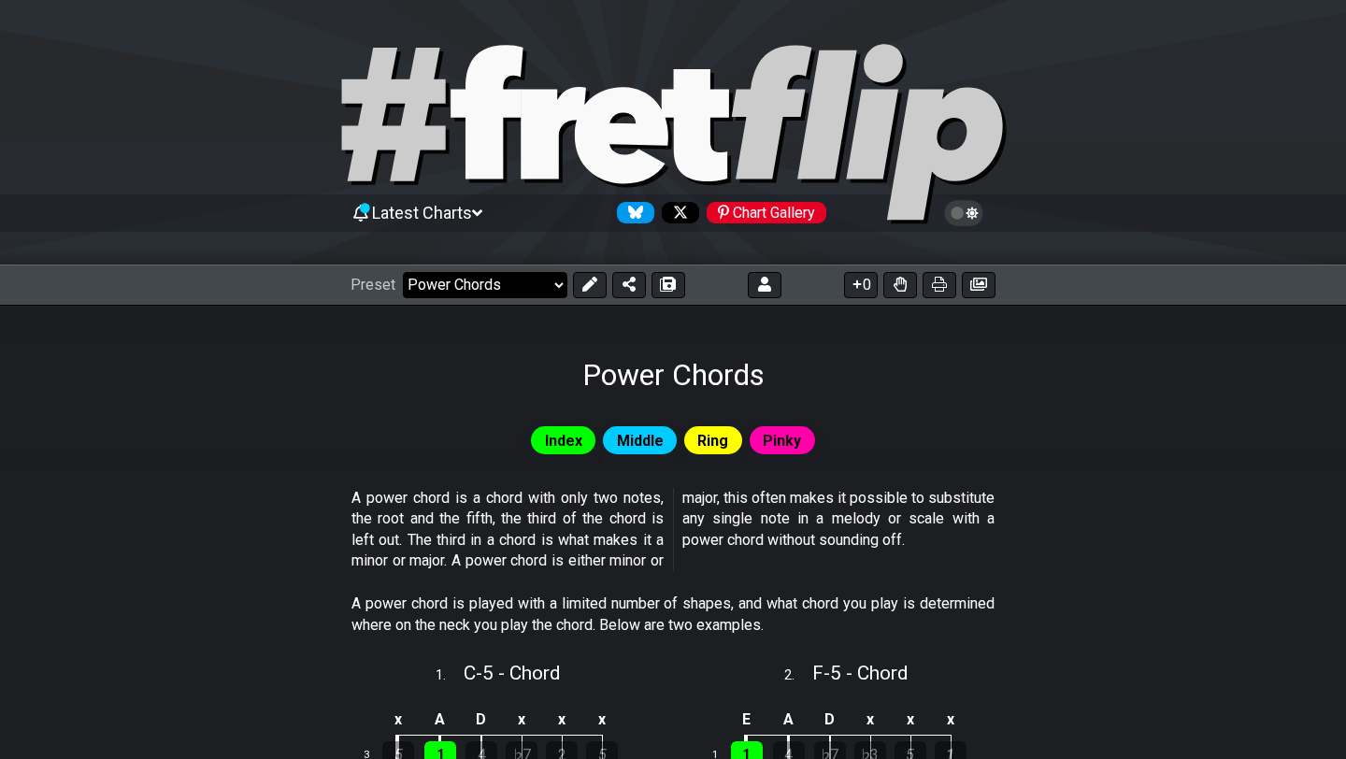
click at [503, 288] on select "Welcome to #fretflip! Initial Preset Custom Preset Minor Pentatonic Major Penta…" at bounding box center [485, 285] width 164 height 26
click at [403, 272] on select "Welcome to #fretflip! Initial Preset Custom Preset Minor Pentatonic Major Penta…" at bounding box center [485, 285] width 164 height 26
select select "/movable-7th-chords"
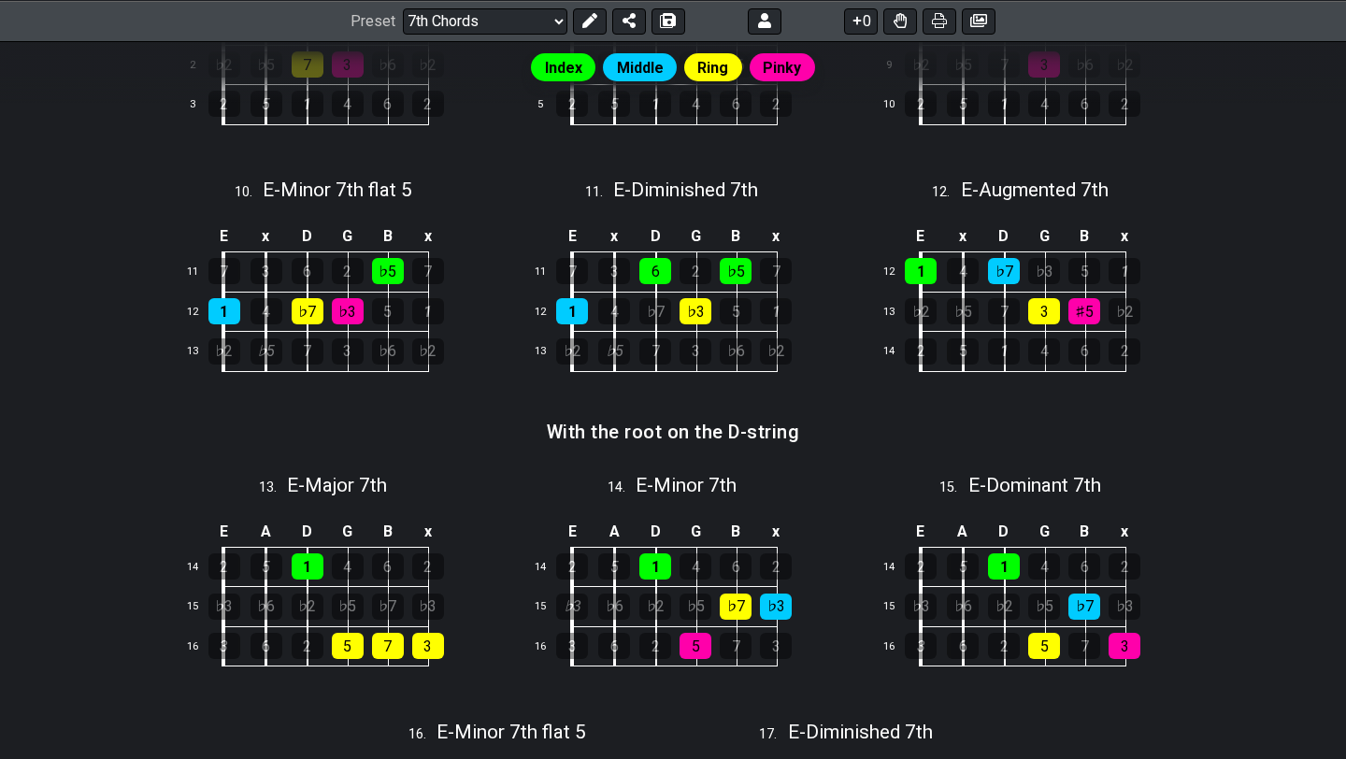
scroll to position [1361, 0]
